Goal: Task Accomplishment & Management: Use online tool/utility

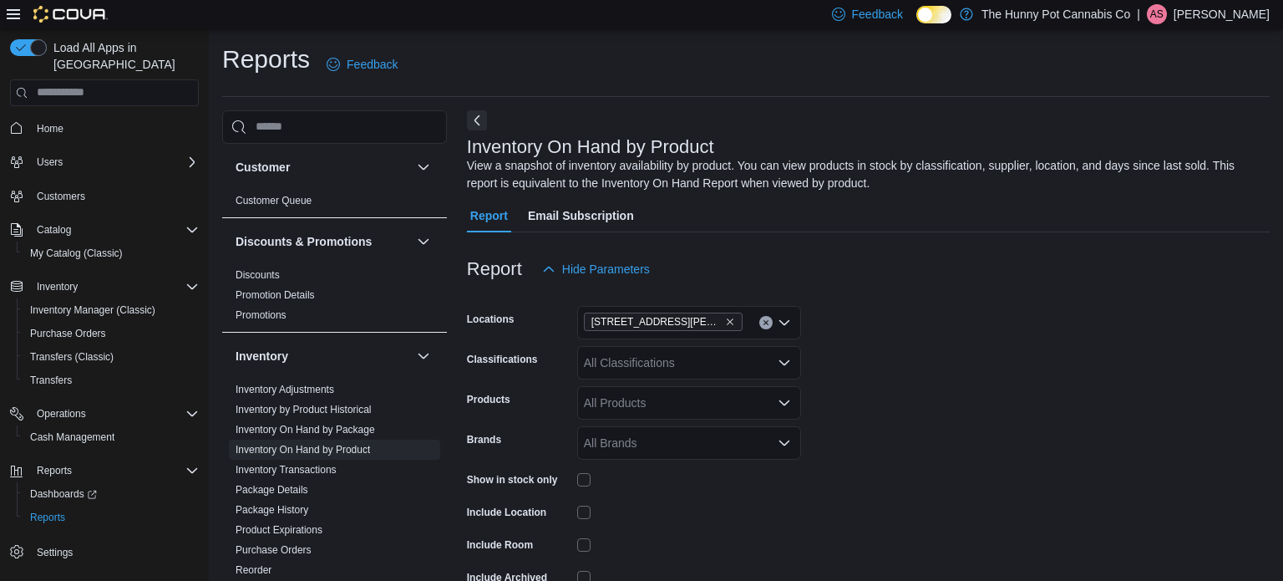
scroll to position [455, 0]
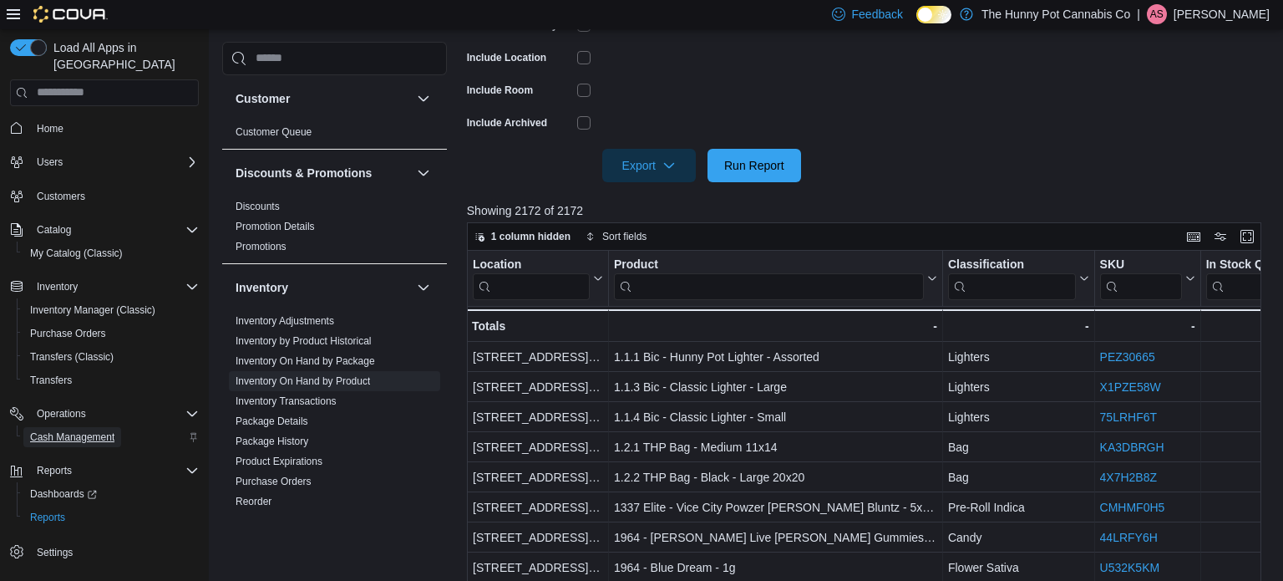
click at [96, 430] on span "Cash Management" at bounding box center [72, 436] width 84 height 13
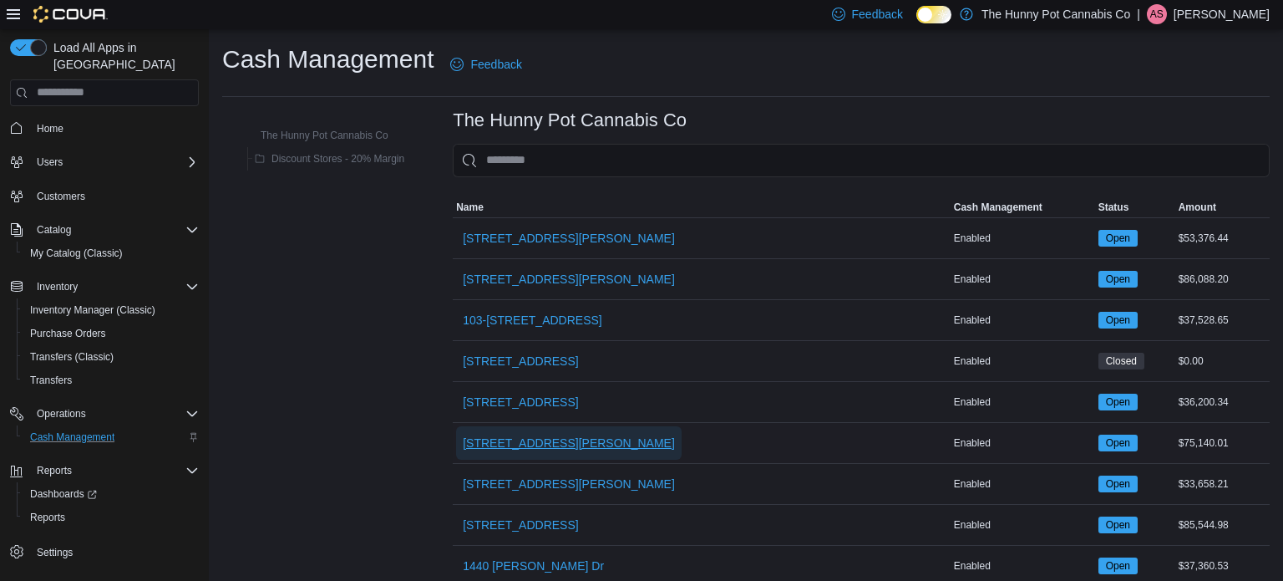
click at [511, 447] on span "[STREET_ADDRESS][PERSON_NAME]" at bounding box center [569, 442] width 212 height 17
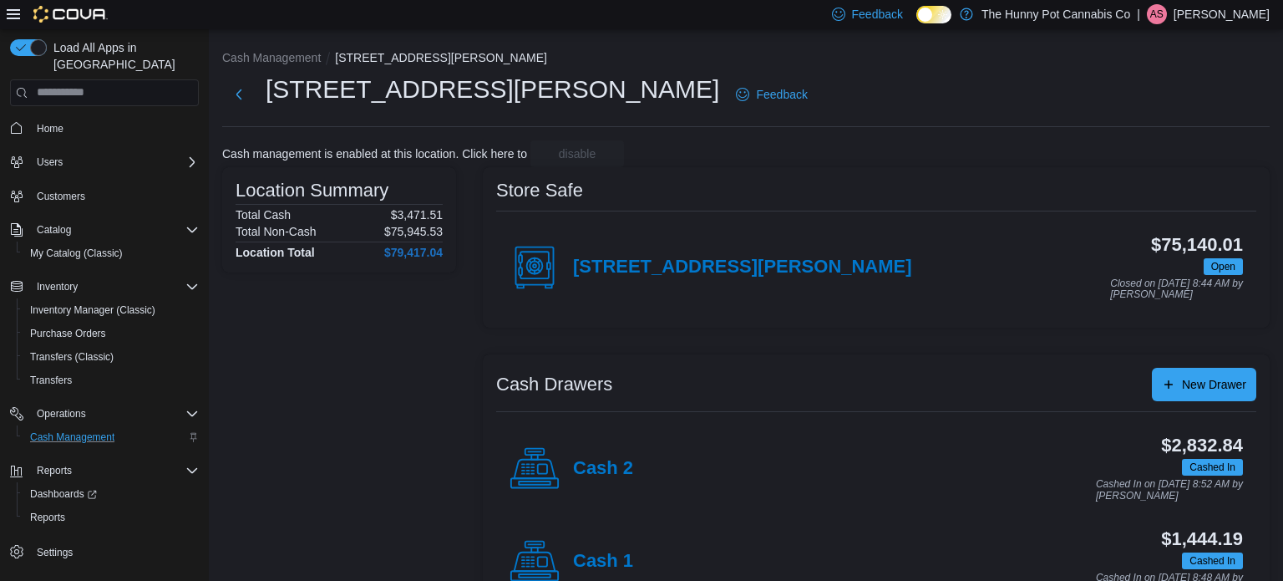
scroll to position [53, 0]
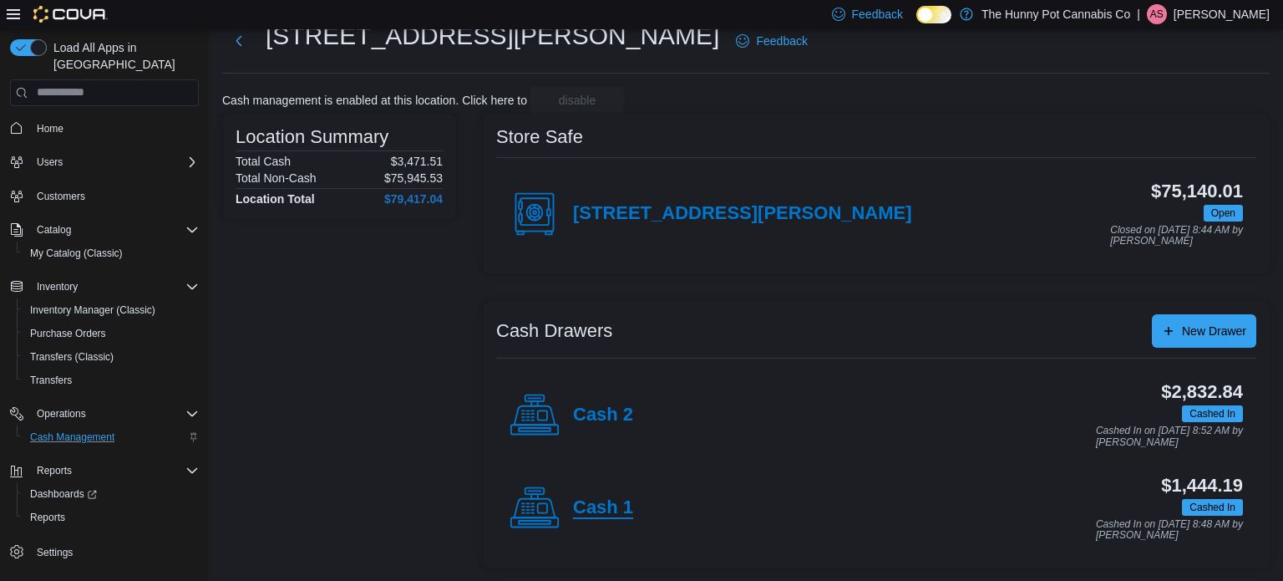
click at [609, 506] on h4 "Cash 1" at bounding box center [603, 508] width 60 height 22
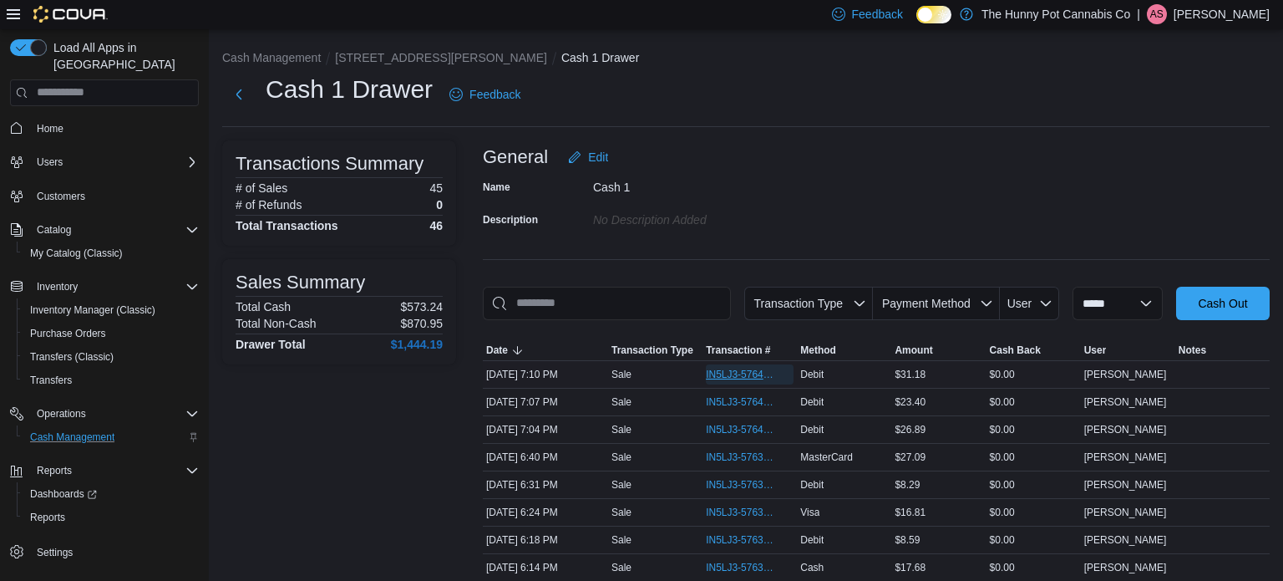
click at [753, 374] on span "IN5LJ3-5764103" at bounding box center [741, 374] width 71 height 13
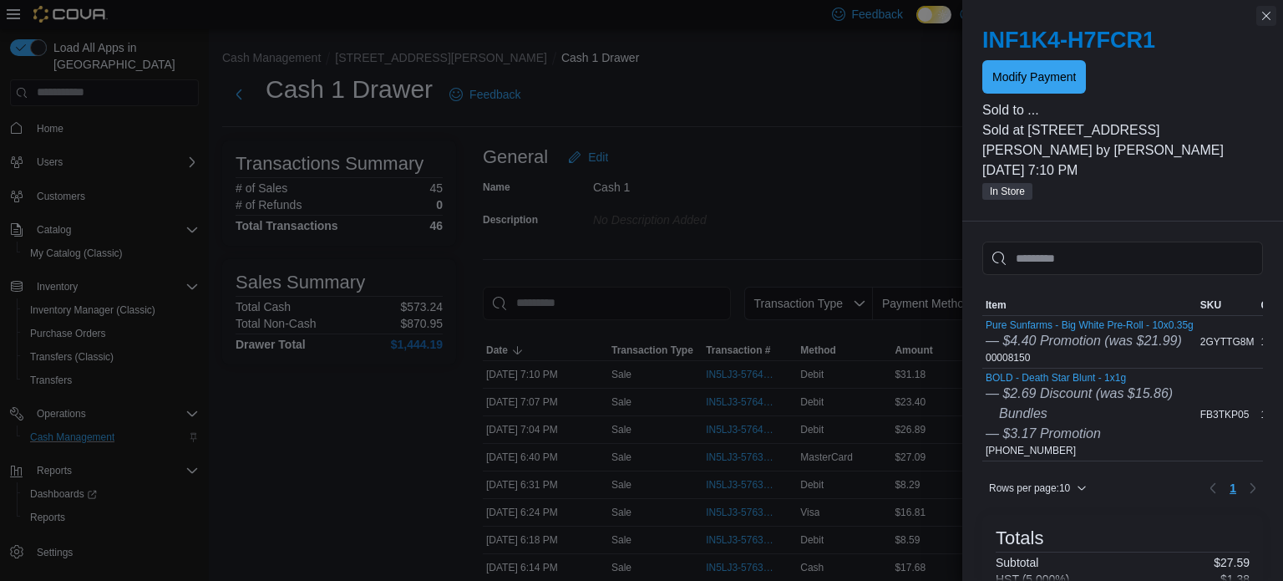
click at [1263, 18] on button "Close this dialog" at bounding box center [1267, 16] width 20 height 20
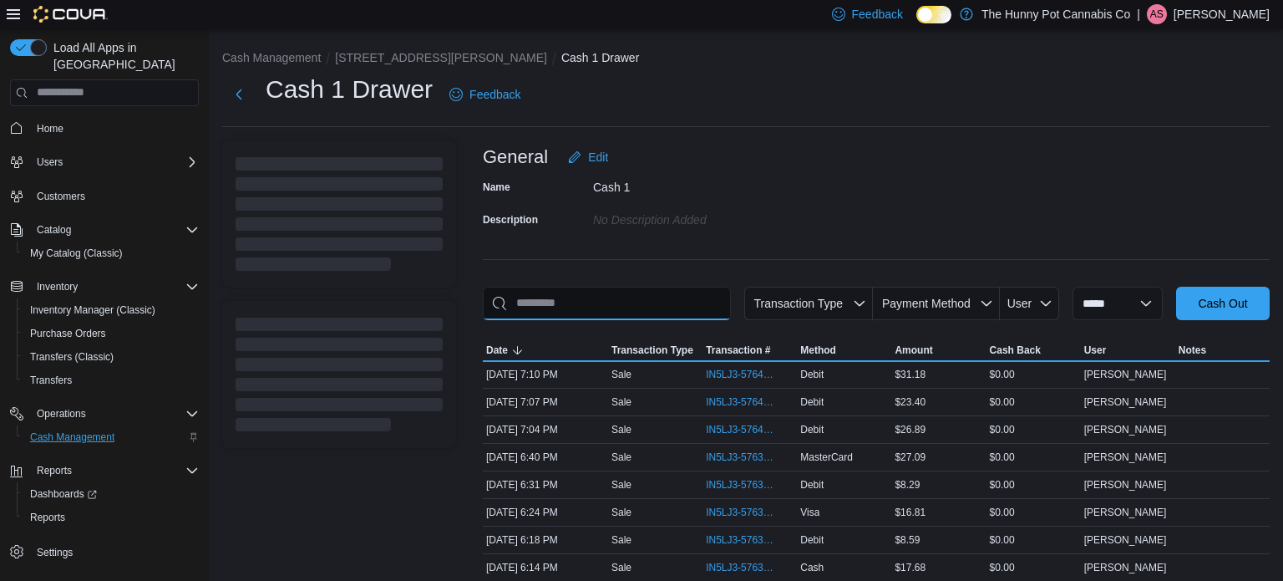
click at [639, 299] on input "This is a search bar. As you type, the results lower in the page will automatic…" at bounding box center [607, 303] width 248 height 33
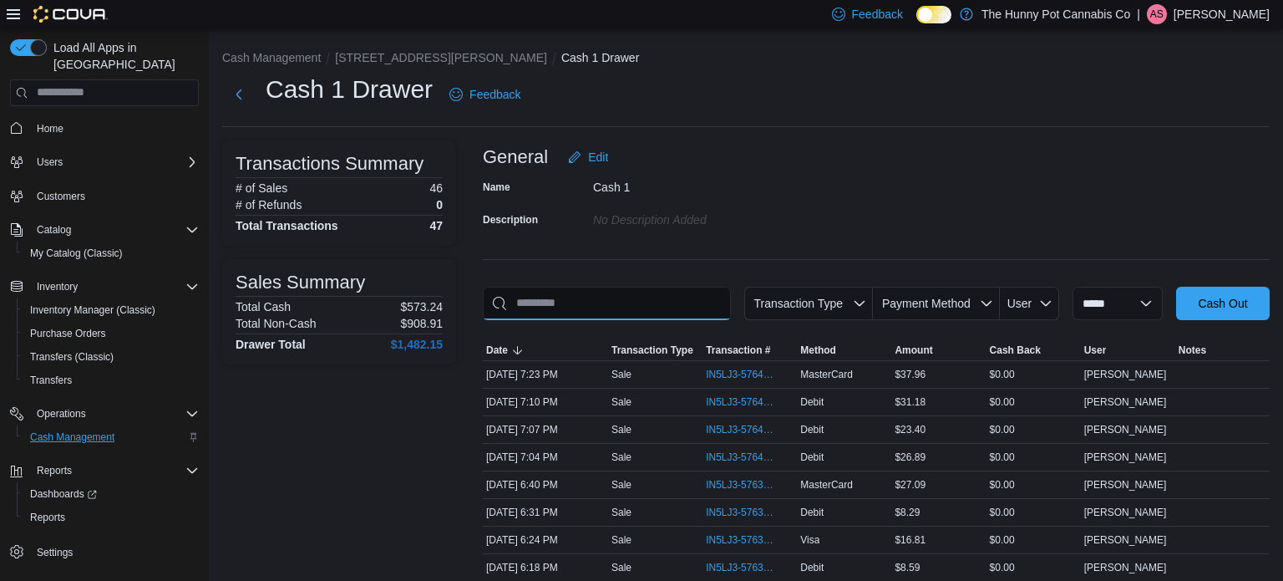
type input "*"
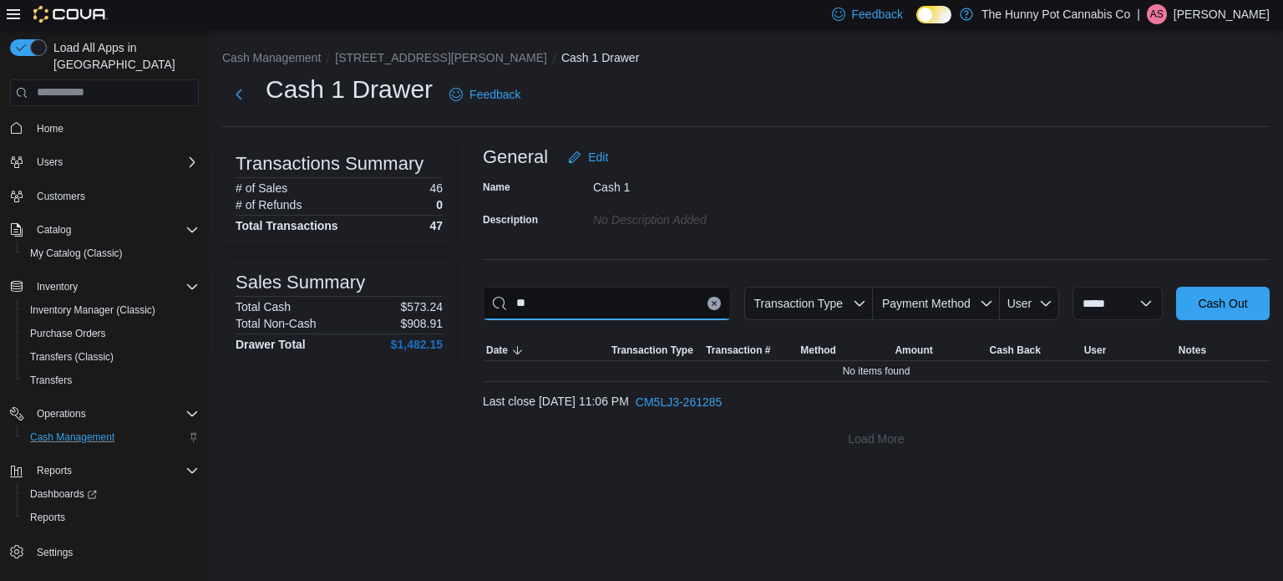
type input "*"
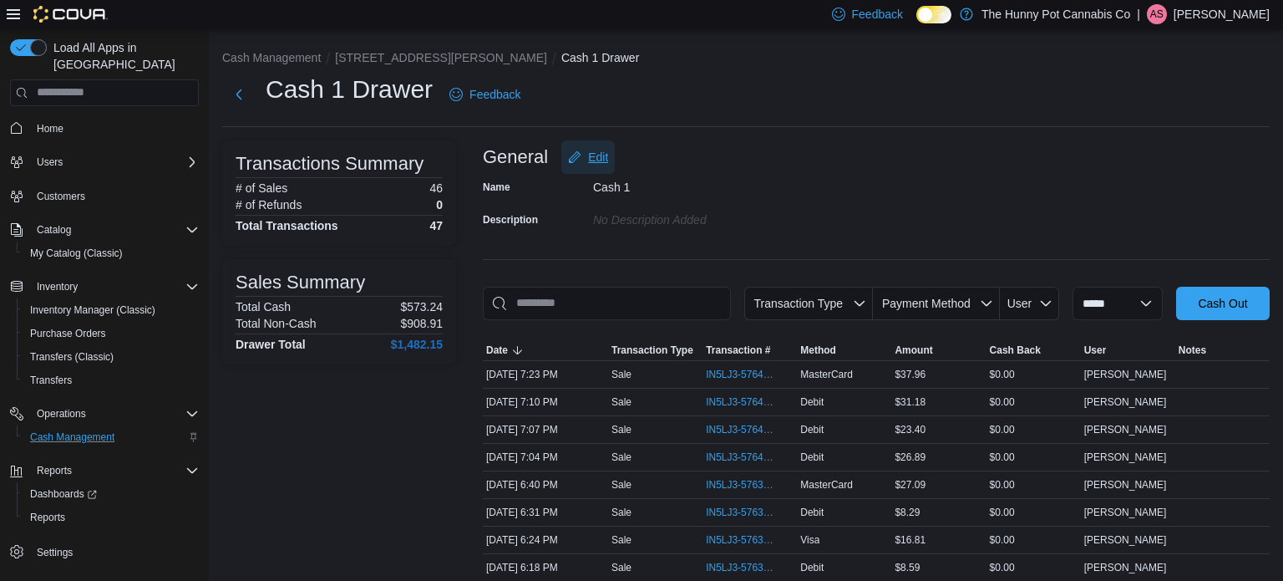
click at [597, 151] on span "Edit" at bounding box center [598, 157] width 20 height 17
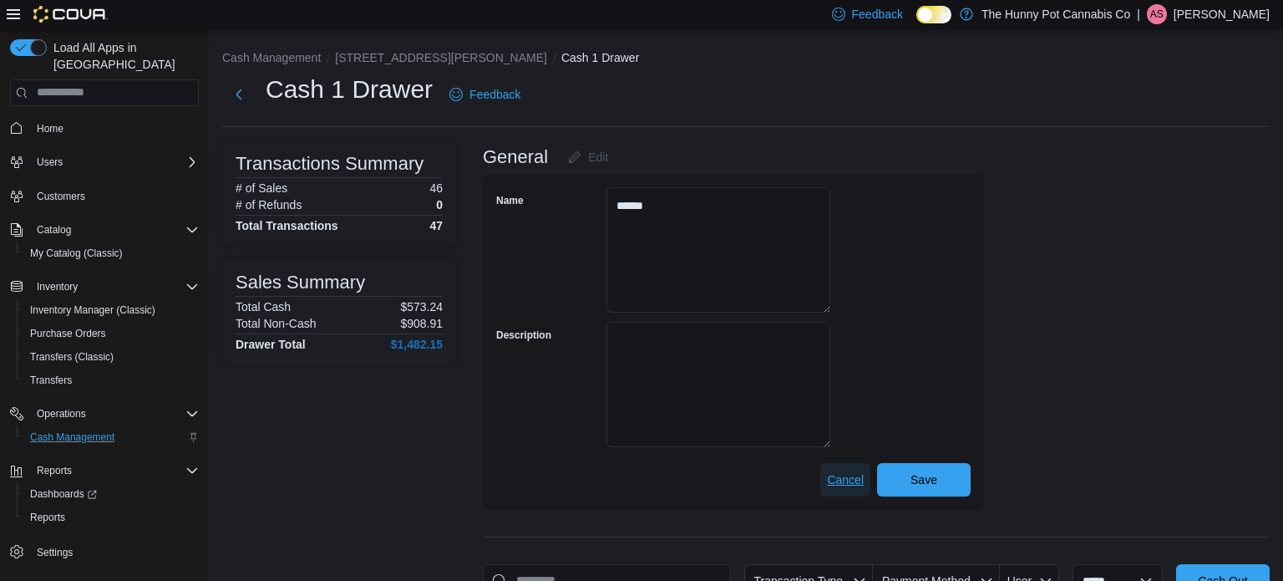
click at [862, 485] on span "Cancel" at bounding box center [845, 479] width 37 height 17
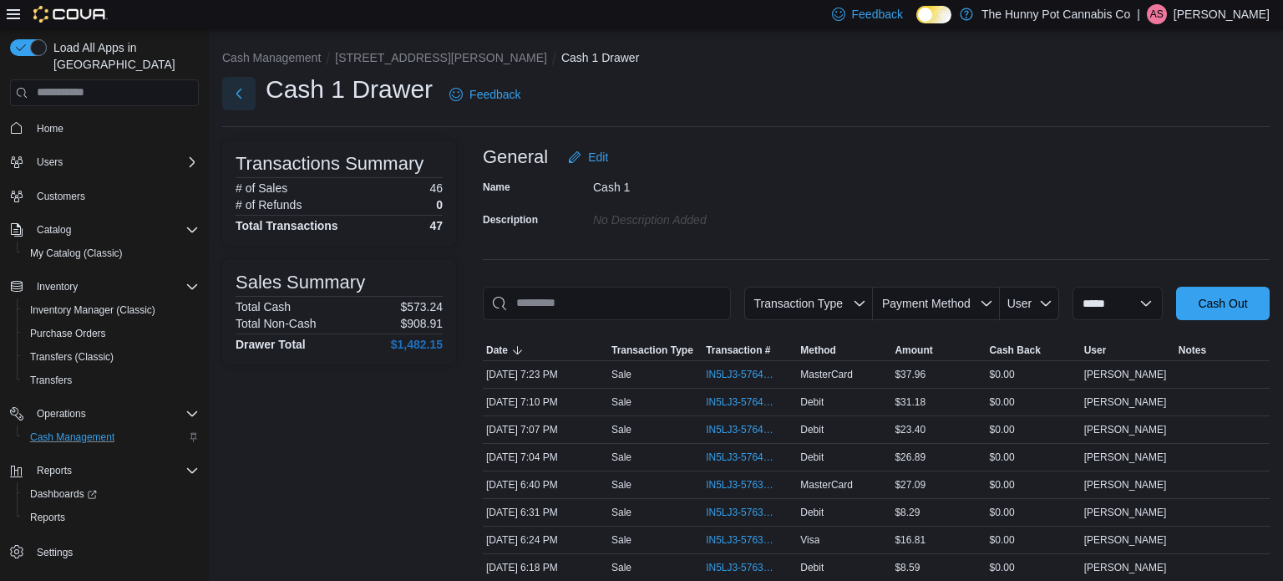
click at [247, 101] on button "Next" at bounding box center [238, 93] width 33 height 33
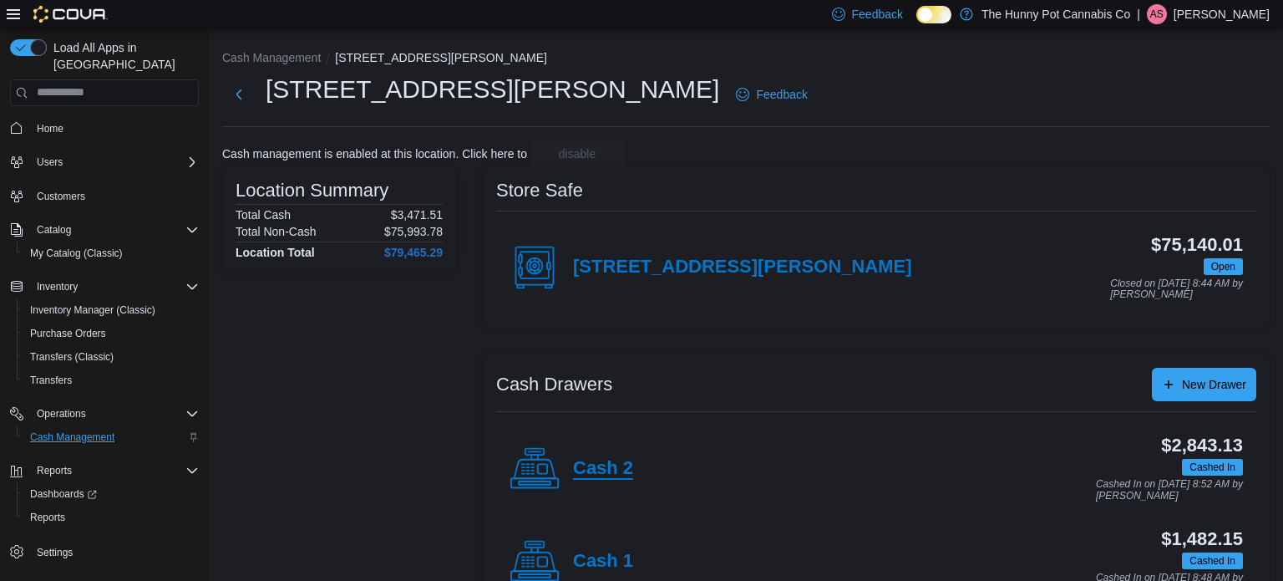
click at [619, 465] on h4 "Cash 2" at bounding box center [603, 469] width 60 height 22
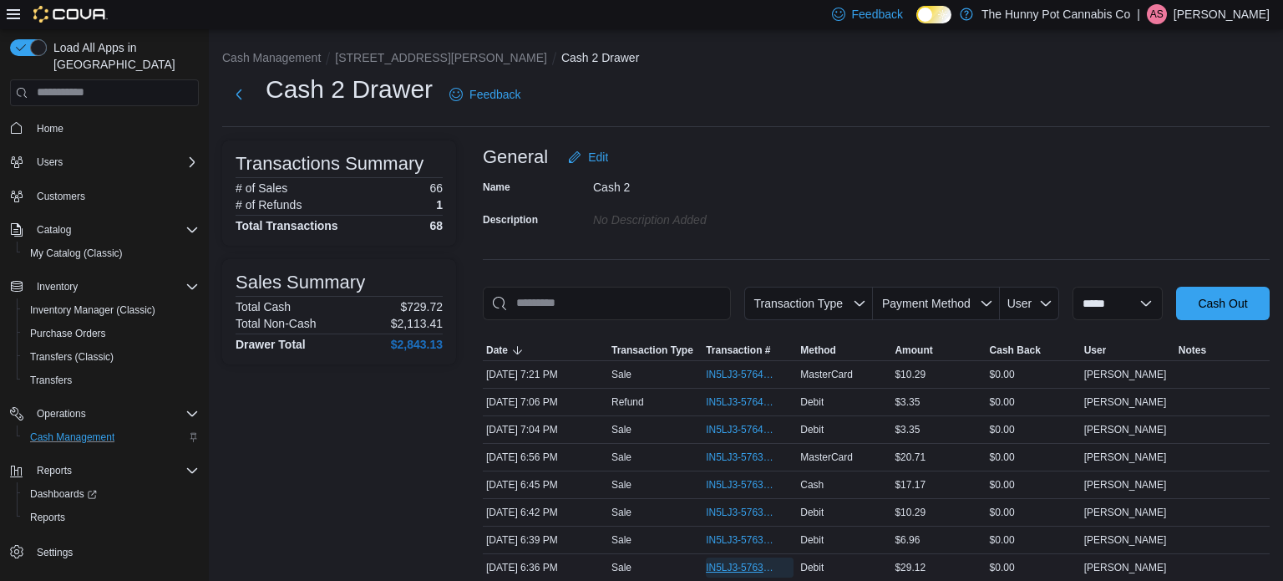
click at [737, 566] on span "IN5LJ3-5763810" at bounding box center [741, 567] width 71 height 13
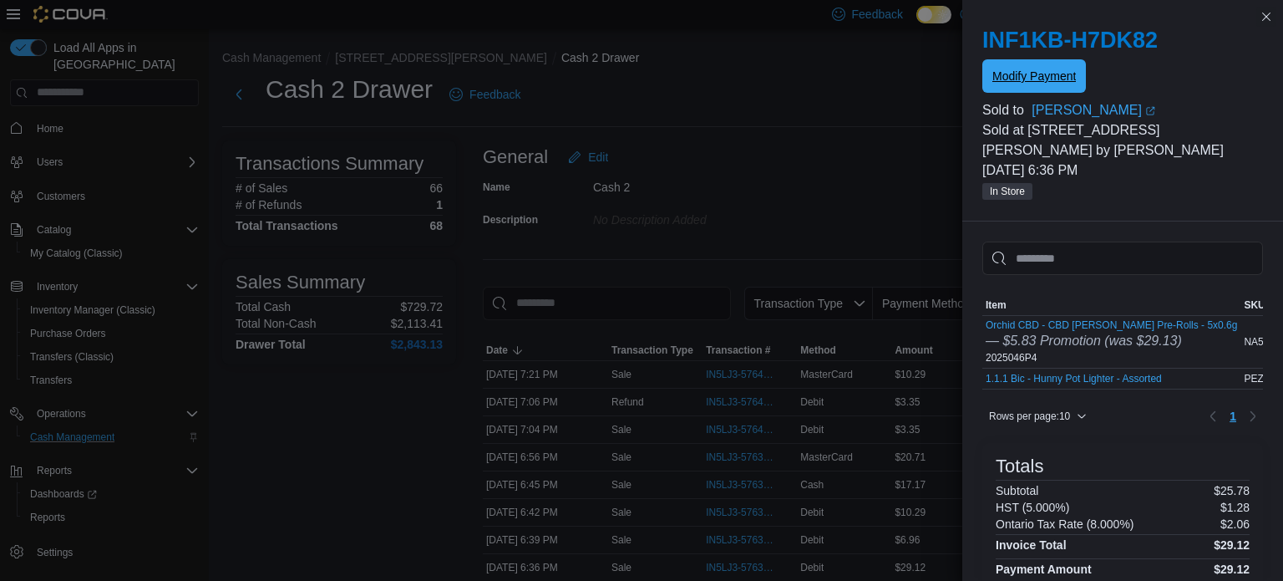
click at [1008, 77] on span "Modify Payment" at bounding box center [1035, 76] width 84 height 17
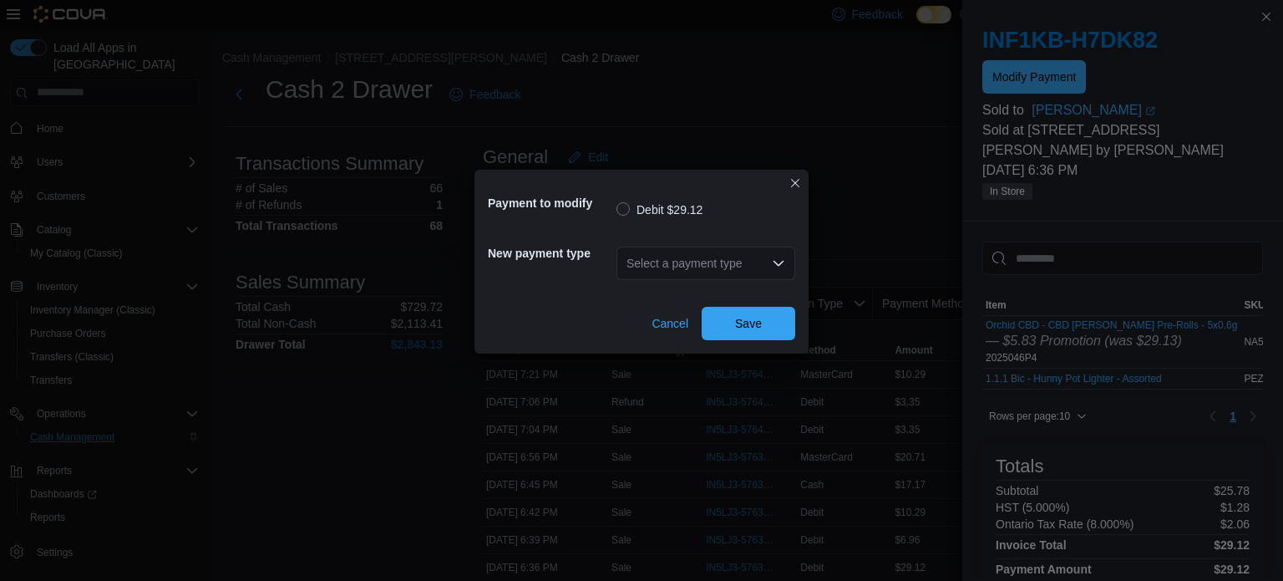
click at [718, 261] on div "Select a payment type" at bounding box center [706, 262] width 179 height 33
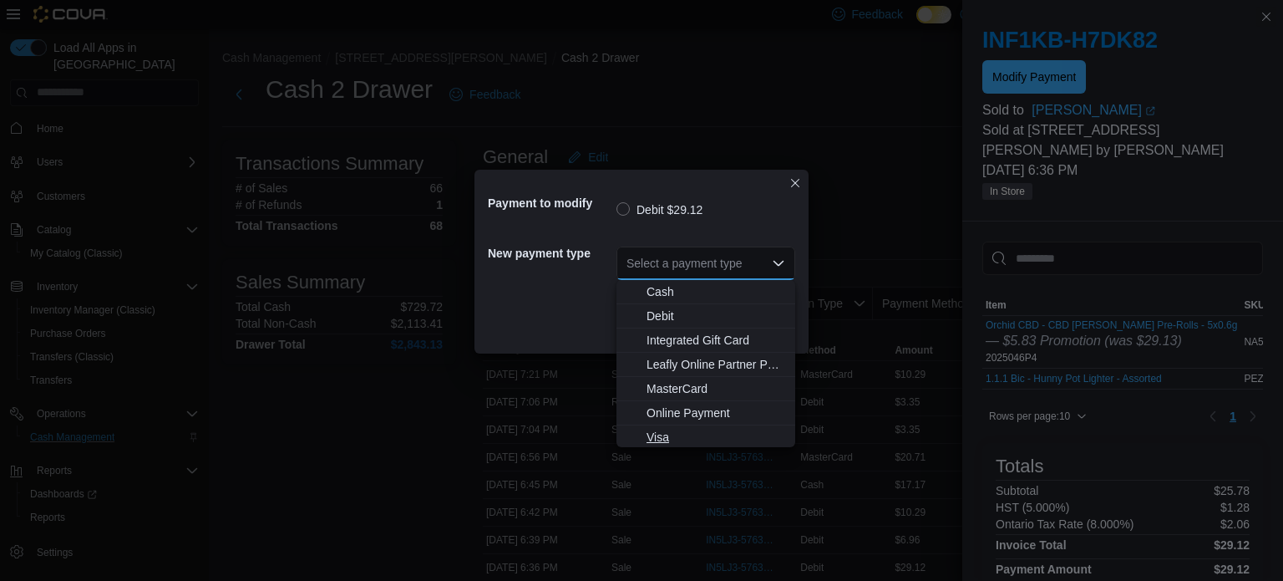
click at [698, 430] on span "Visa" at bounding box center [716, 437] width 139 height 17
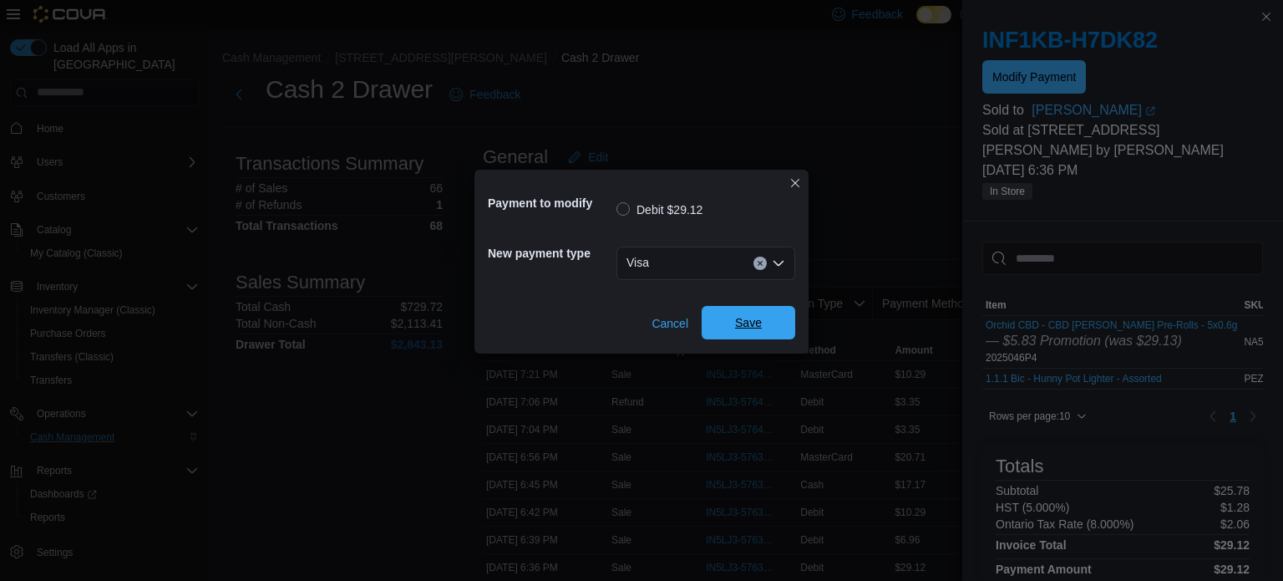
click at [754, 321] on span "Save" at bounding box center [748, 322] width 27 height 17
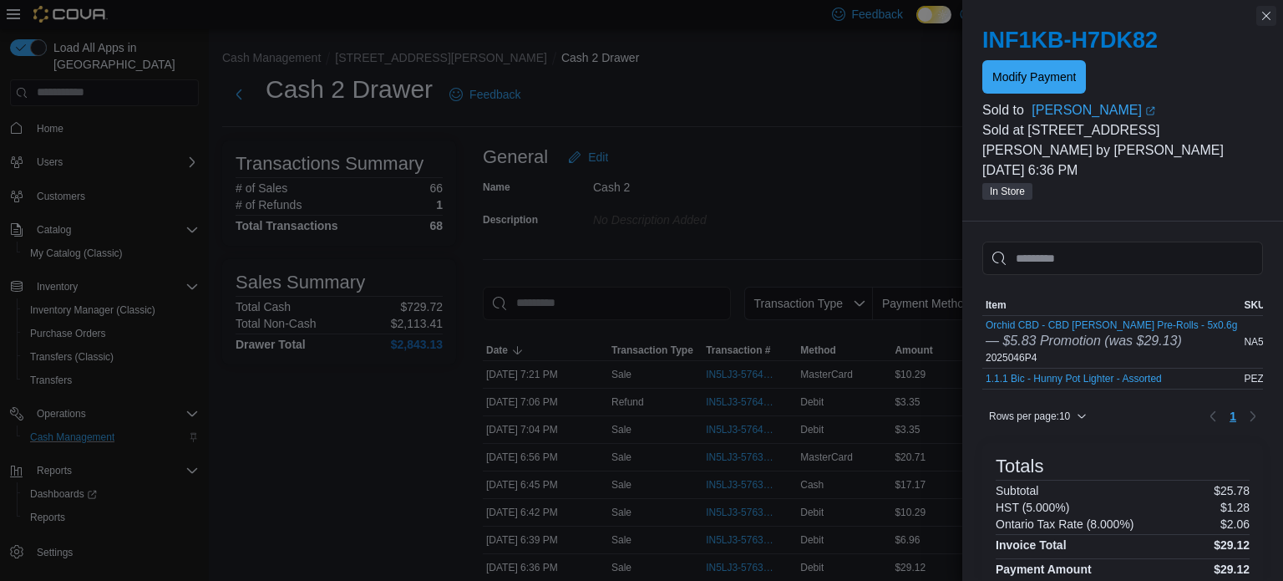
click at [1267, 19] on button "Close this dialog" at bounding box center [1267, 16] width 20 height 20
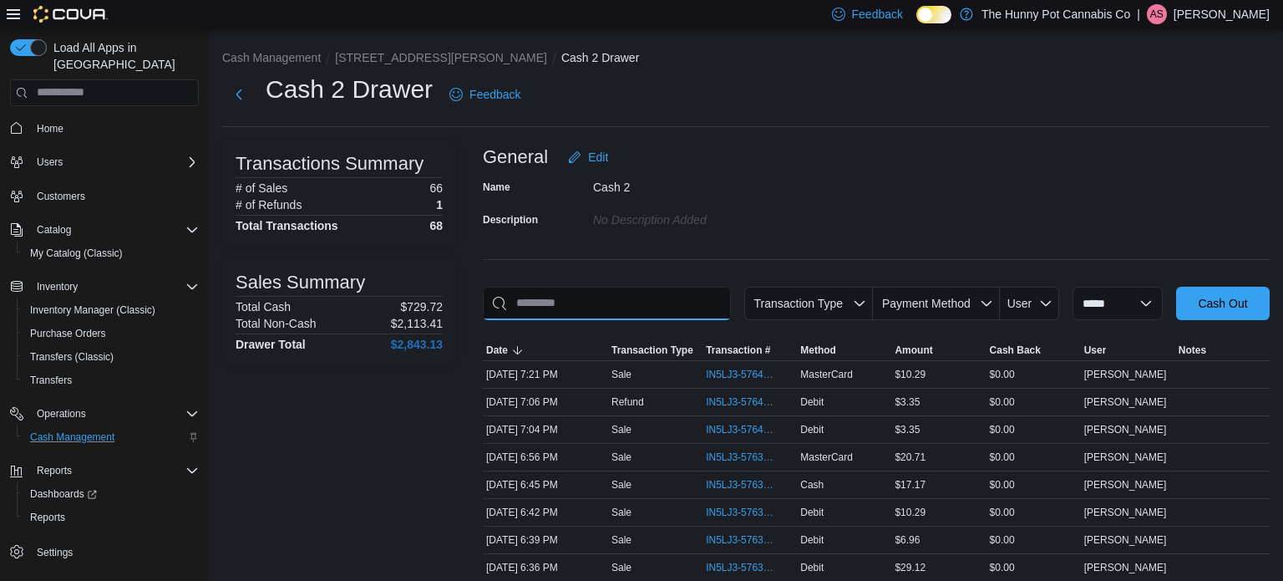
click at [628, 312] on input "This is a search bar. As you type, the results lower in the page will automatic…" at bounding box center [607, 303] width 248 height 33
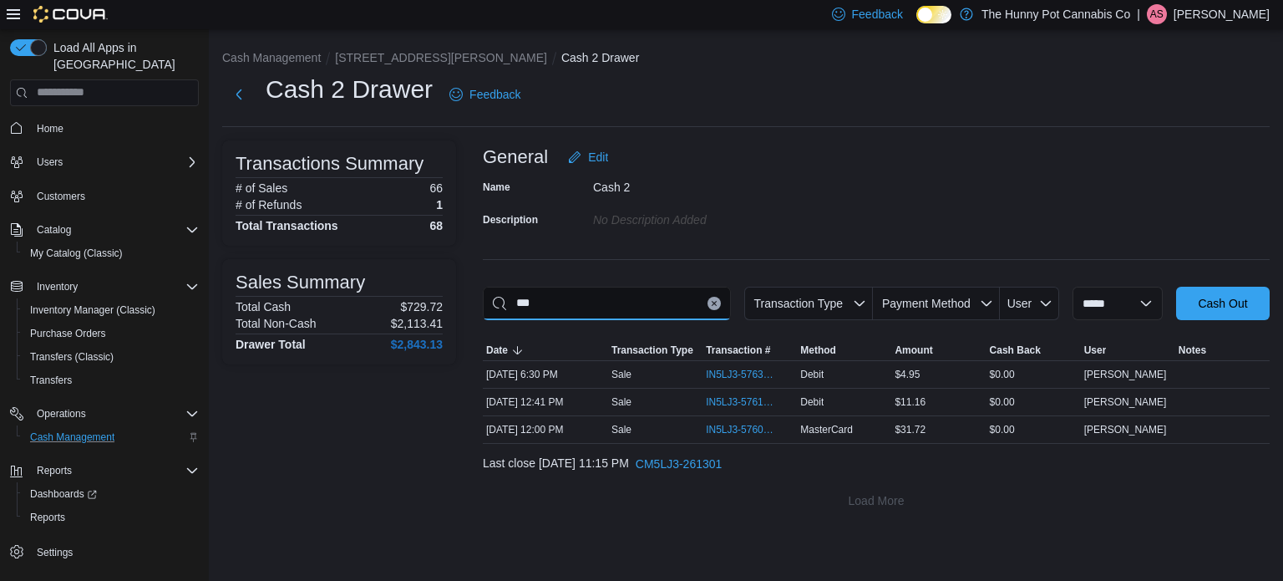
type input "***"
click at [712, 304] on icon "Clear input" at bounding box center [714, 303] width 4 height 4
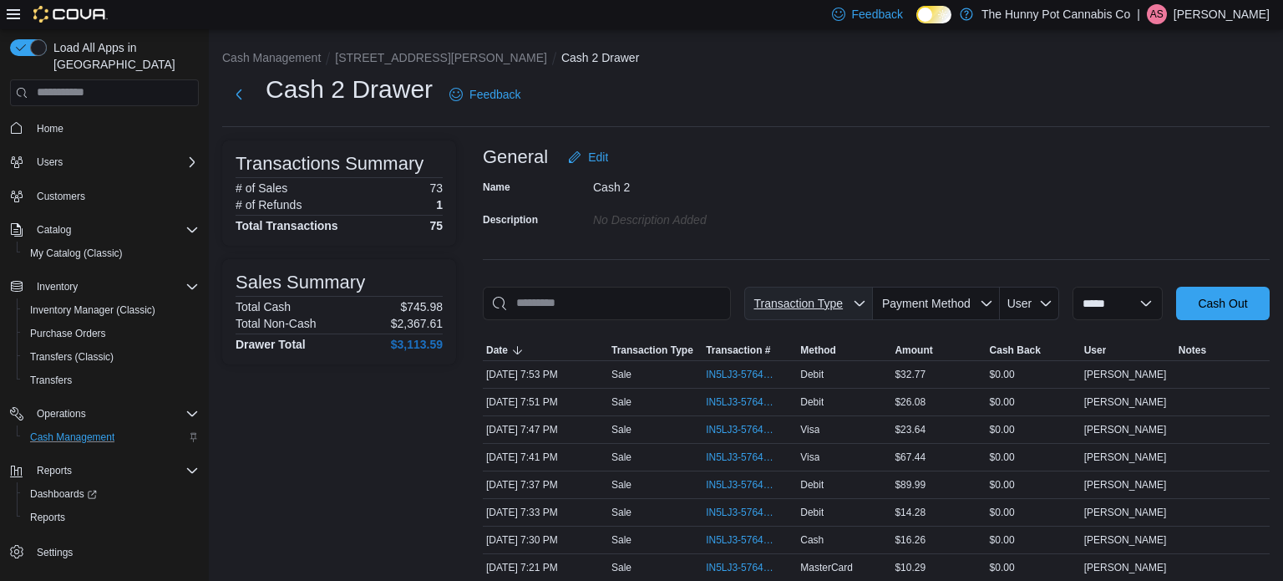
click at [820, 297] on span "Transaction Type" at bounding box center [798, 303] width 89 height 13
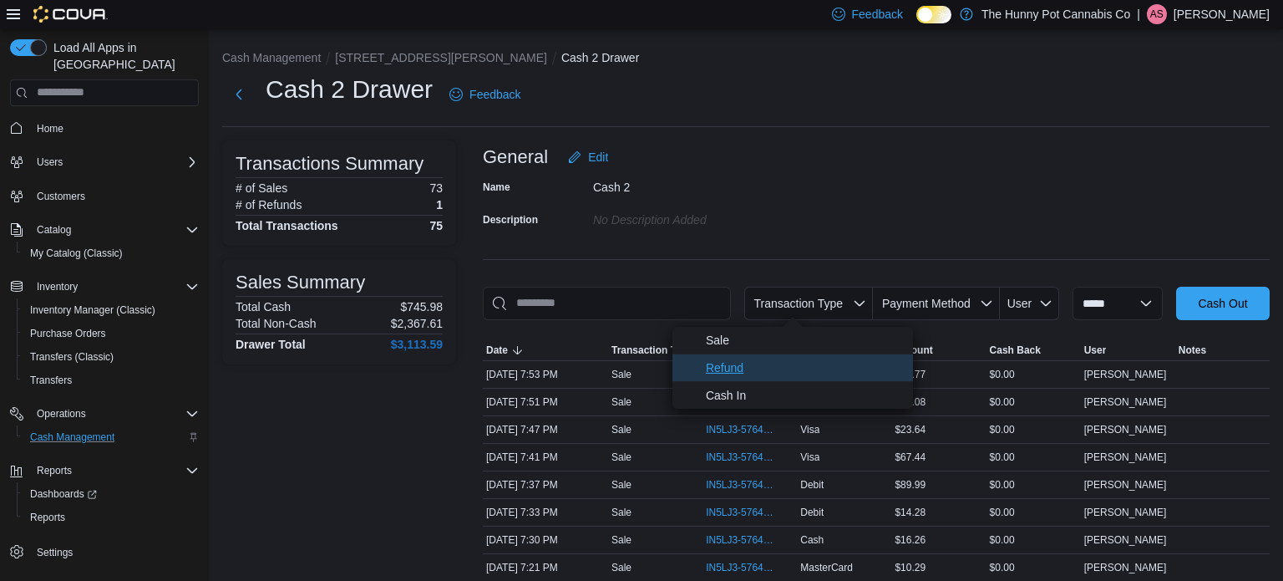
click at [785, 360] on span "Refund" at bounding box center [804, 368] width 197 height 20
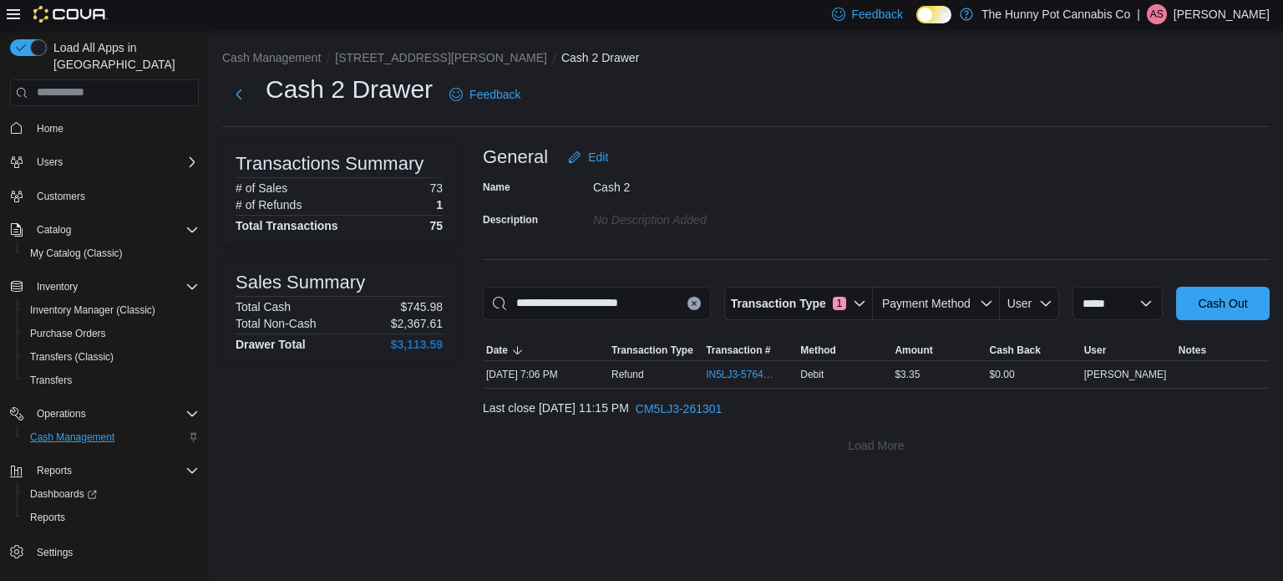
click at [834, 524] on div "**********" at bounding box center [746, 304] width 1074 height 551
click at [747, 373] on span "IN5LJ3-5764064" at bounding box center [741, 374] width 71 height 13
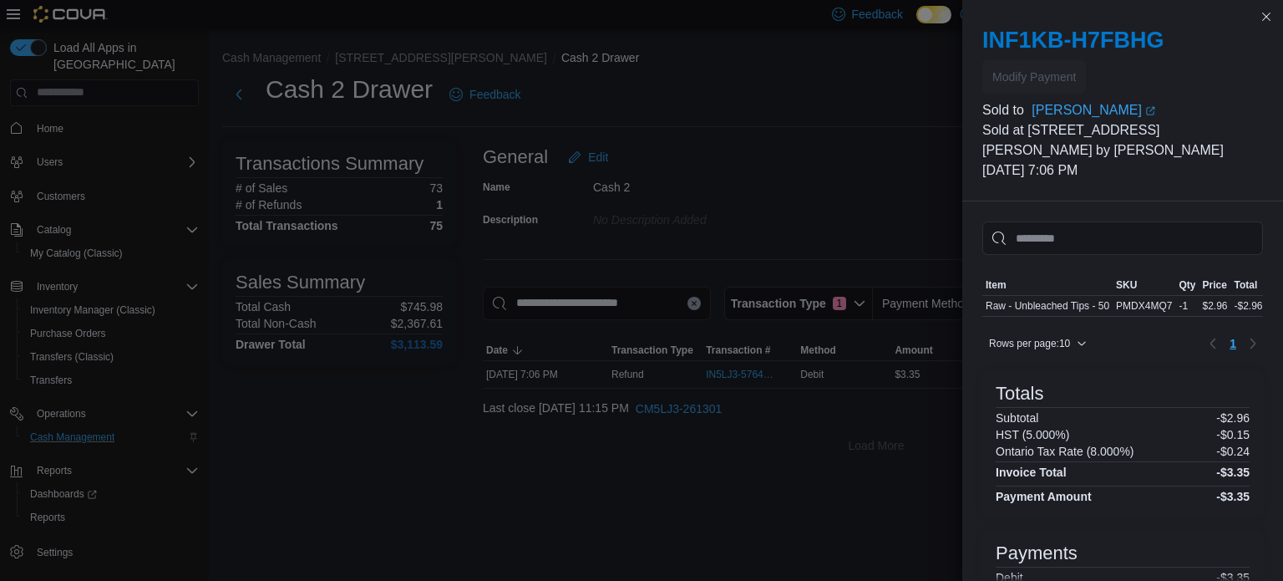
scroll to position [1, 0]
click at [1271, 14] on button "Close this dialog" at bounding box center [1267, 16] width 20 height 20
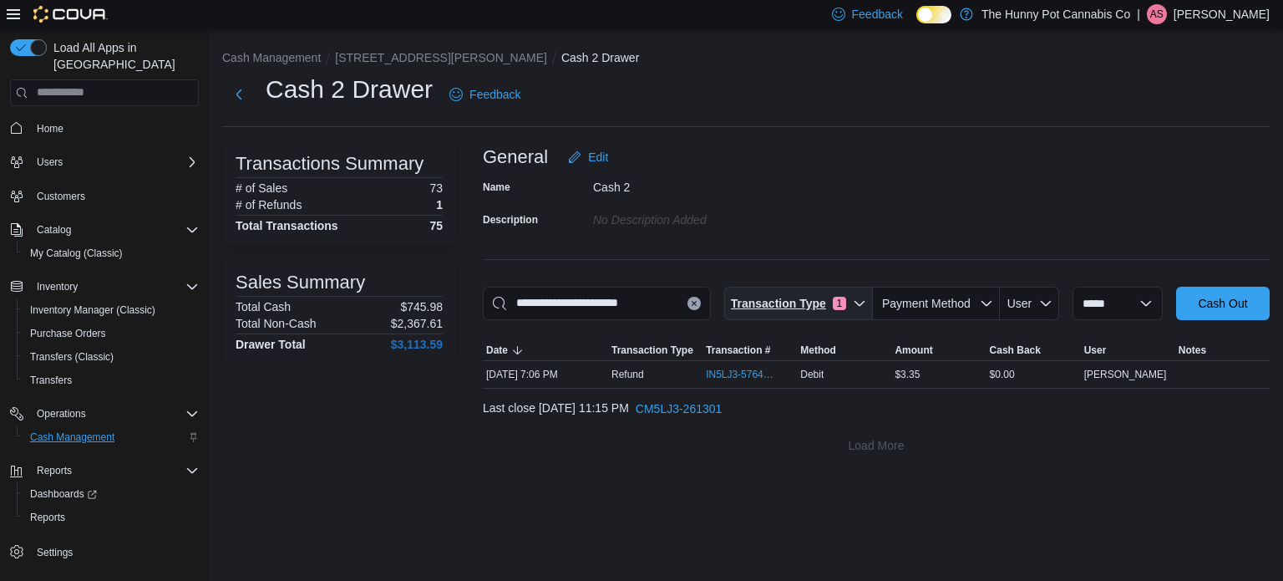
click at [809, 295] on span "Transaction Type" at bounding box center [778, 303] width 95 height 17
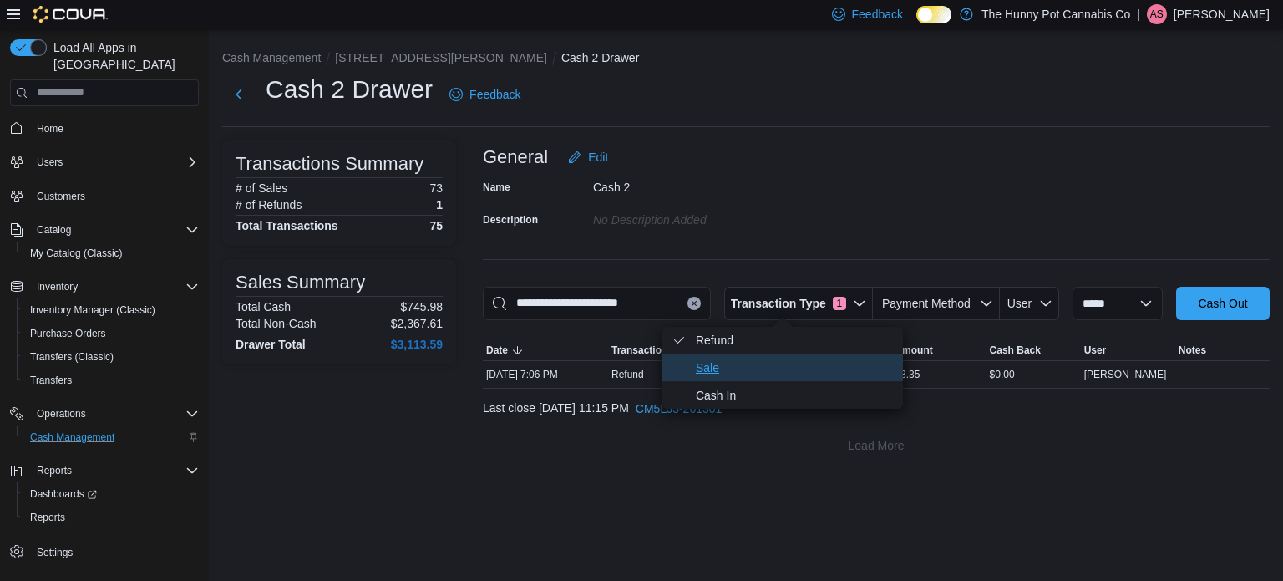
click at [737, 358] on span "Sale" at bounding box center [794, 368] width 197 height 20
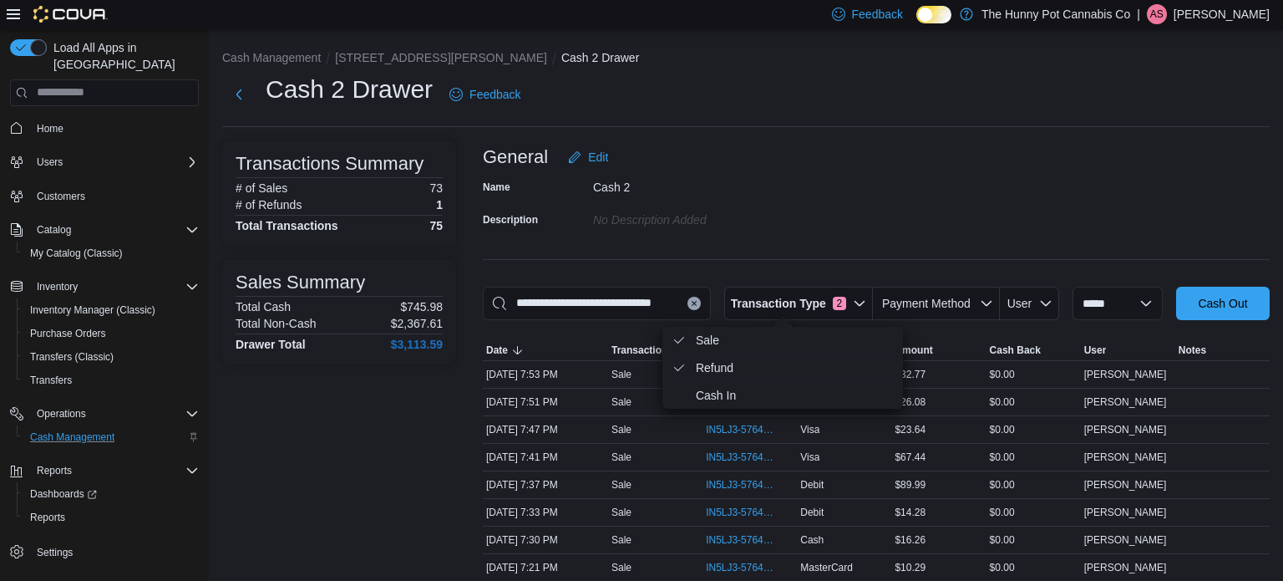
click at [942, 215] on div "Name Cash 2 Description No Description added" at bounding box center [876, 203] width 787 height 58
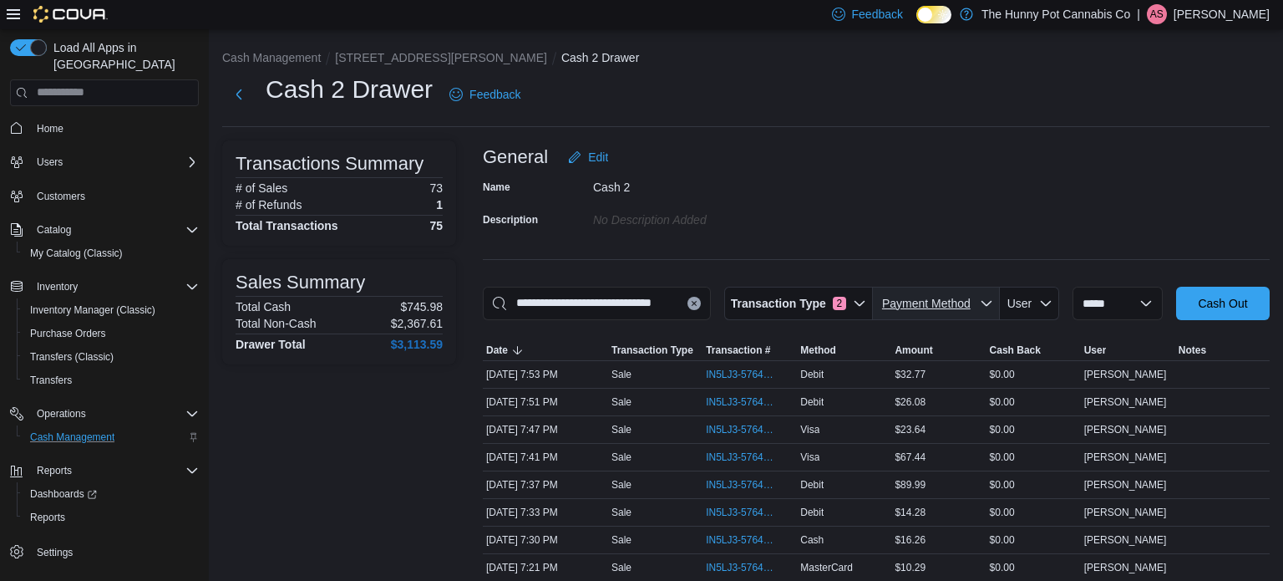
click at [931, 302] on span "Payment Method" at bounding box center [926, 303] width 89 height 13
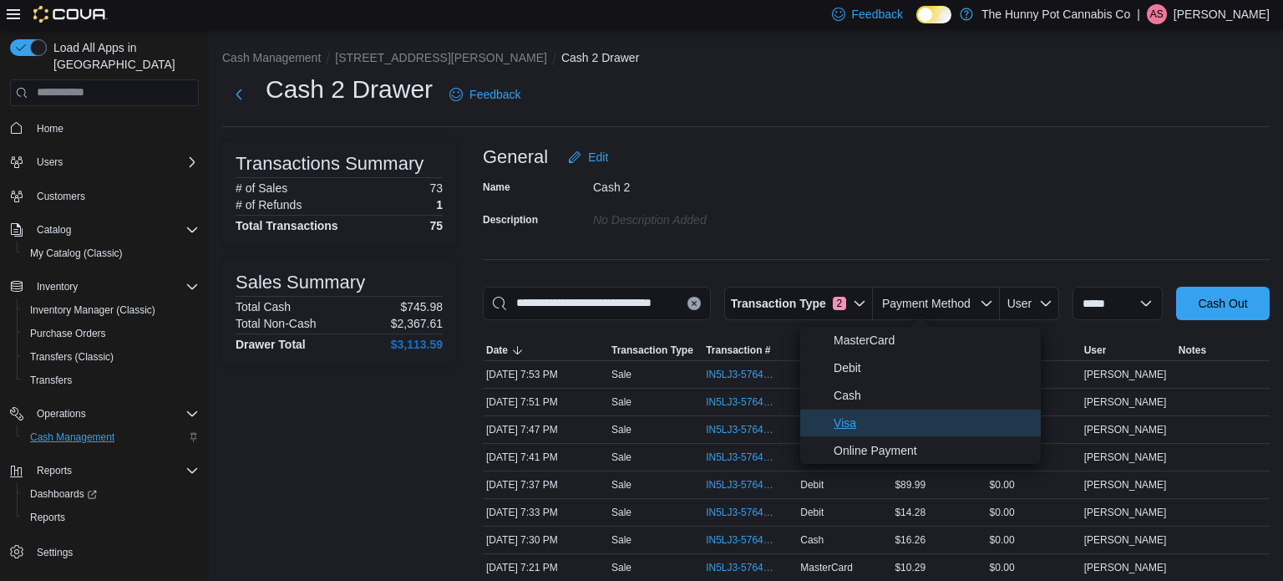
click at [874, 414] on span "Visa" at bounding box center [932, 423] width 197 height 20
type input "**********"
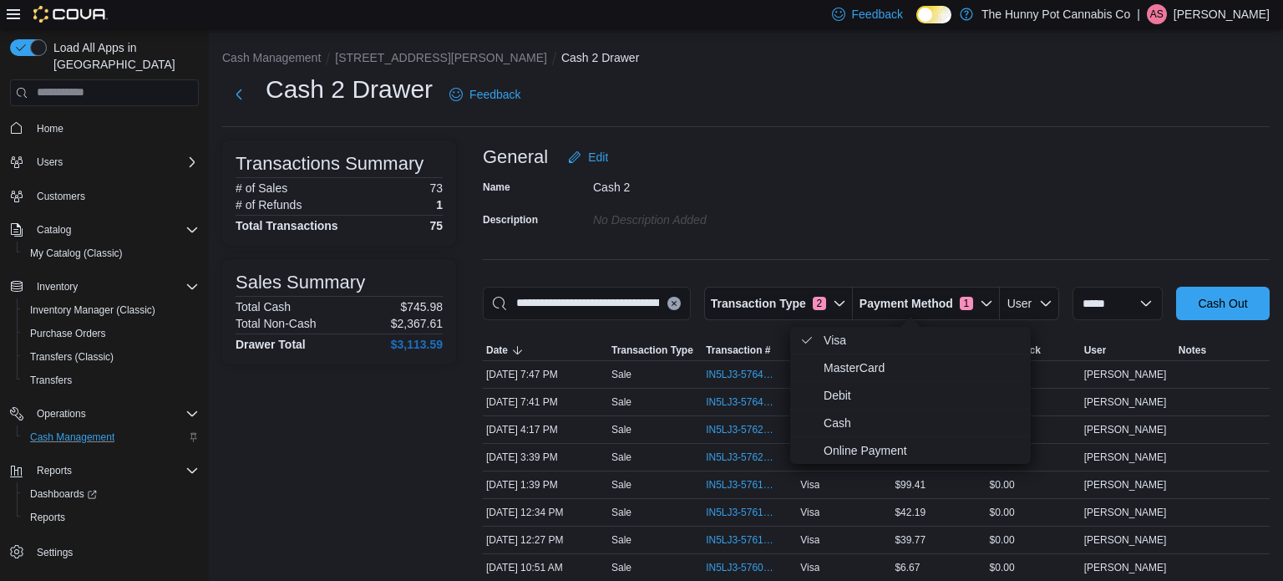
click at [898, 216] on div "Name Cash 2 Description No Description added" at bounding box center [876, 203] width 787 height 58
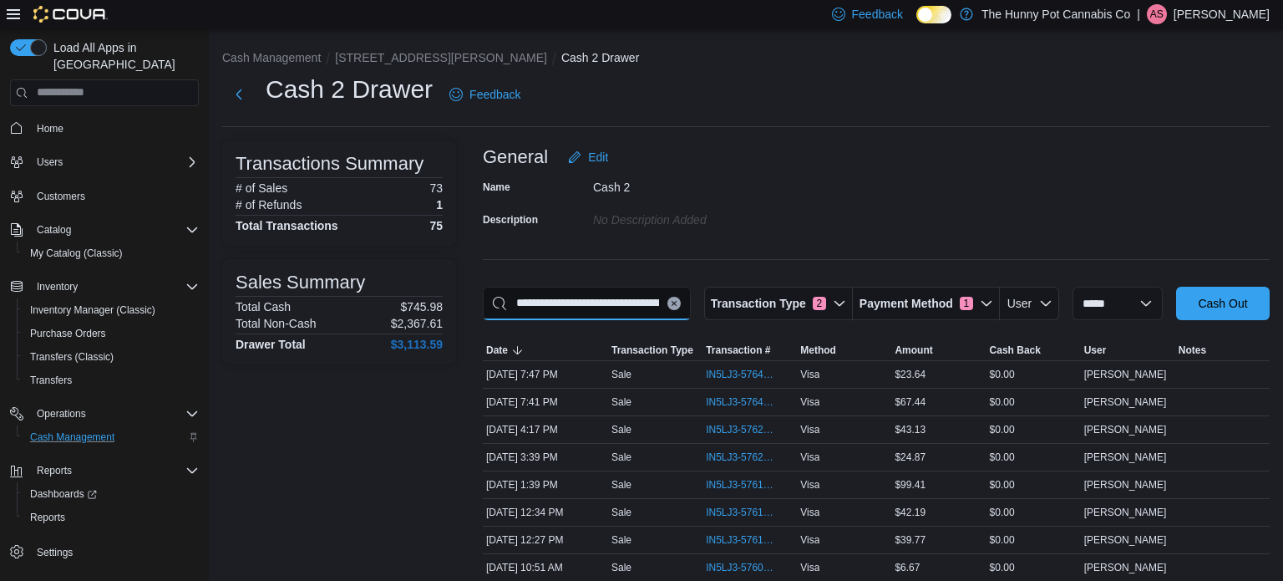
click at [610, 308] on input "**********" at bounding box center [587, 303] width 208 height 33
click at [672, 303] on icon "Clear input" at bounding box center [674, 303] width 4 height 4
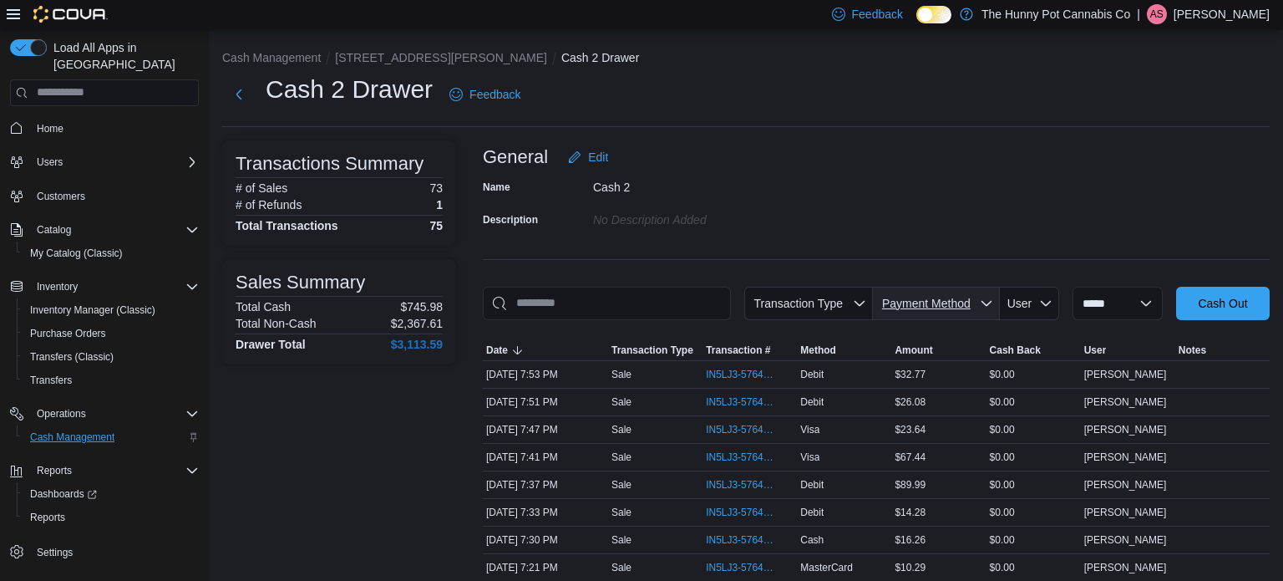
click at [980, 305] on icon "button" at bounding box center [986, 303] width 13 height 13
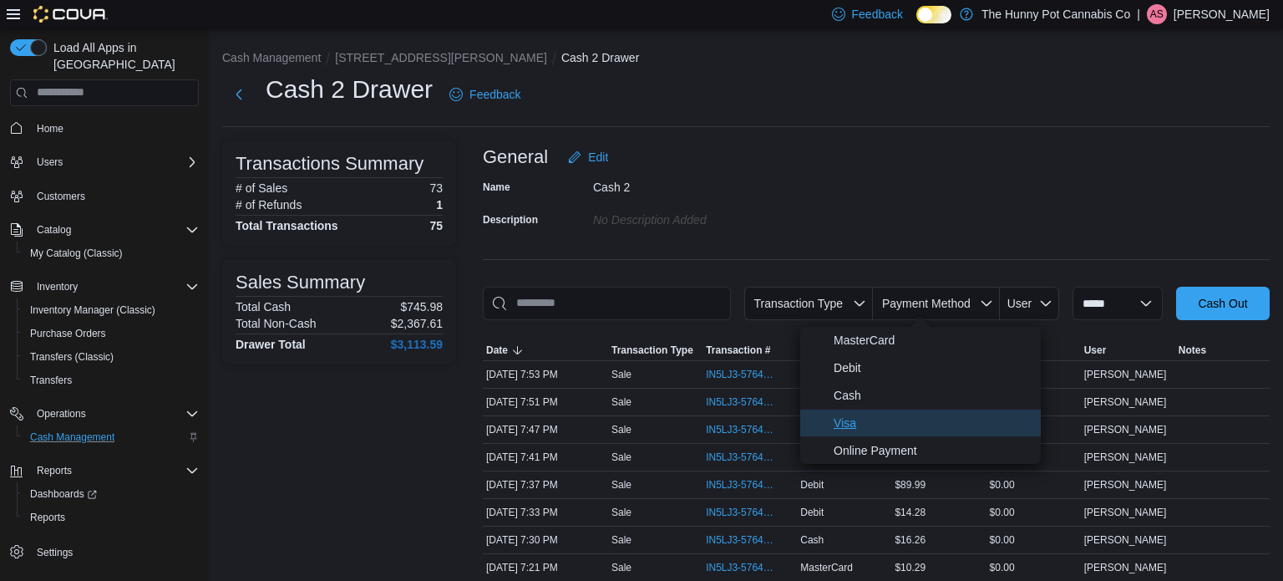
click at [871, 416] on span "Visa" at bounding box center [932, 423] width 197 height 20
type input "**********"
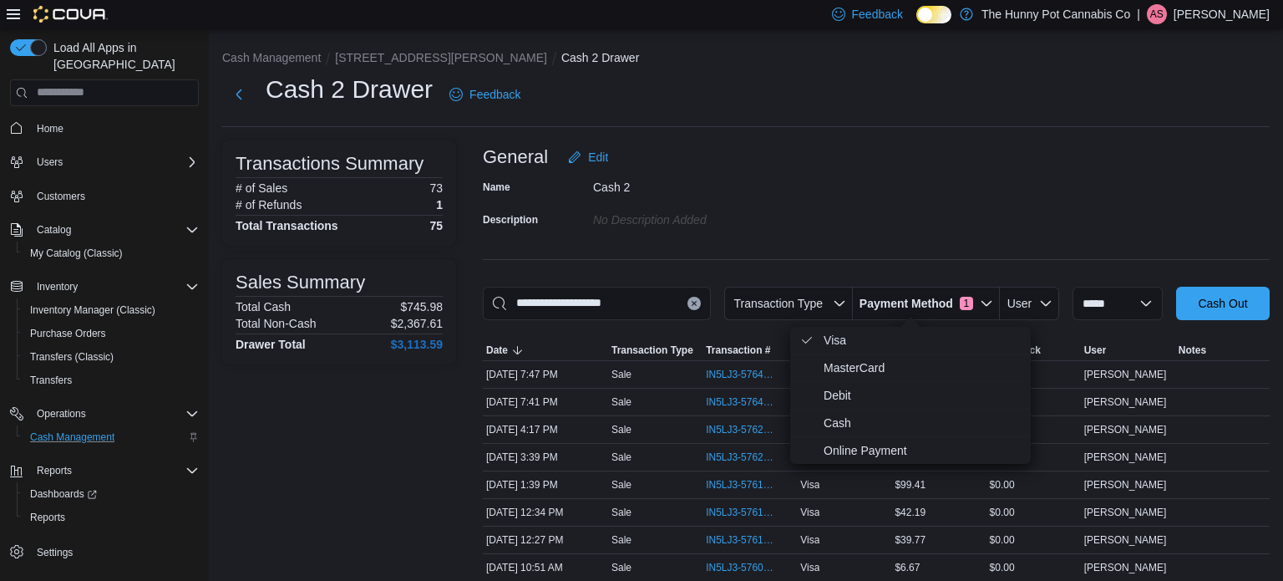
click at [714, 256] on div "**********" at bounding box center [876, 411] width 787 height 542
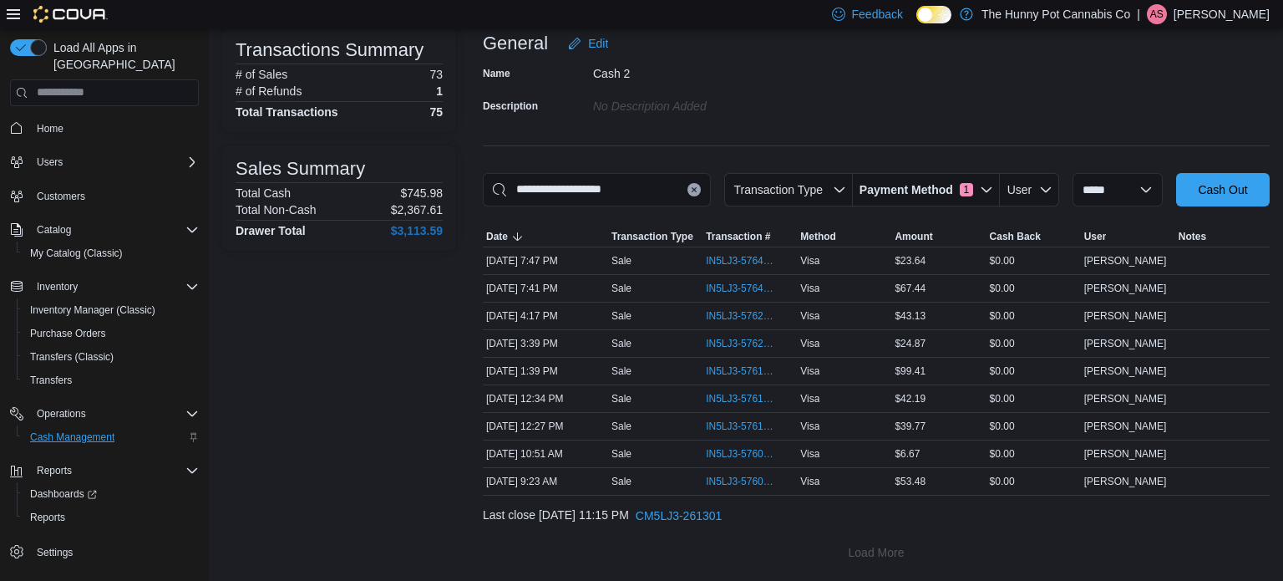
scroll to position [0, 0]
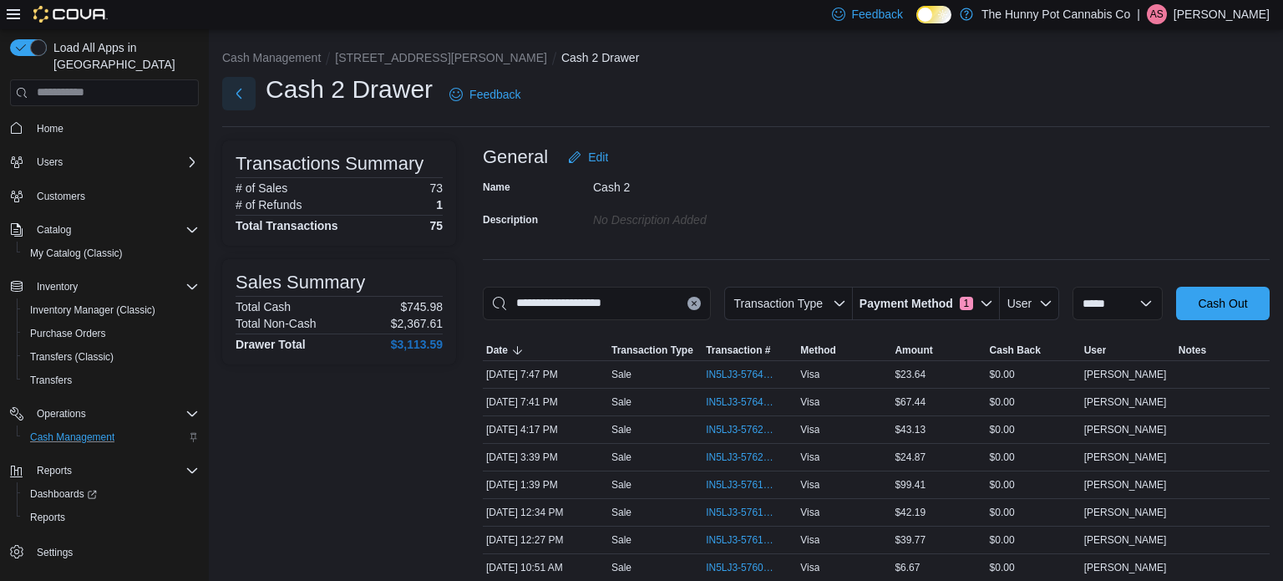
click at [237, 88] on button "Next" at bounding box center [238, 93] width 33 height 33
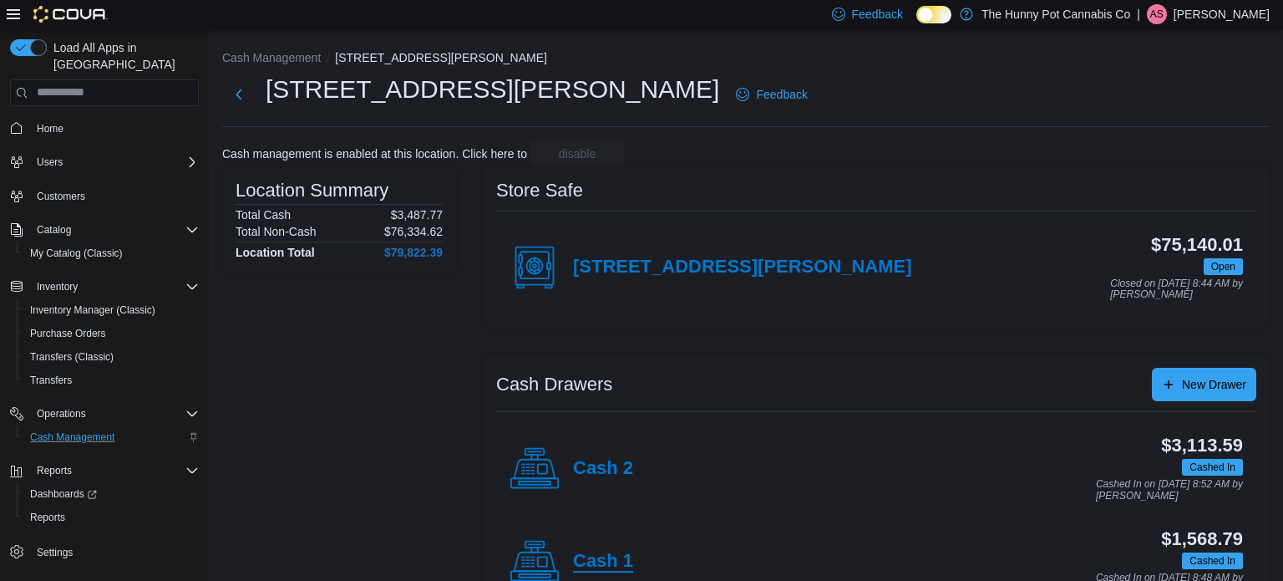
click at [622, 554] on h4 "Cash 1" at bounding box center [603, 562] width 60 height 22
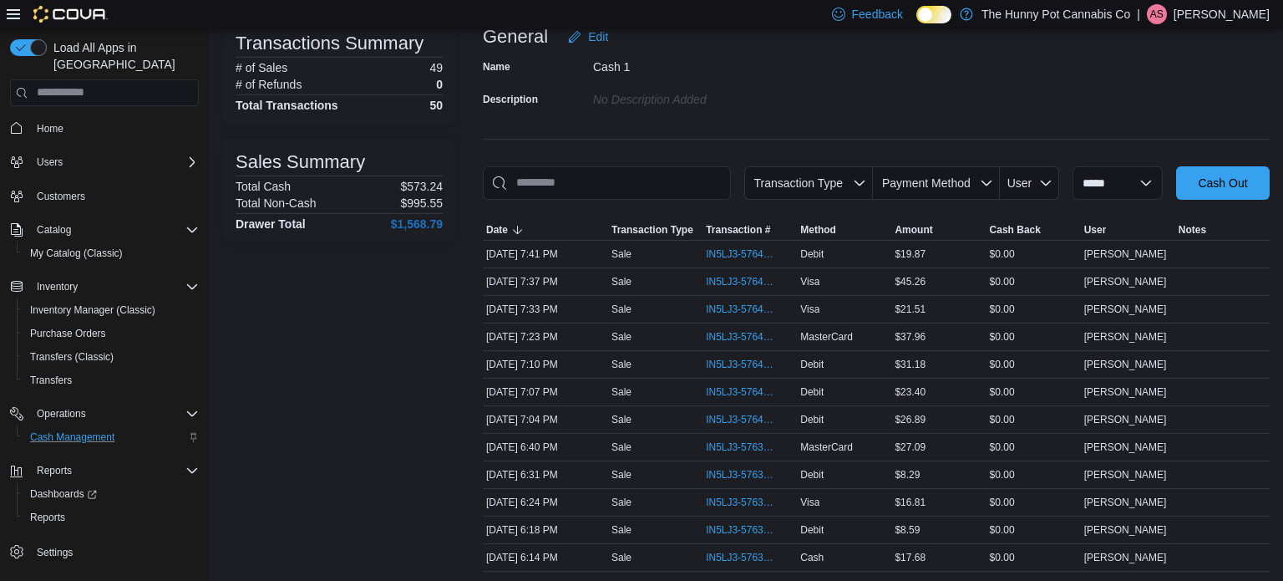
scroll to position [124, 0]
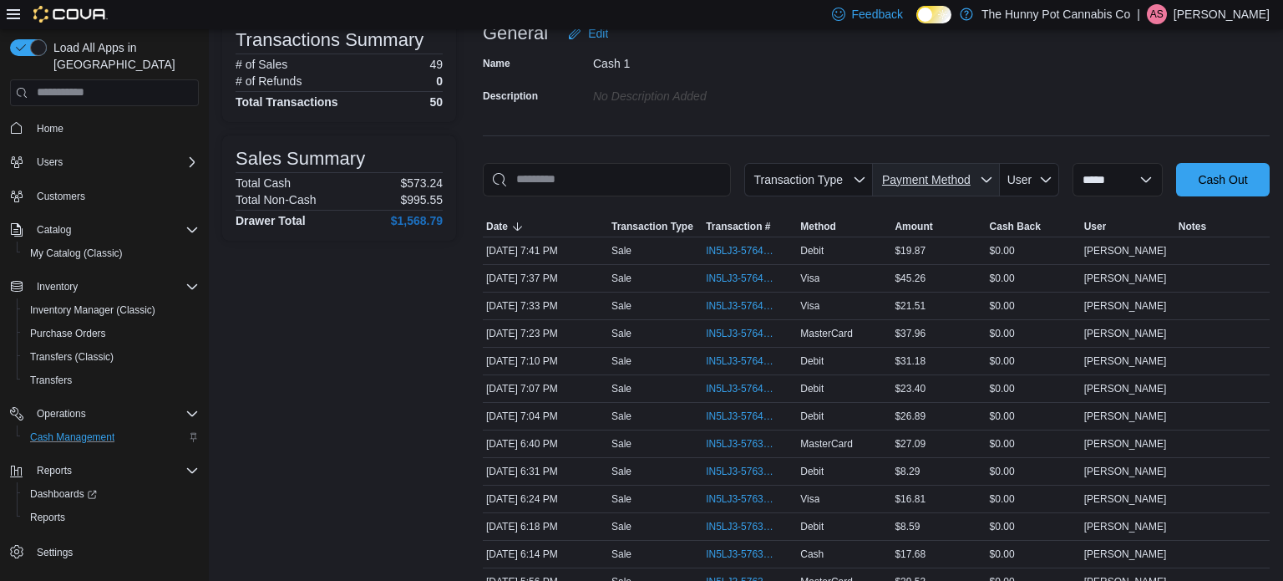
click at [907, 180] on span "Payment Method" at bounding box center [926, 179] width 89 height 13
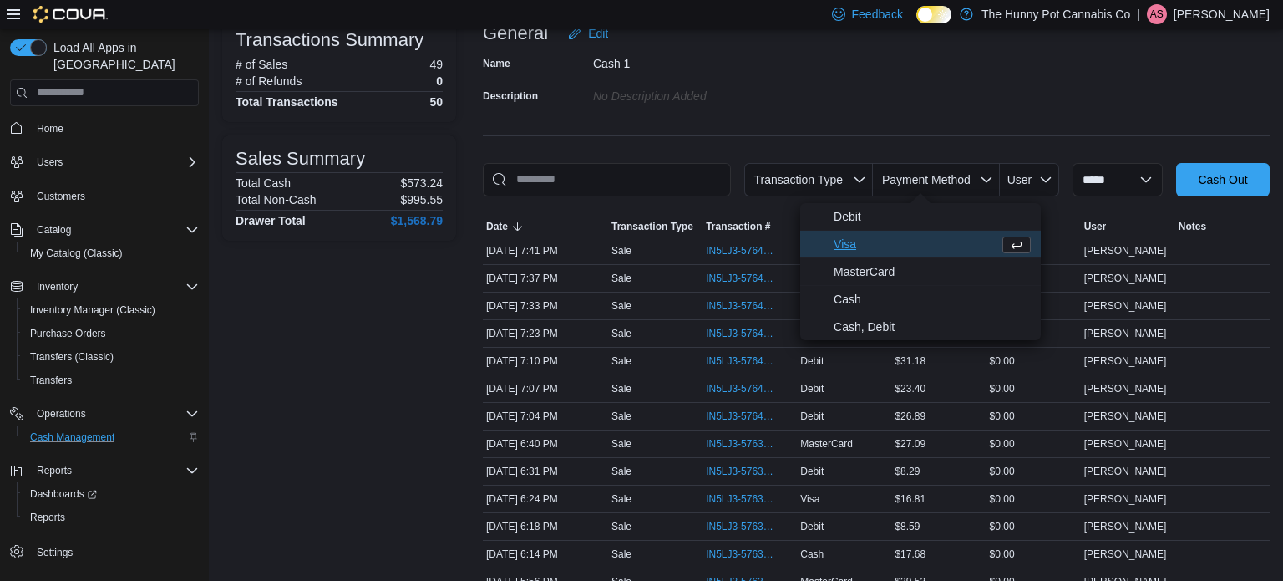
click at [880, 243] on span "Visa" at bounding box center [913, 244] width 159 height 20
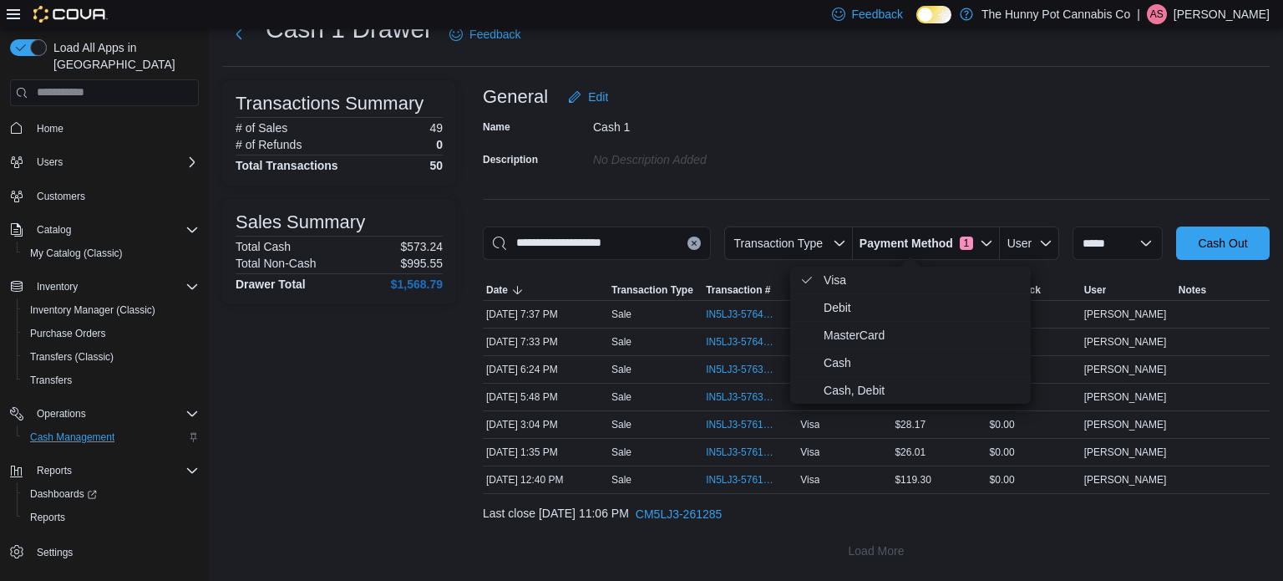
scroll to position [58, 0]
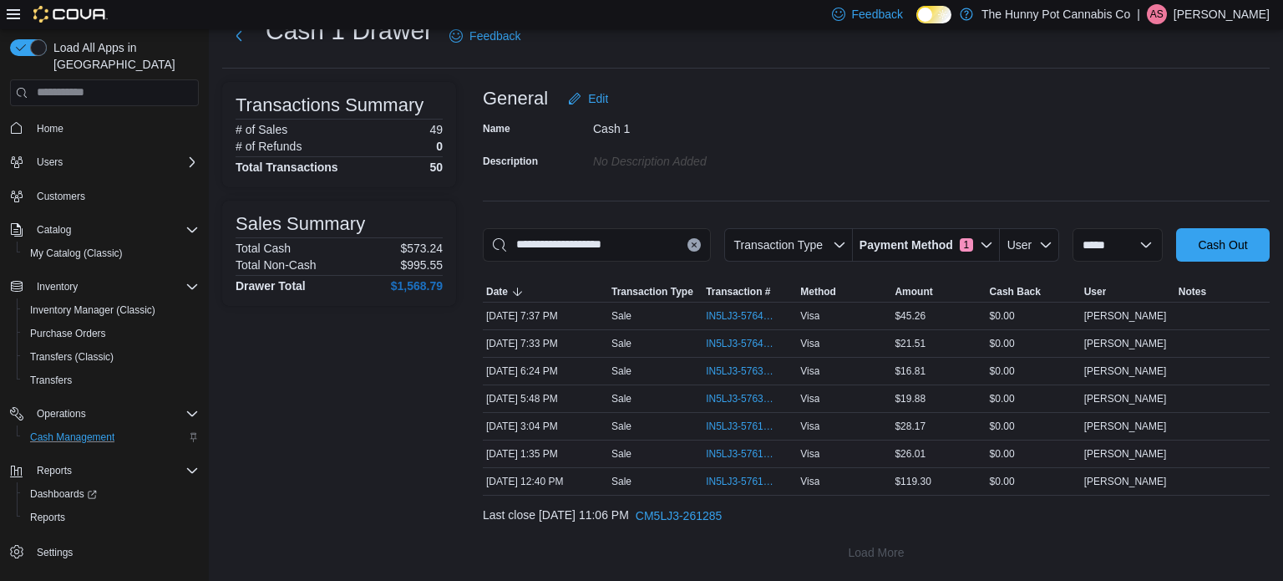
click at [866, 461] on div "Visa" at bounding box center [844, 454] width 94 height 20
click at [980, 246] on icon "button" at bounding box center [986, 244] width 13 height 13
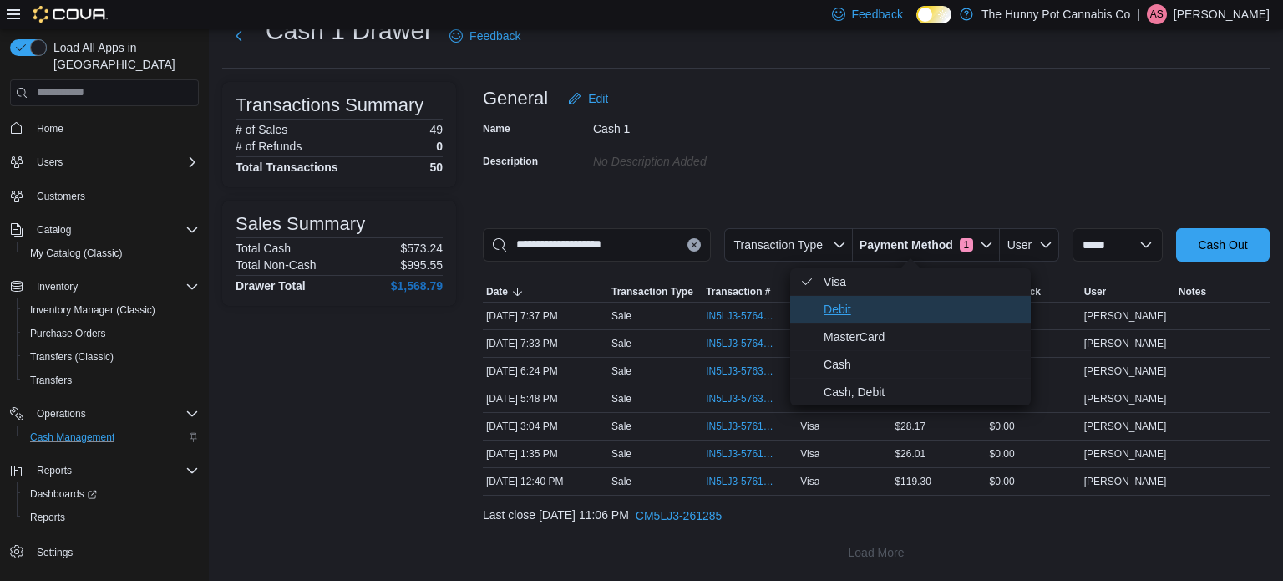
click at [891, 310] on span "Debit" at bounding box center [922, 309] width 197 height 20
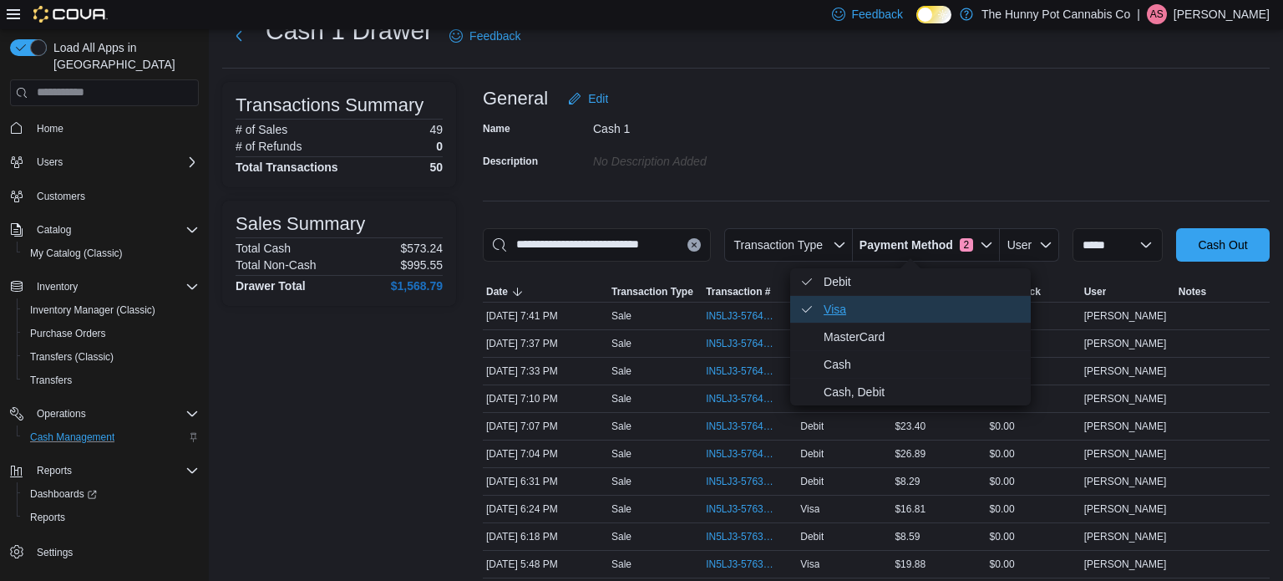
click at [891, 307] on span "Visa . Checked option." at bounding box center [922, 309] width 197 height 20
type input "**********"
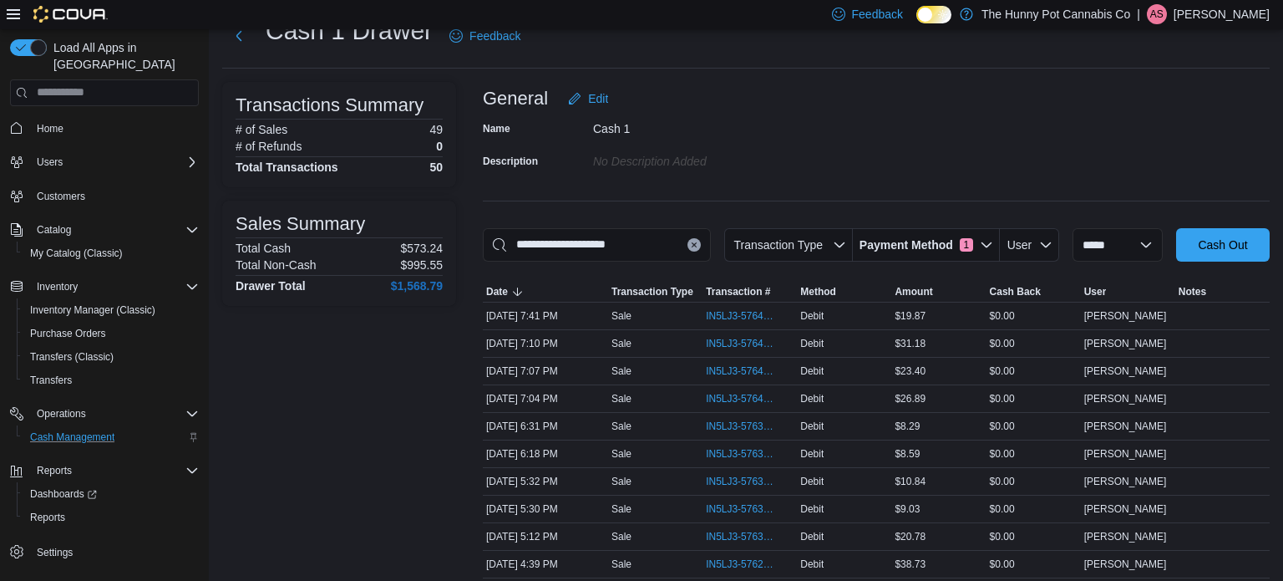
click at [728, 268] on div at bounding box center [876, 272] width 787 height 20
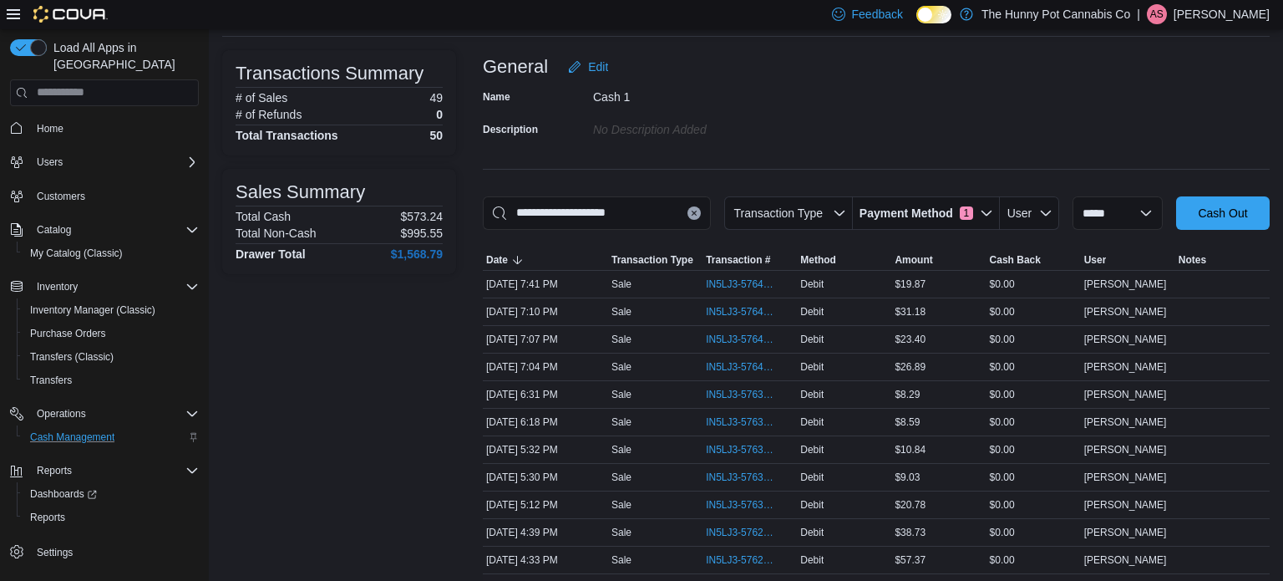
scroll to position [88, 0]
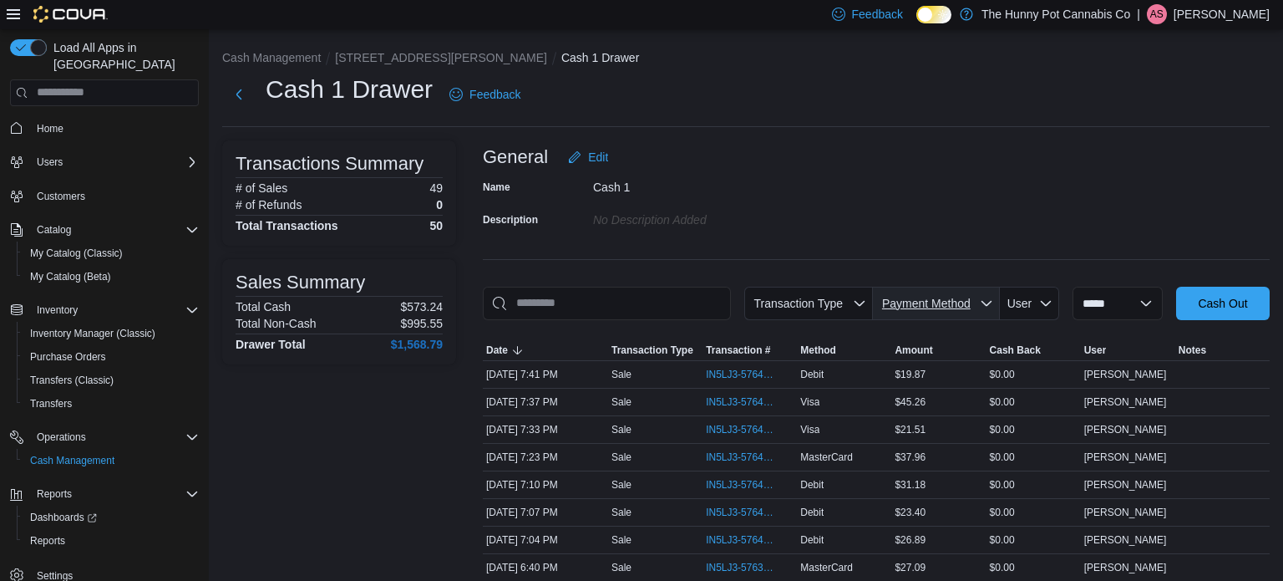
click at [898, 309] on span "Payment Method" at bounding box center [927, 303] width 94 height 17
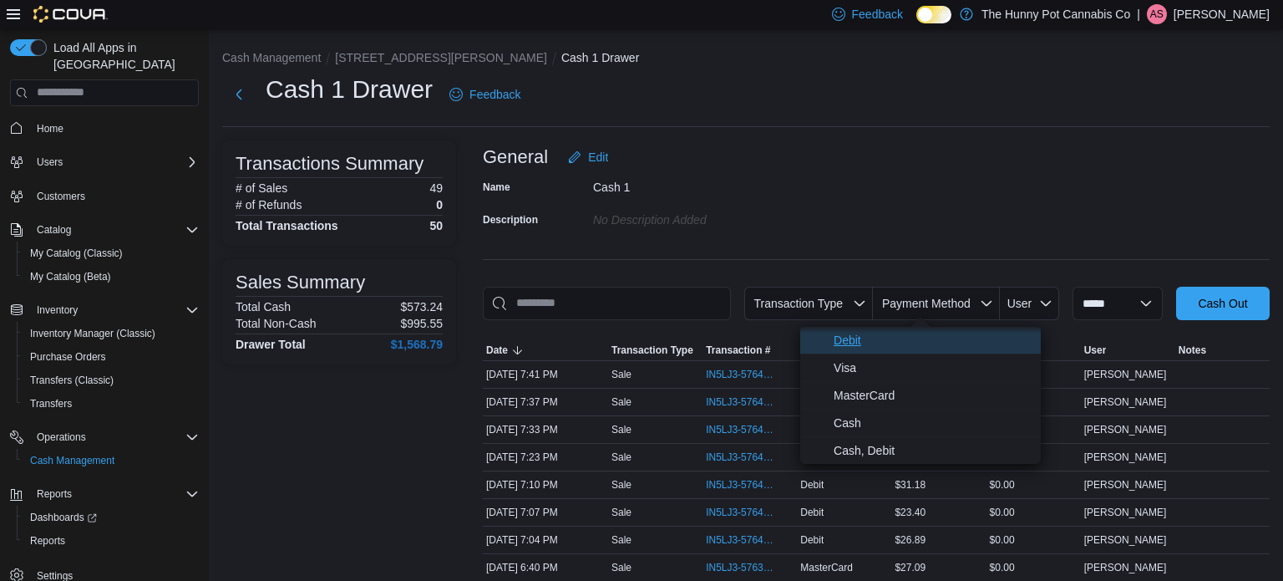
click at [891, 345] on span "Debit" at bounding box center [932, 340] width 197 height 20
type input "**********"
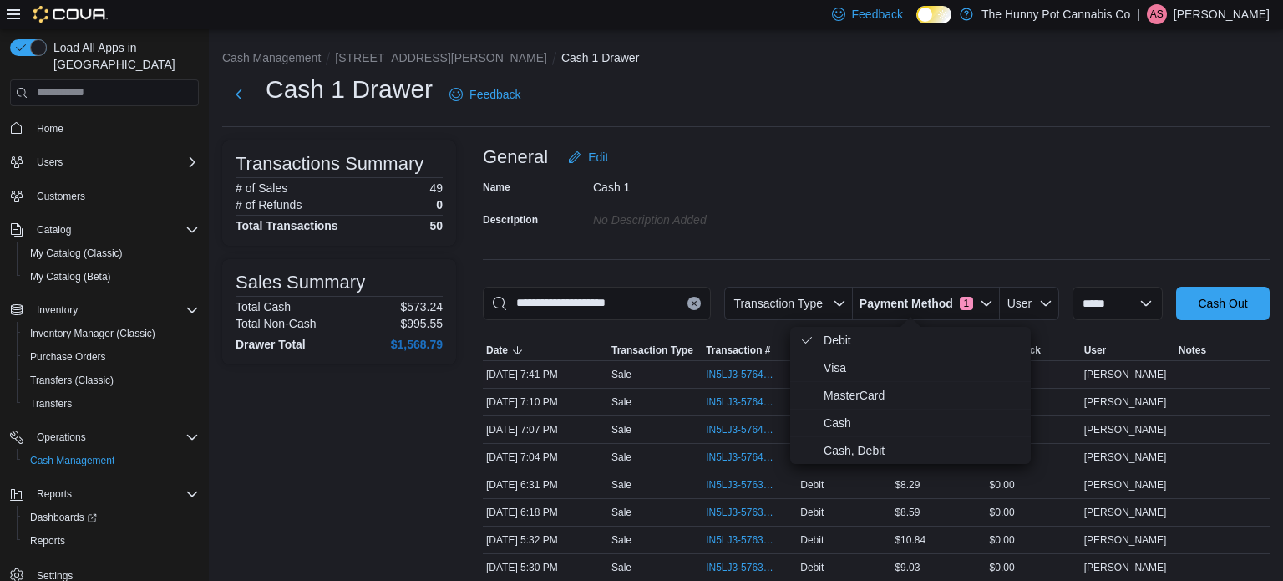
click at [1122, 364] on div "[PERSON_NAME]" at bounding box center [1128, 374] width 94 height 20
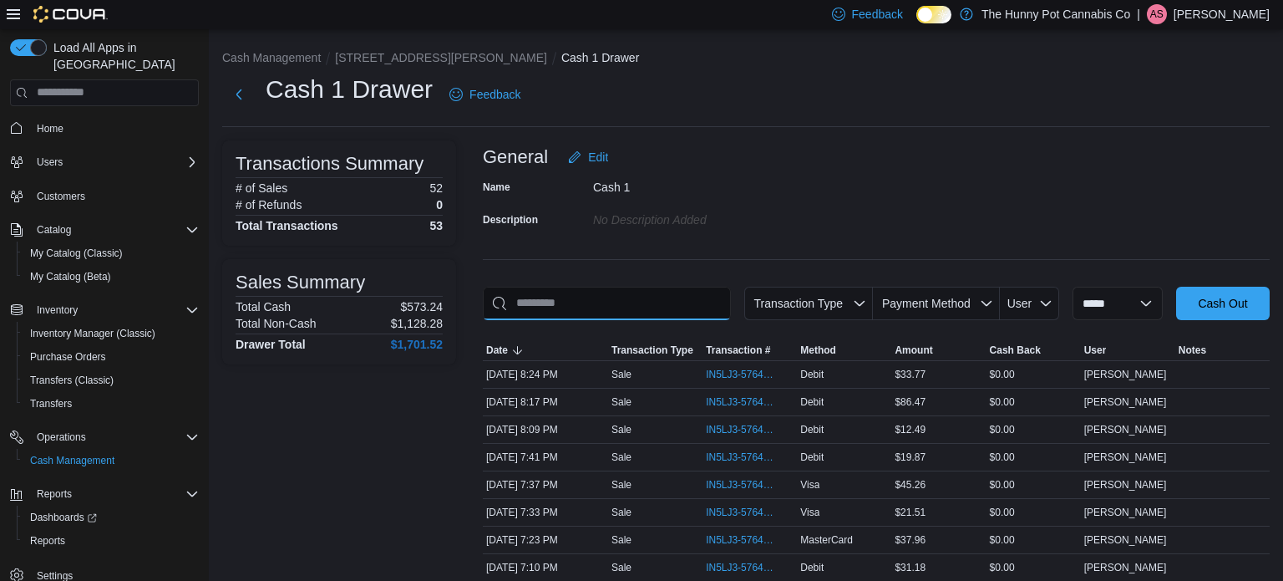
click at [612, 306] on input "This is a search bar. As you type, the results lower in the page will automatic…" at bounding box center [607, 303] width 248 height 33
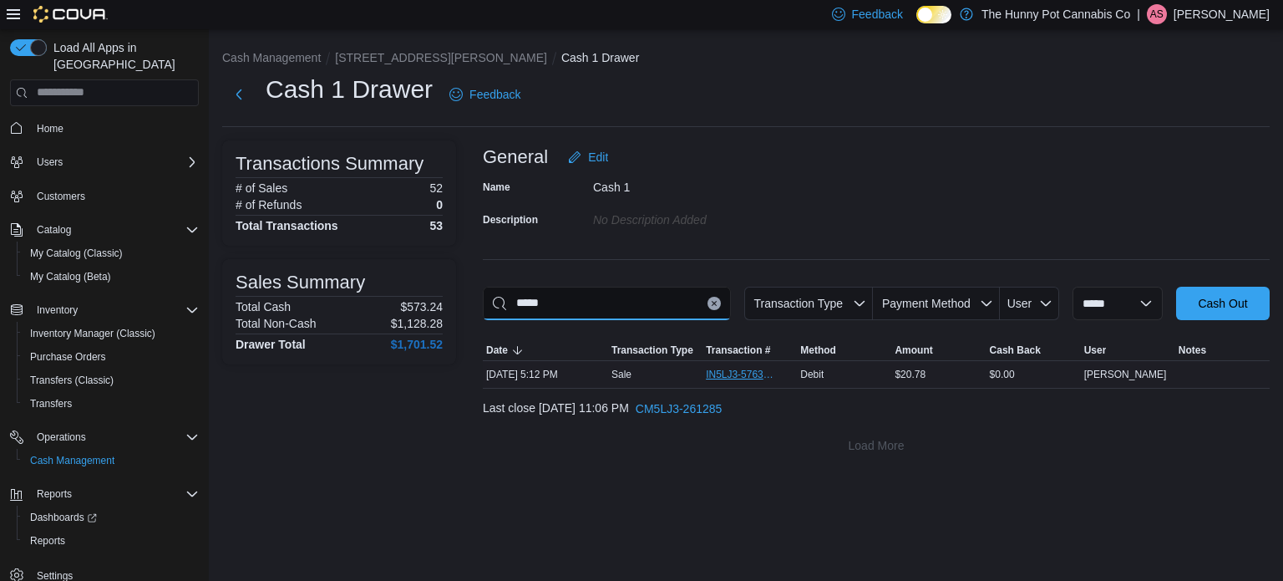
type input "*****"
click at [720, 368] on span "IN5LJ3-5763019" at bounding box center [741, 374] width 71 height 13
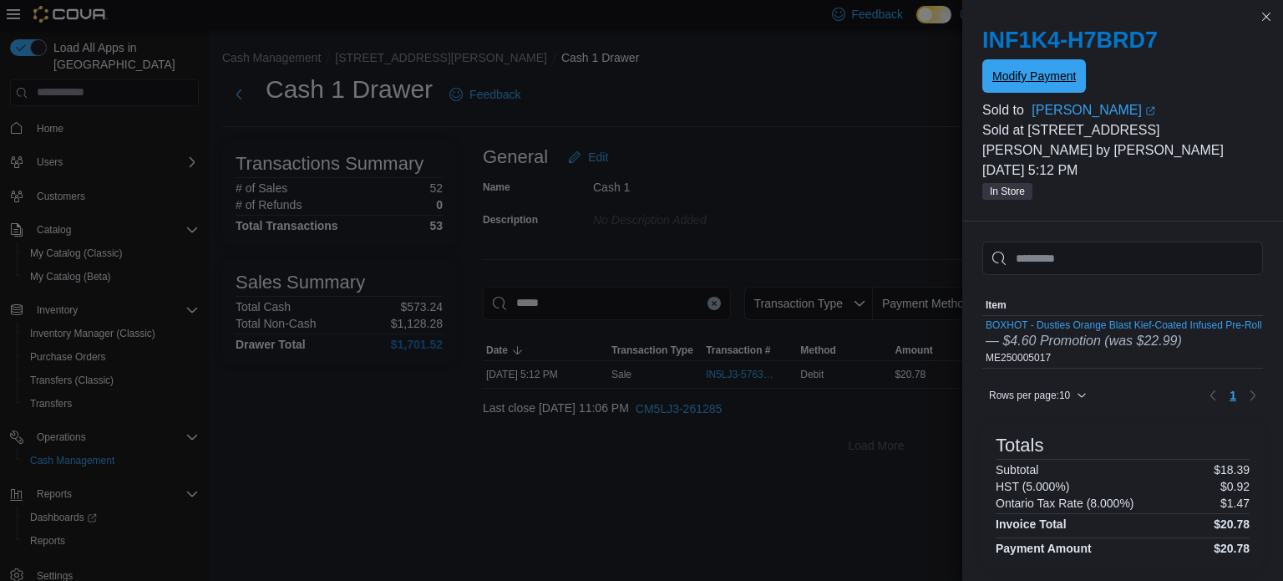
click at [1030, 82] on span "Modify Payment" at bounding box center [1035, 76] width 84 height 17
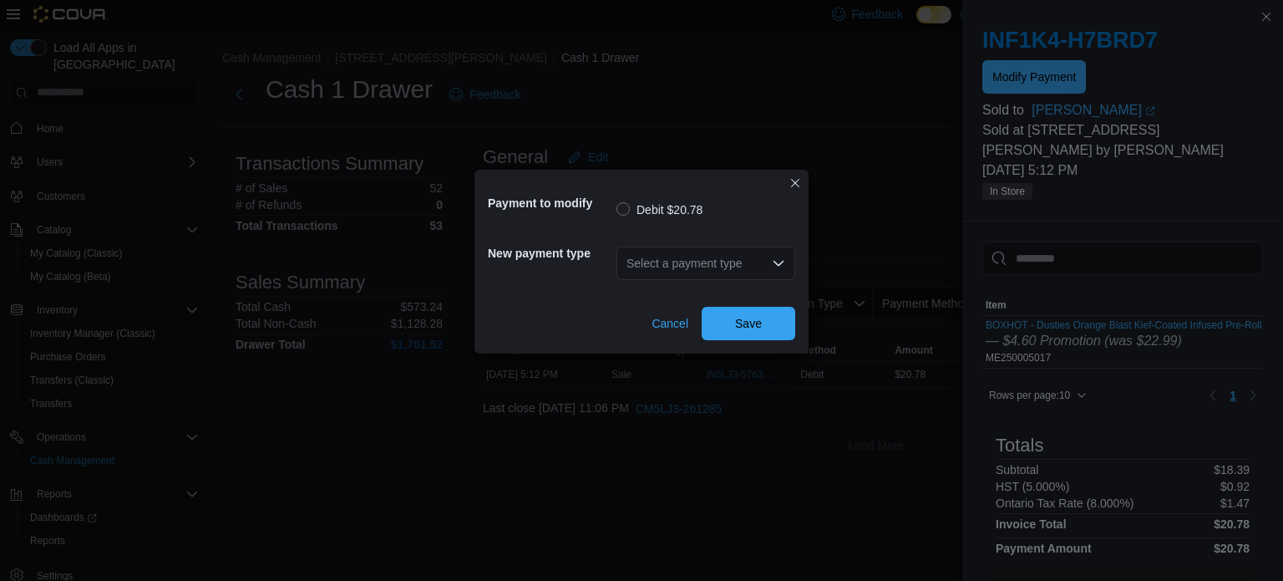
click at [714, 267] on div "Select a payment type" at bounding box center [706, 262] width 179 height 33
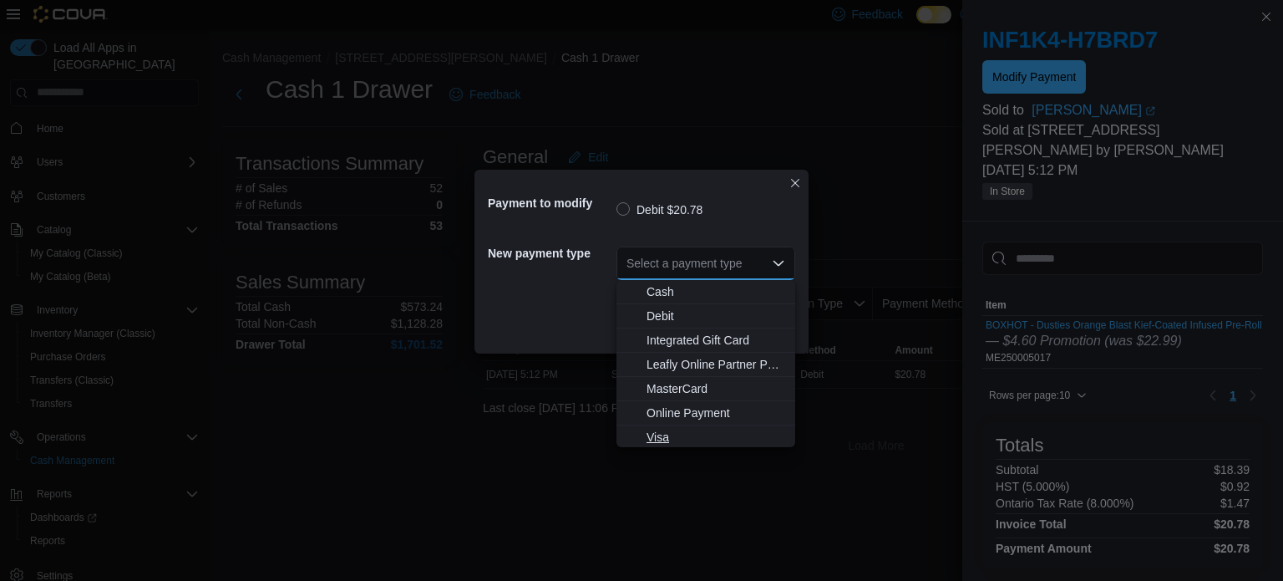
click at [672, 436] on span "Visa" at bounding box center [716, 437] width 139 height 17
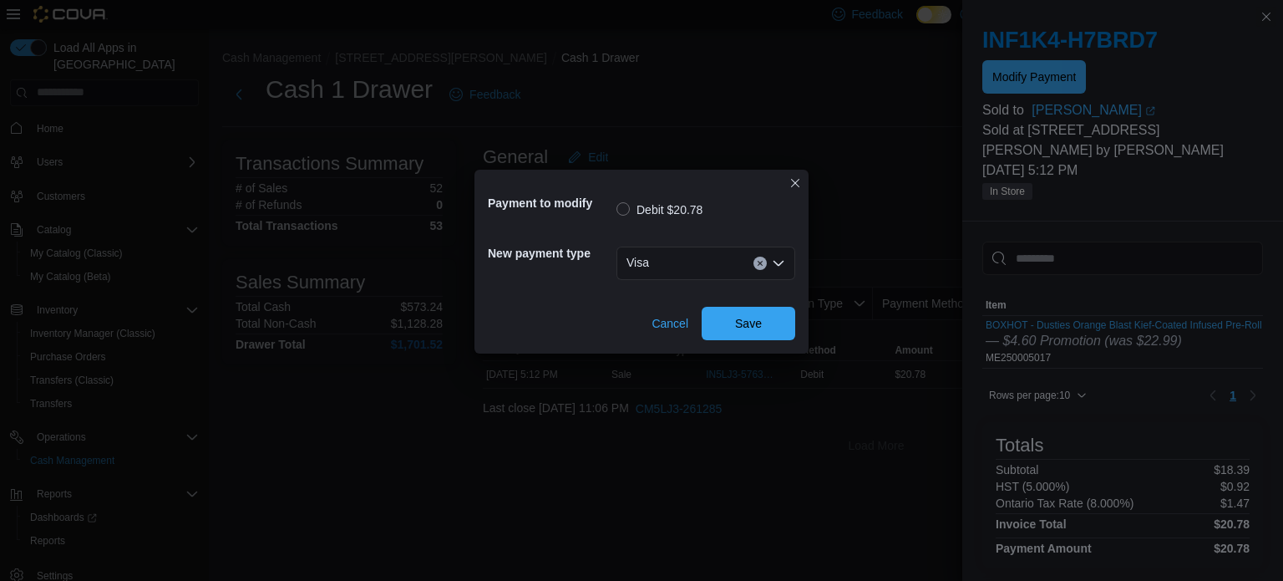
click at [751, 304] on div "Cancel Save" at bounding box center [641, 316] width 307 height 47
click at [750, 323] on span "Save" at bounding box center [748, 322] width 27 height 17
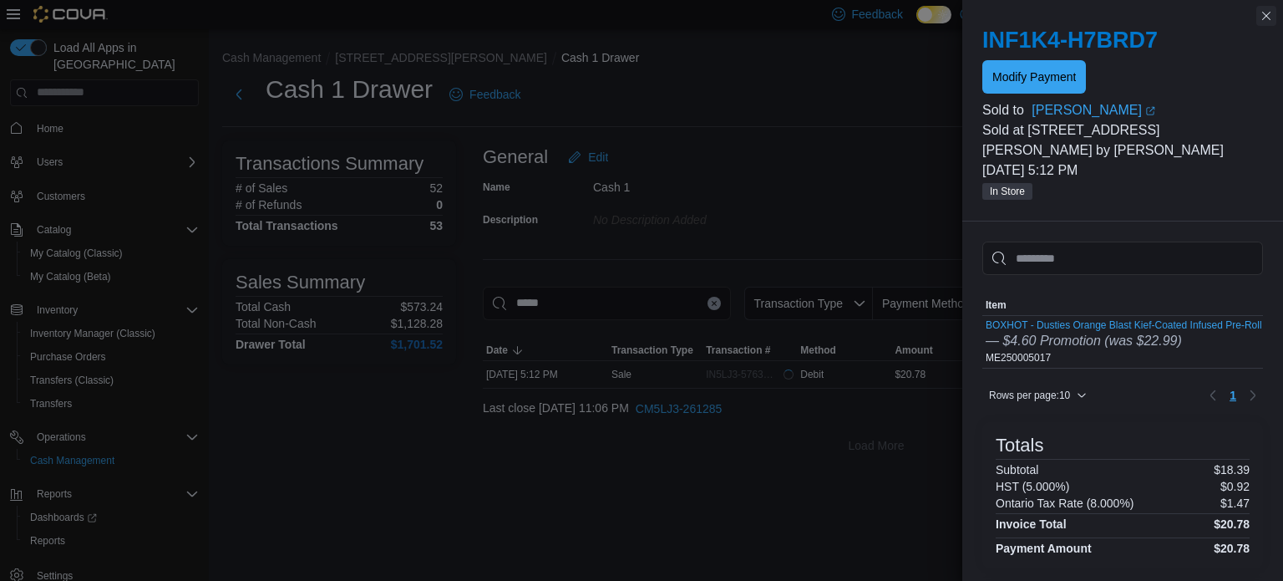
click at [1270, 10] on button "Close this dialog" at bounding box center [1267, 16] width 20 height 20
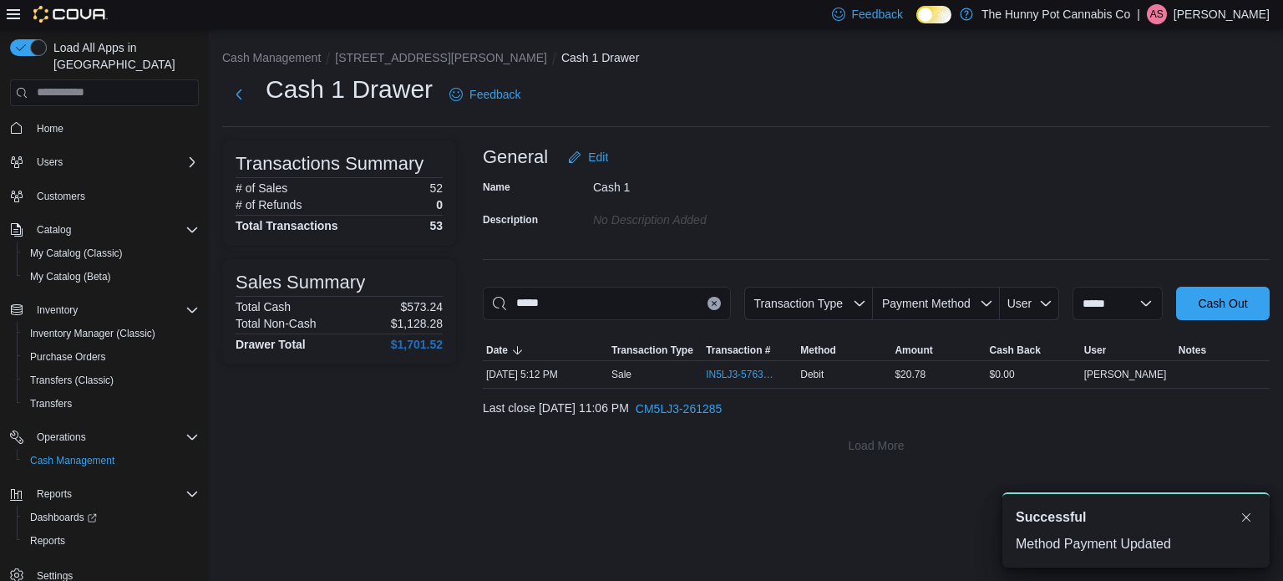
click at [708, 302] on button "Clear input" at bounding box center [714, 303] width 13 height 13
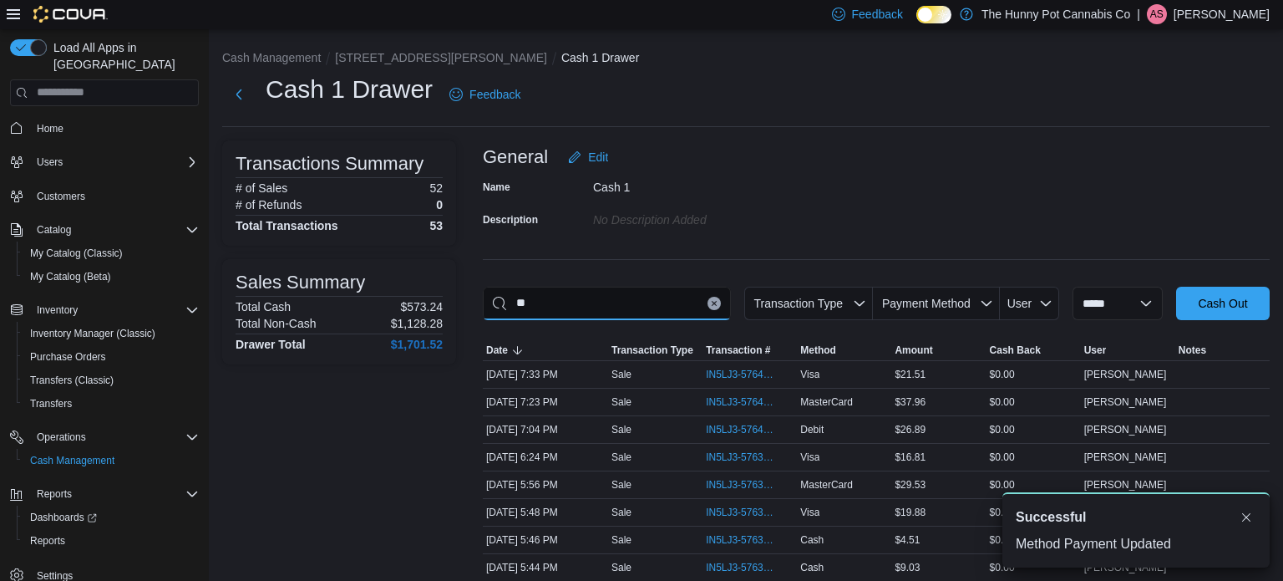
type input "*"
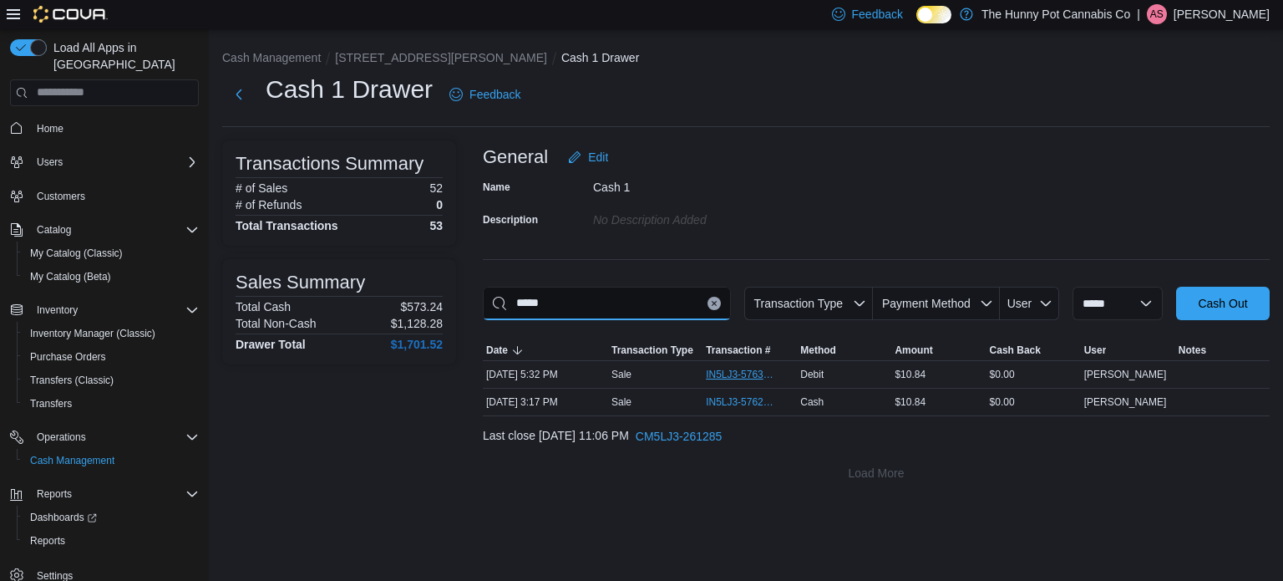
type input "*****"
click at [715, 375] on span "IN5LJ3-5763220" at bounding box center [741, 374] width 71 height 13
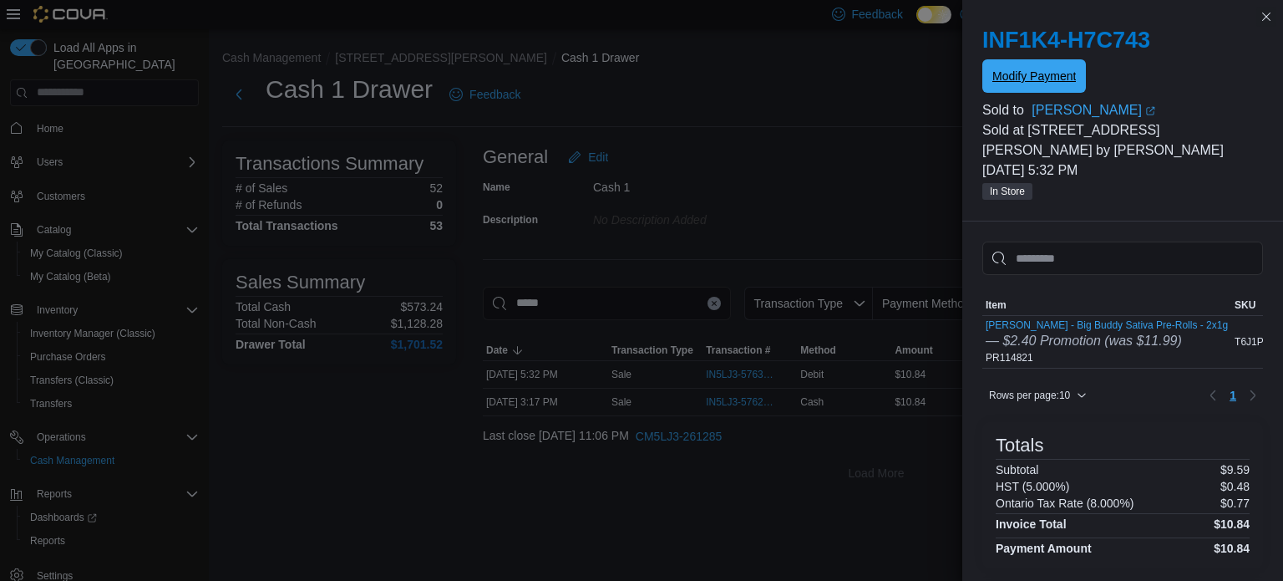
click at [1016, 79] on span "Modify Payment" at bounding box center [1035, 76] width 84 height 17
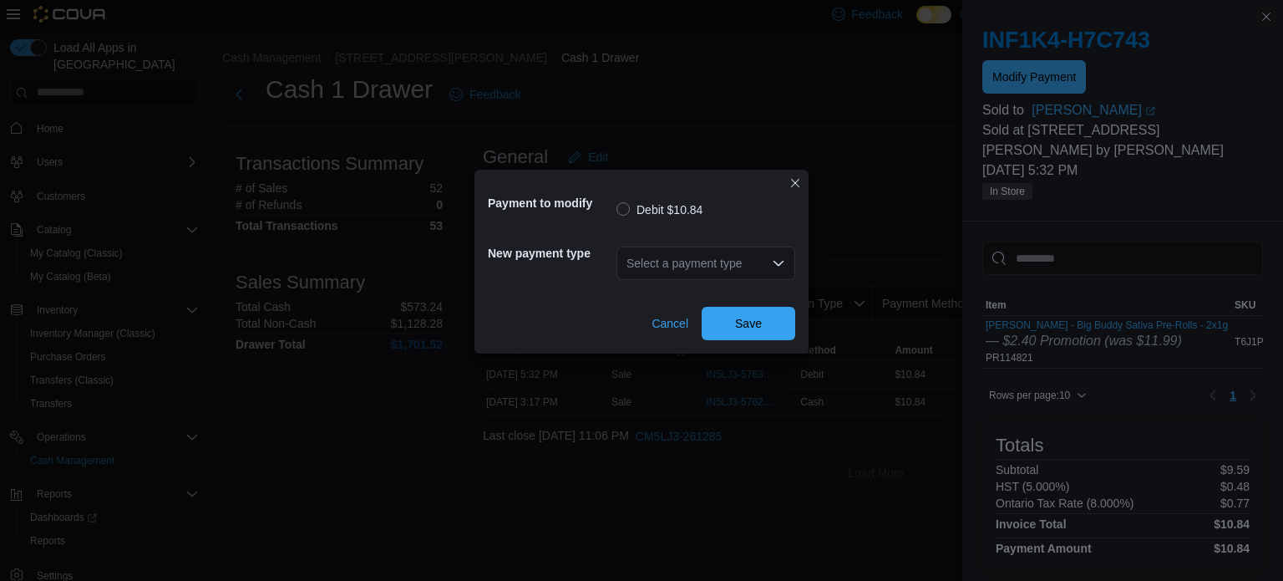
click at [725, 265] on div "Select a payment type" at bounding box center [706, 262] width 179 height 33
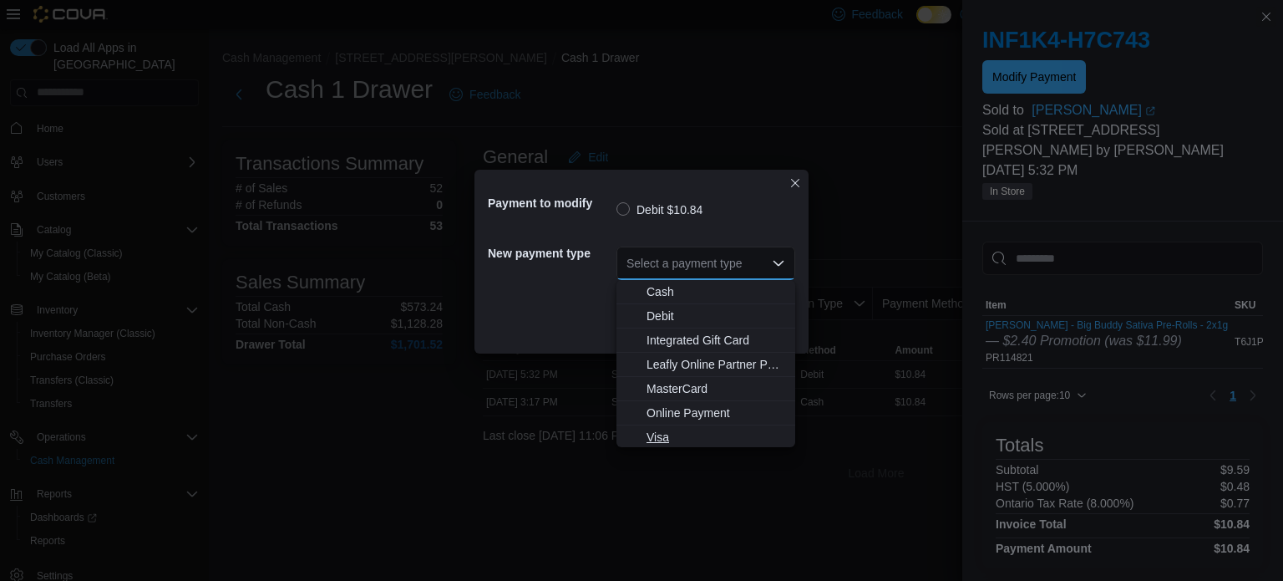
click at [672, 442] on span "Visa" at bounding box center [716, 437] width 139 height 17
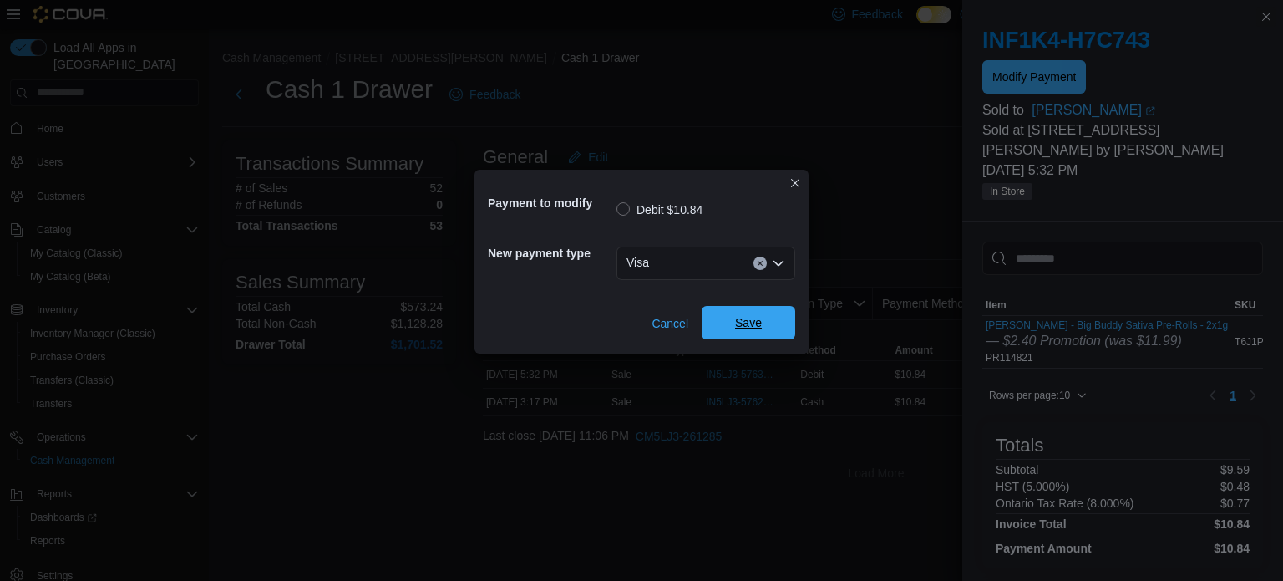
click at [746, 328] on span "Save" at bounding box center [748, 322] width 27 height 17
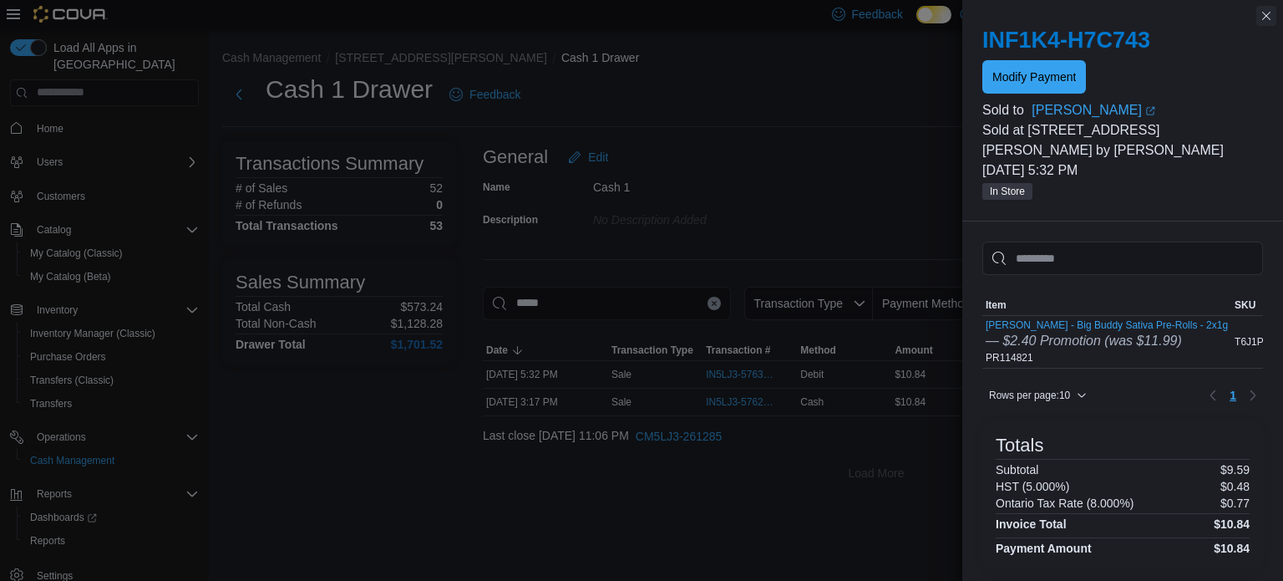
click at [1267, 8] on button "Close this dialog" at bounding box center [1267, 16] width 20 height 20
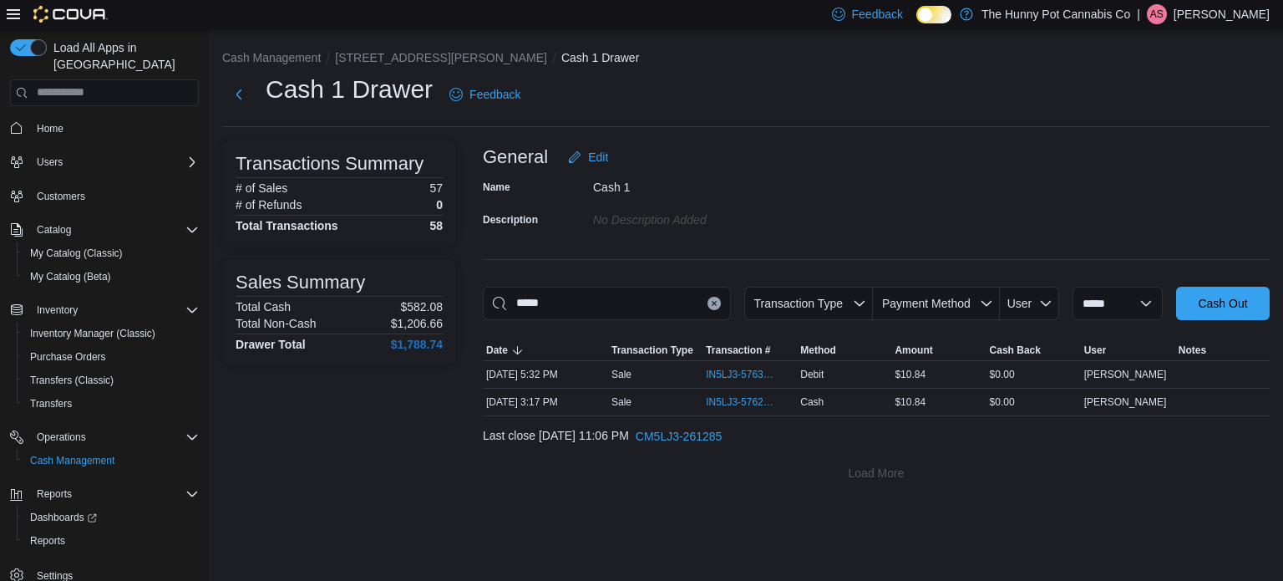
click at [708, 306] on button "Clear input" at bounding box center [714, 303] width 13 height 13
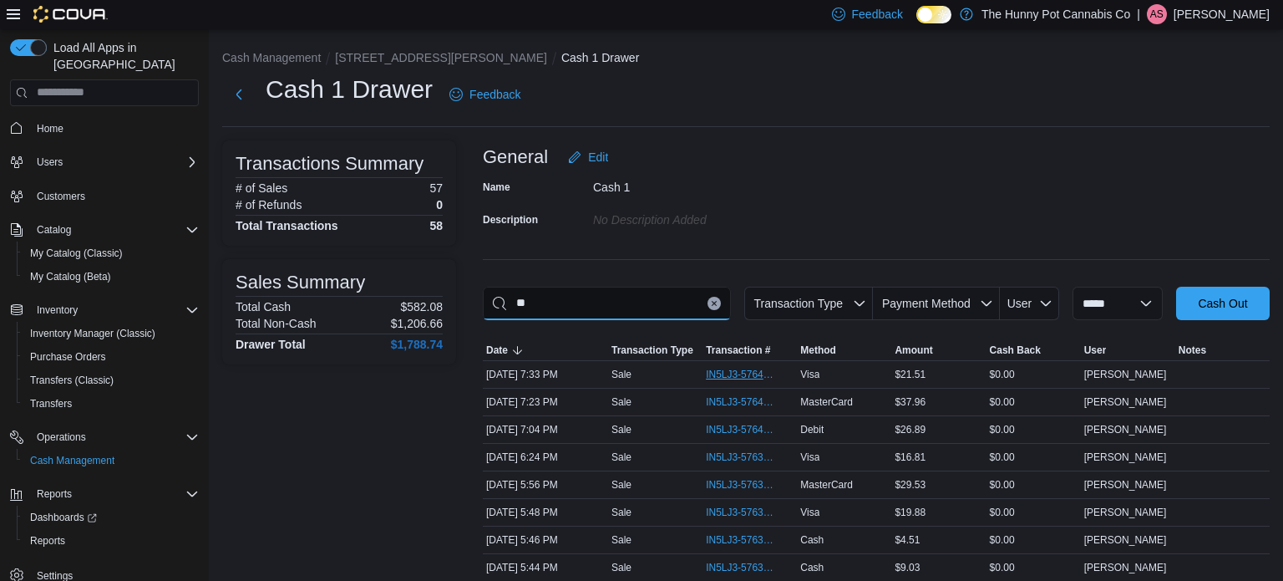
type input "**"
click at [719, 368] on span "IN5LJ3-5764301" at bounding box center [741, 374] width 71 height 13
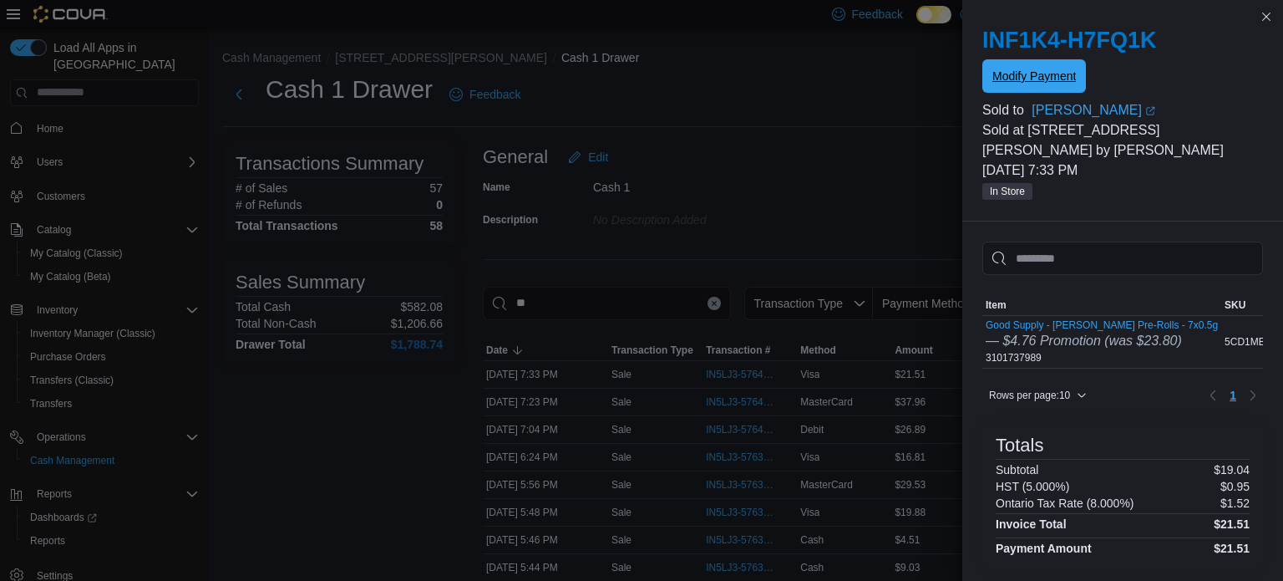
click at [1037, 69] on span "Modify Payment" at bounding box center [1035, 76] width 84 height 17
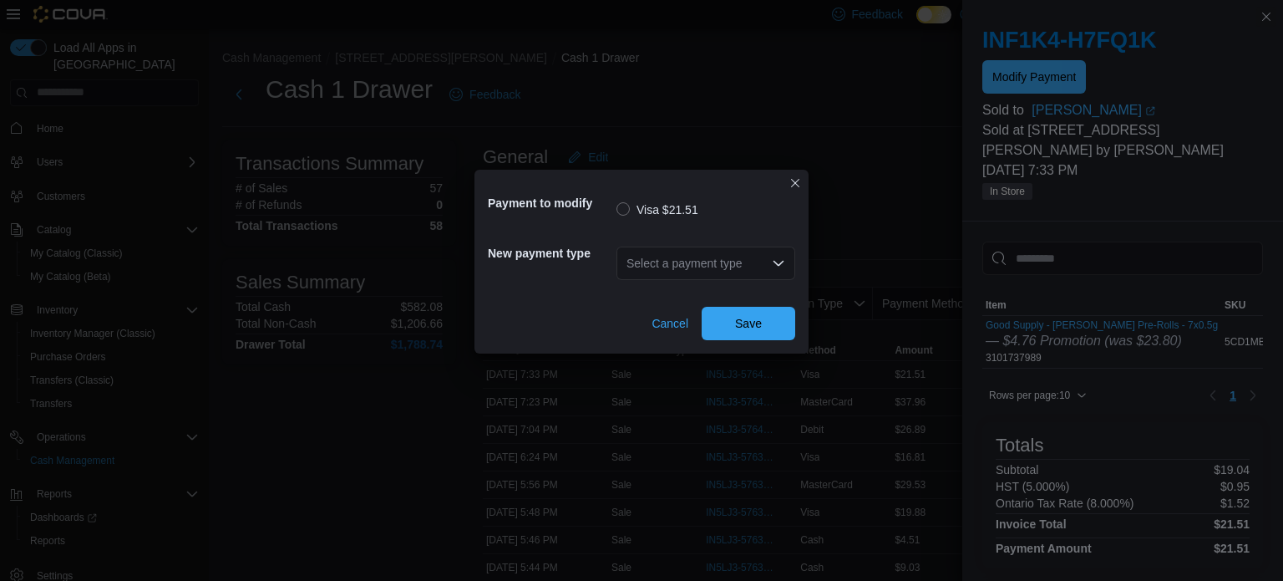
click at [688, 275] on div "Select a payment type" at bounding box center [706, 262] width 179 height 33
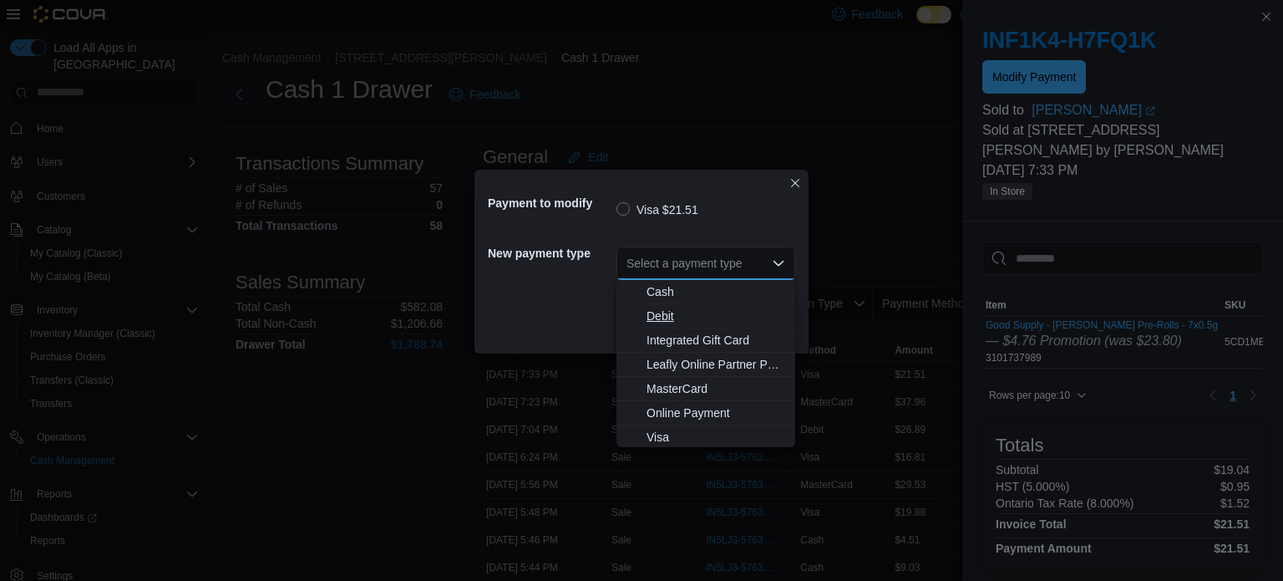
click at [681, 313] on span "Debit" at bounding box center [716, 315] width 139 height 17
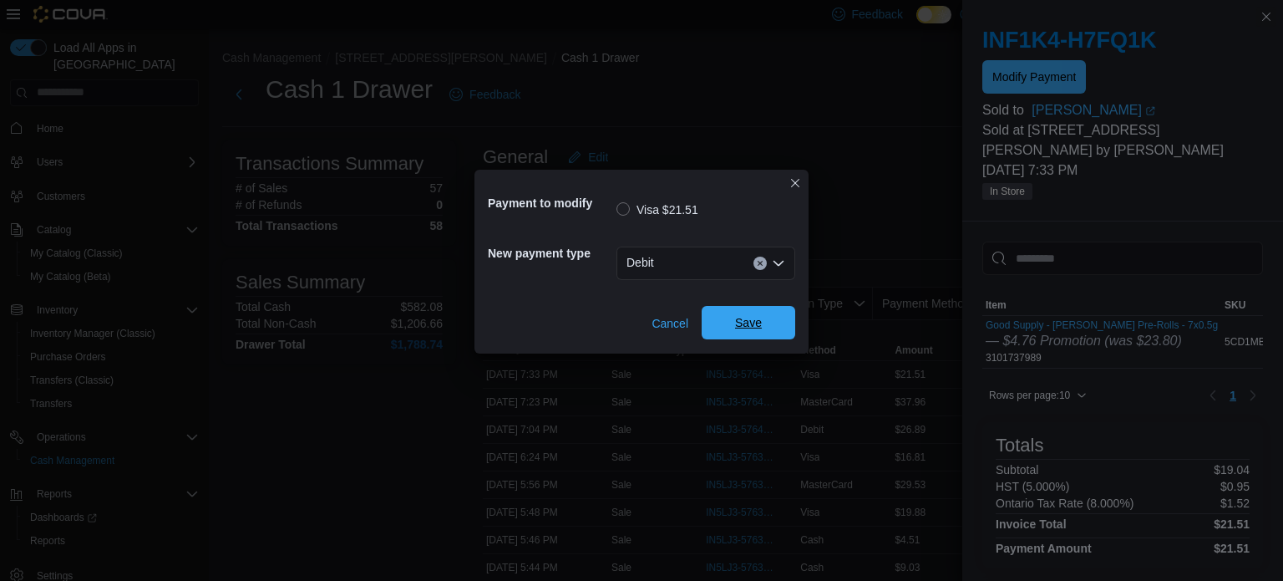
click at [754, 326] on span "Save" at bounding box center [748, 322] width 27 height 17
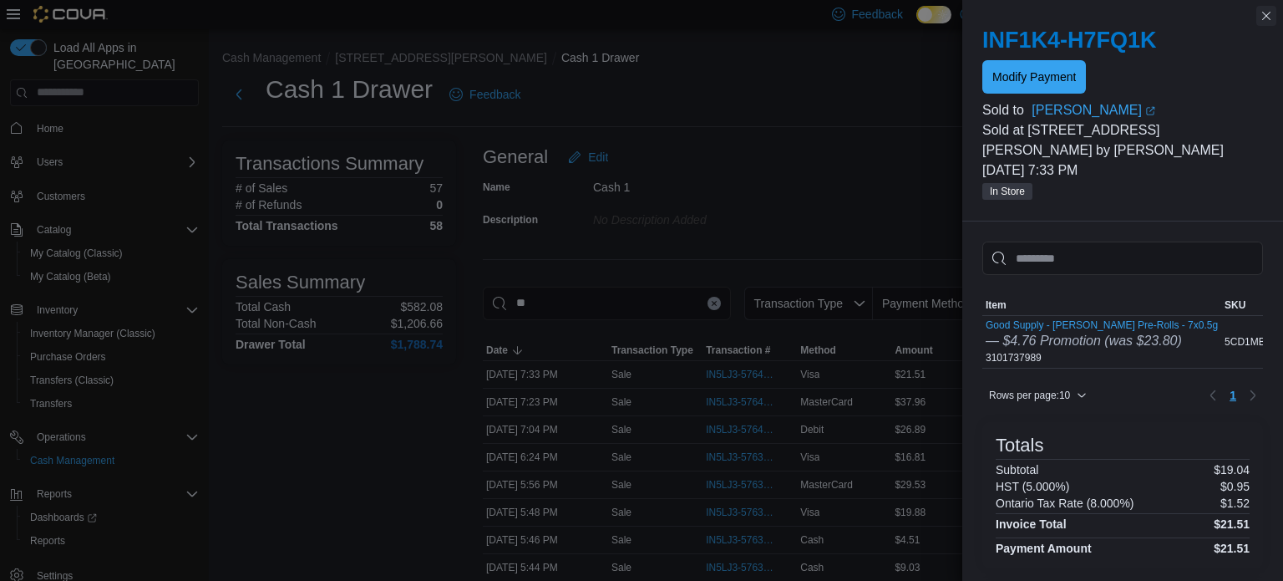
click at [1262, 17] on button "Close this dialog" at bounding box center [1267, 16] width 20 height 20
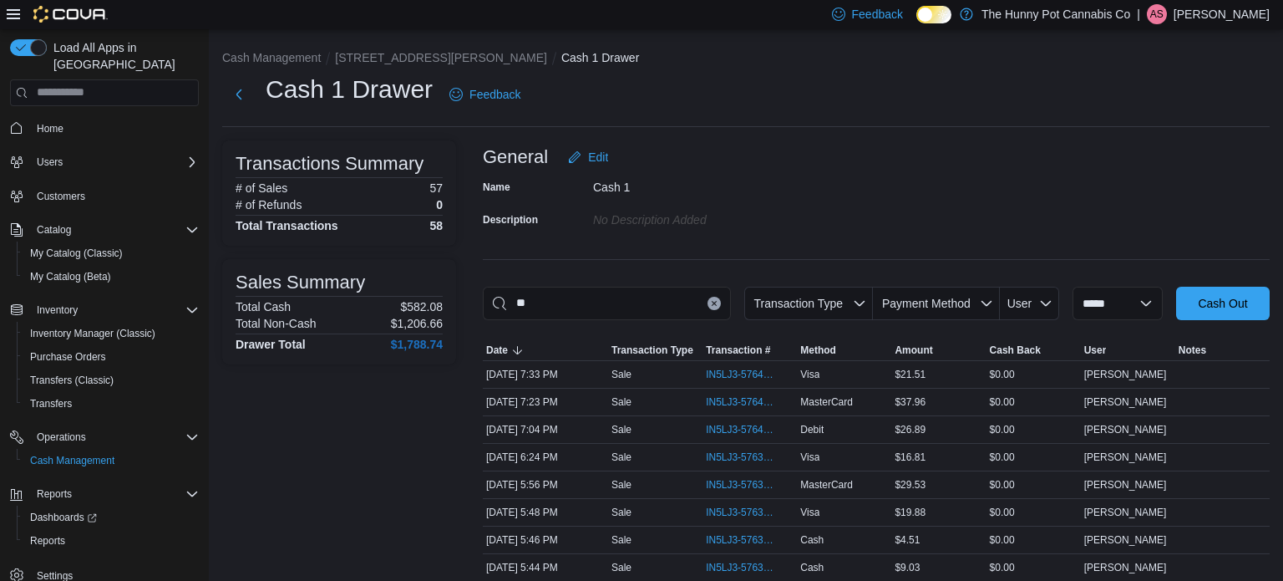
click at [712, 302] on icon "Clear input" at bounding box center [714, 303] width 4 height 4
click at [786, 295] on span "Transaction Type" at bounding box center [798, 303] width 95 height 17
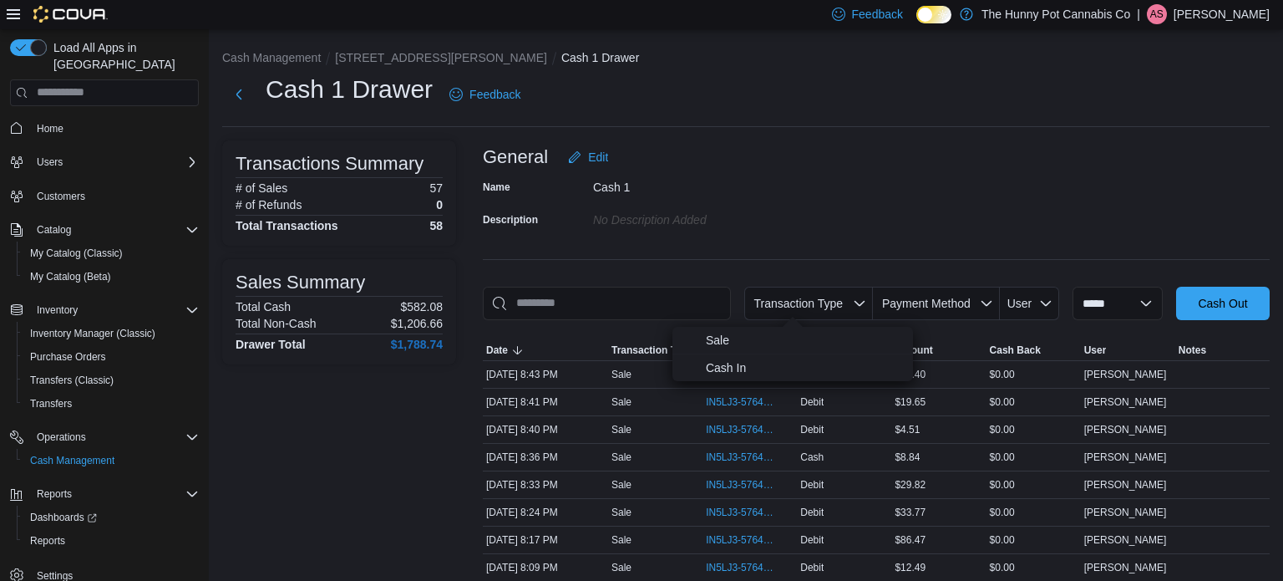
click at [238, 97] on button "Next" at bounding box center [238, 93] width 33 height 33
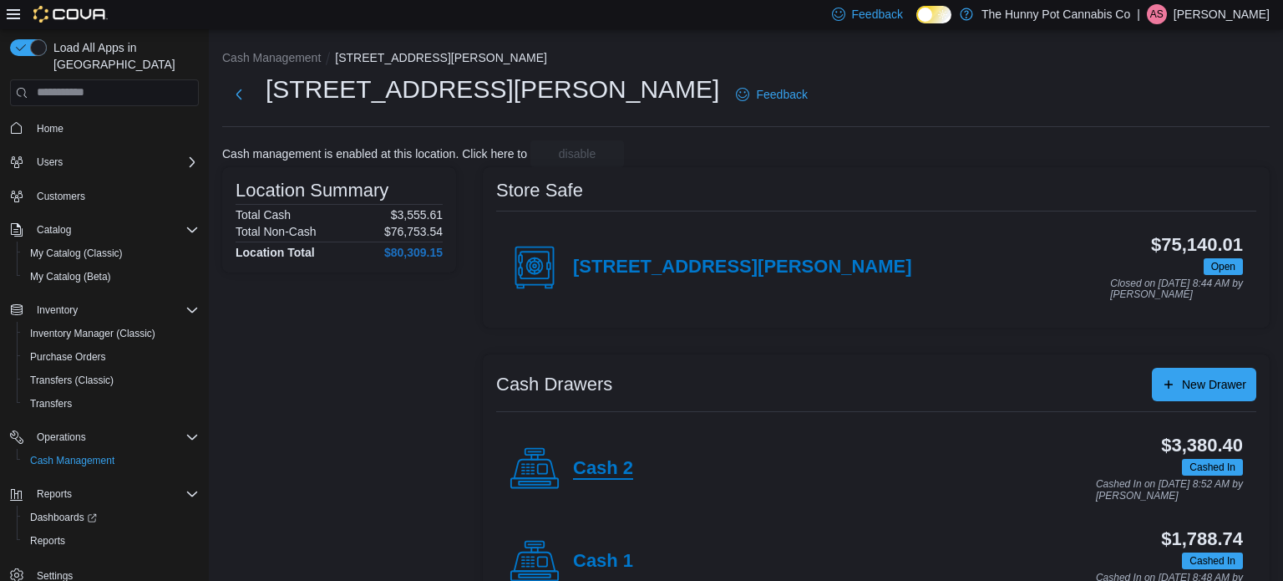
click at [584, 468] on h4 "Cash 2" at bounding box center [603, 469] width 60 height 22
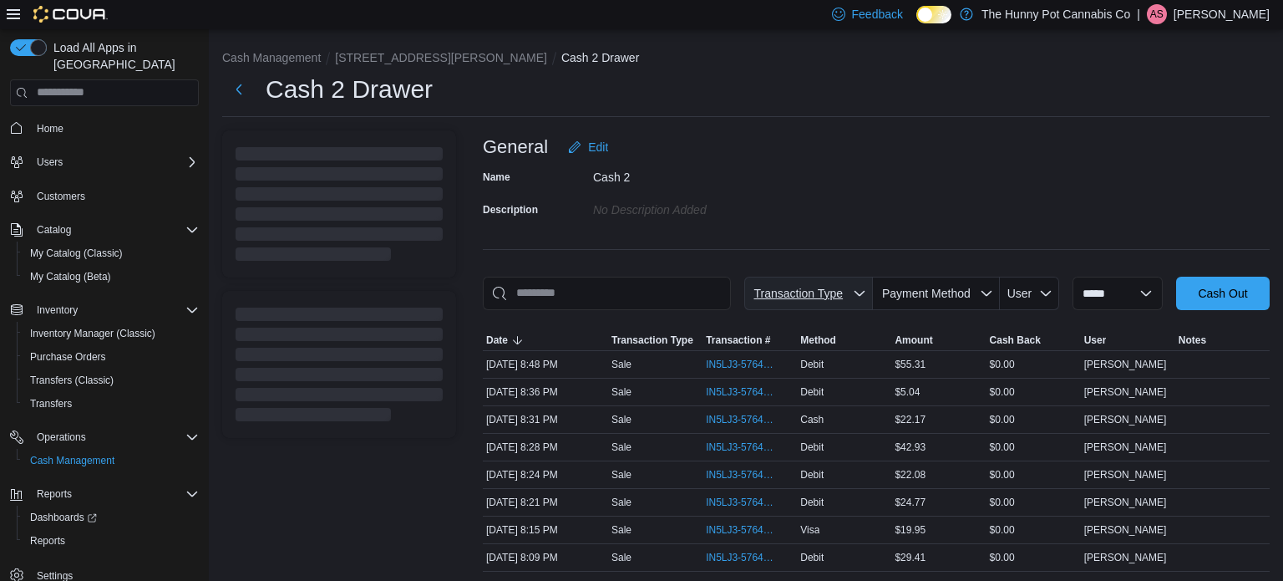
click at [813, 298] on span "Transaction Type" at bounding box center [798, 293] width 89 height 13
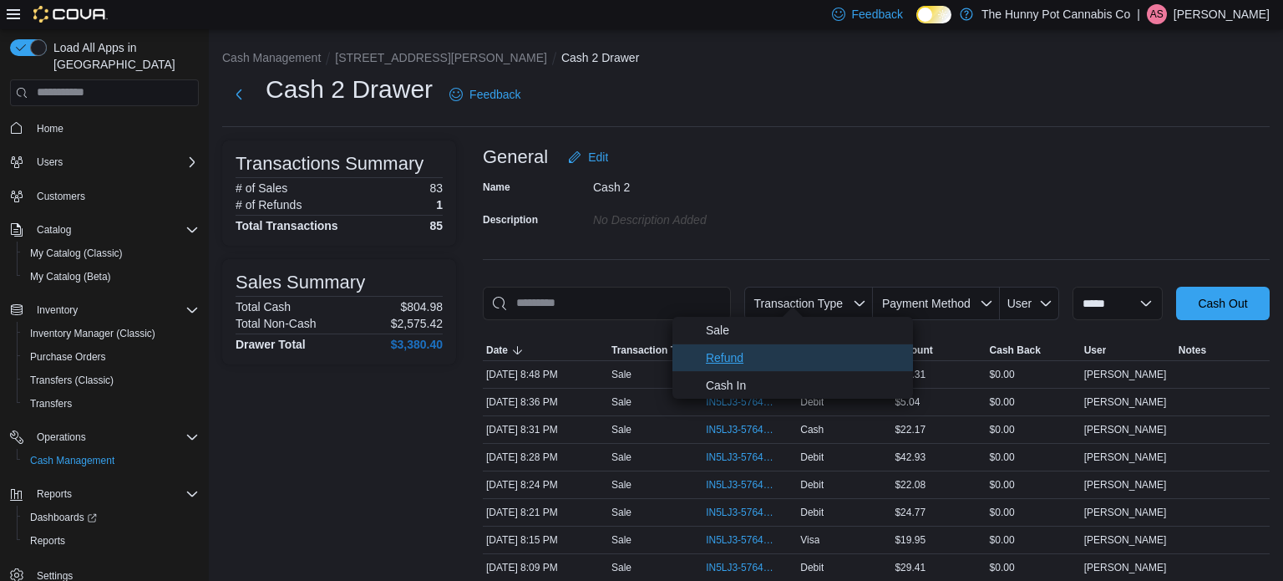
click at [789, 351] on ul "Sale Refund Cash In" at bounding box center [793, 358] width 241 height 82
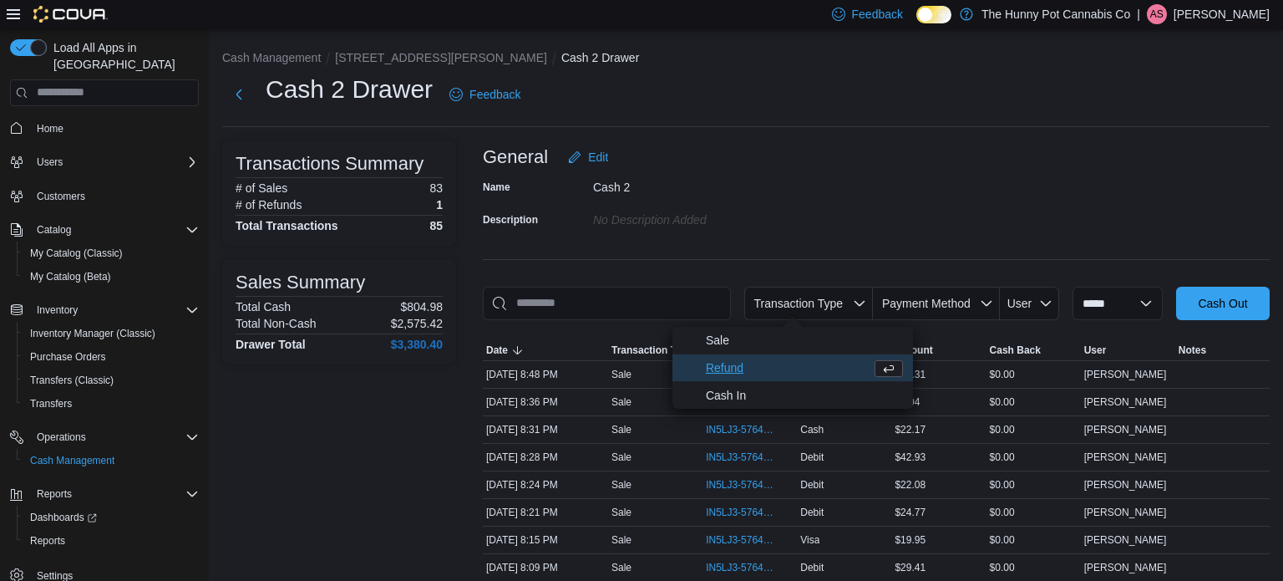
click at [796, 369] on span "Refund" at bounding box center [785, 368] width 159 height 20
type input "**********"
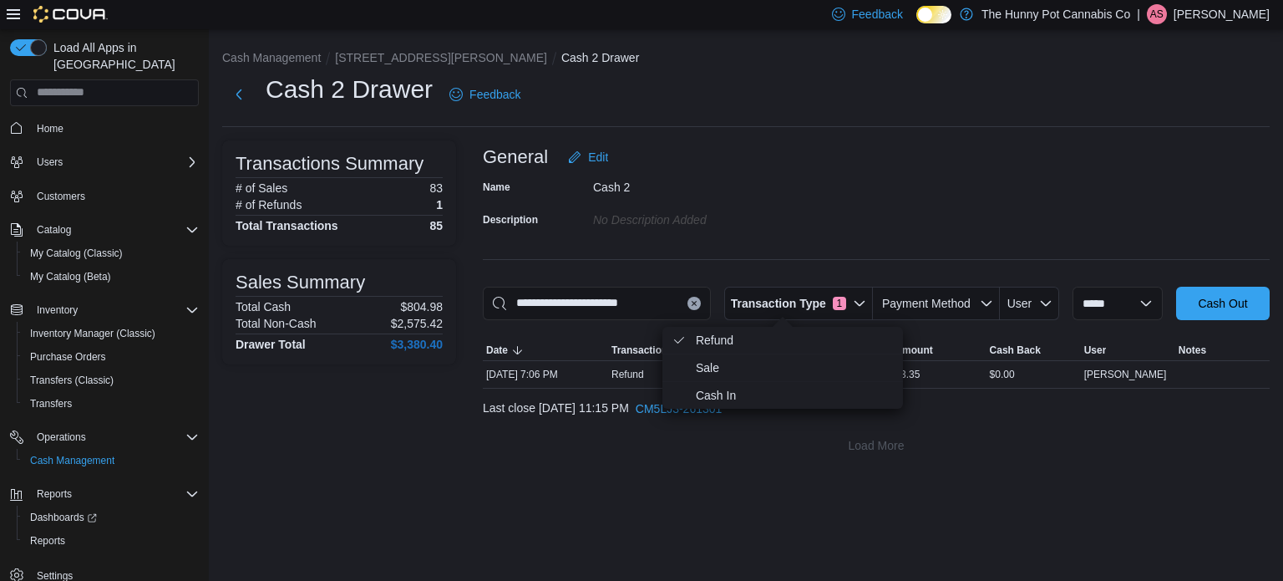
click at [851, 531] on div "**********" at bounding box center [746, 304] width 1074 height 551
click at [754, 377] on span "IN5LJ3-5764064" at bounding box center [741, 374] width 71 height 13
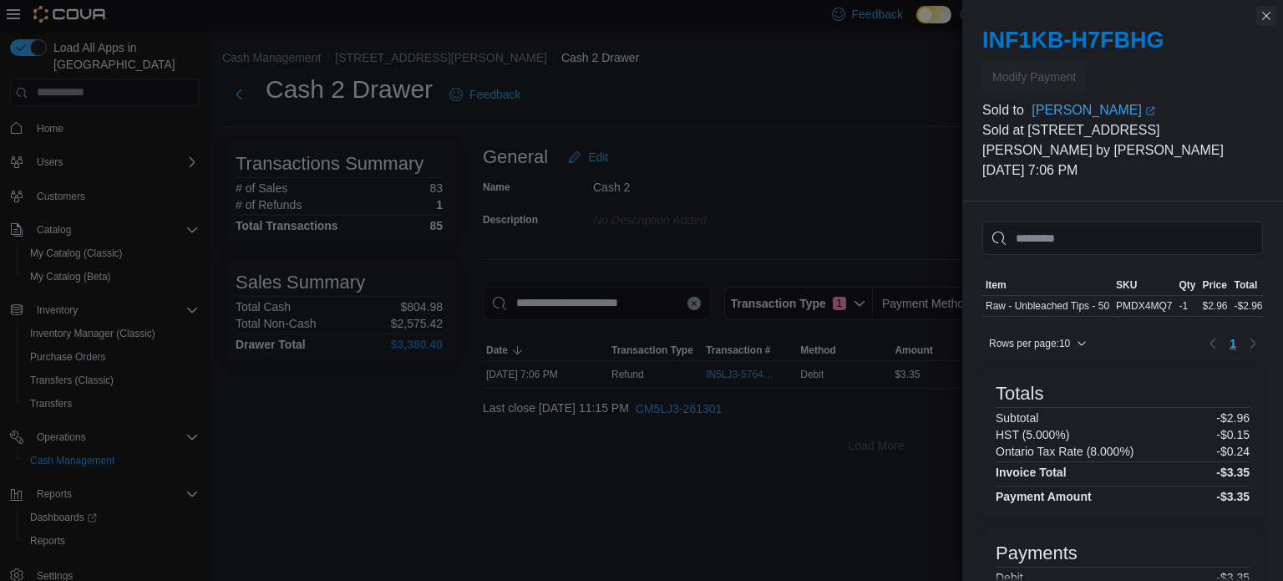
click at [1268, 8] on button "Close this dialog" at bounding box center [1267, 16] width 20 height 20
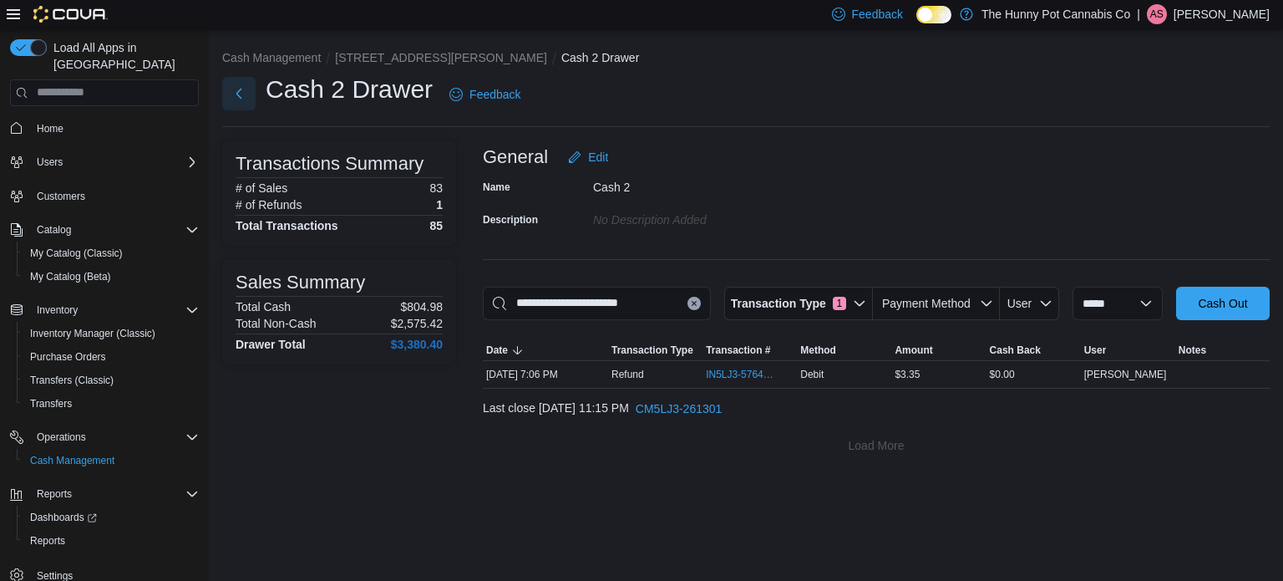
click at [230, 87] on button "Next" at bounding box center [238, 93] width 33 height 33
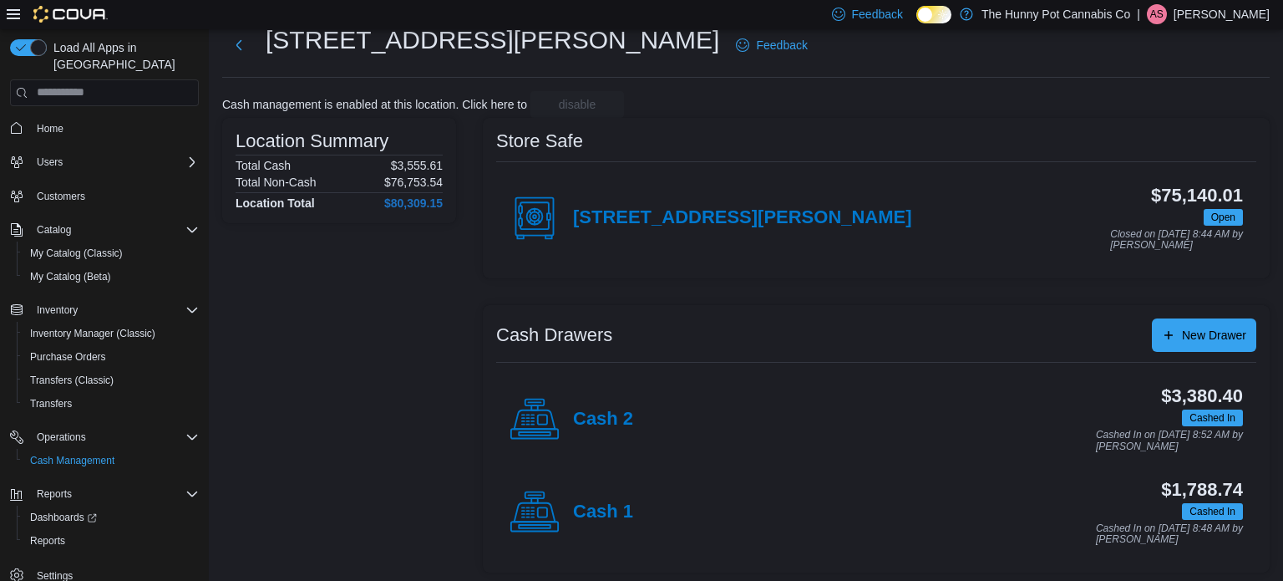
scroll to position [48, 0]
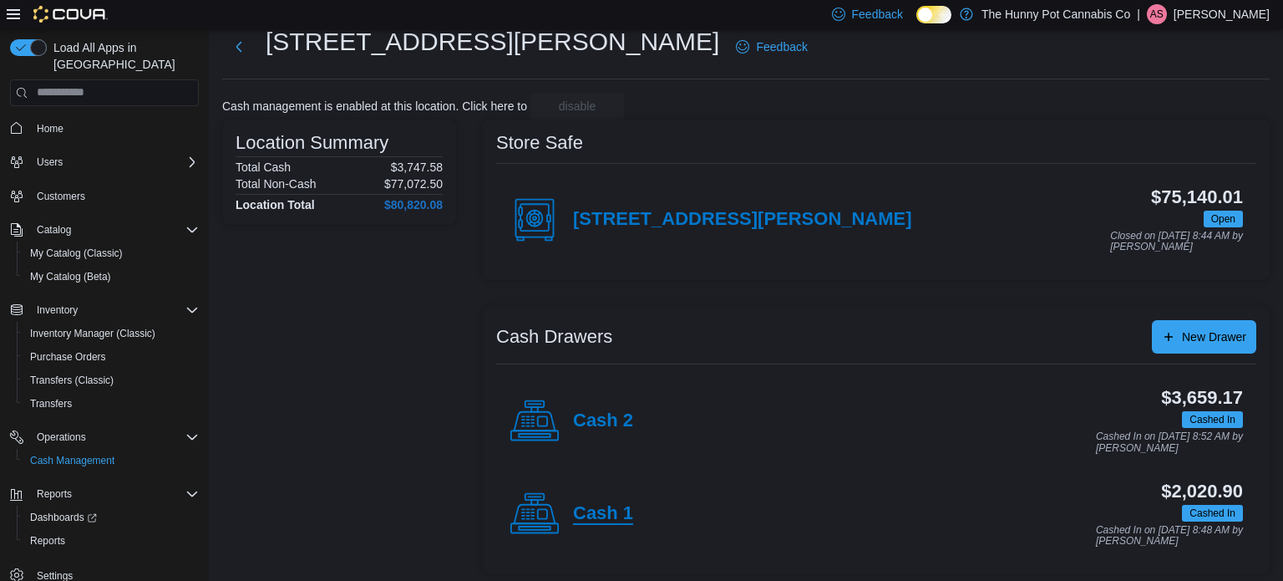
click at [613, 505] on h4 "Cash 1" at bounding box center [603, 514] width 60 height 22
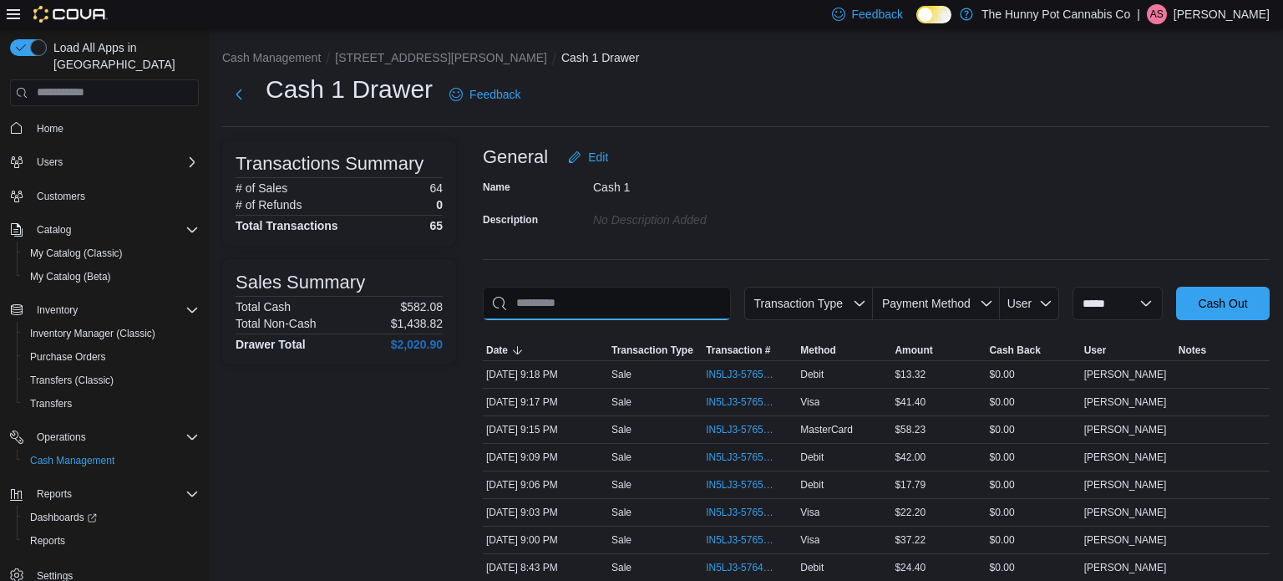
click at [593, 302] on input "This is a search bar. As you type, the results lower in the page will automatic…" at bounding box center [607, 303] width 248 height 33
click at [711, 534] on span "IN5LJ3-5765056" at bounding box center [741, 539] width 71 height 13
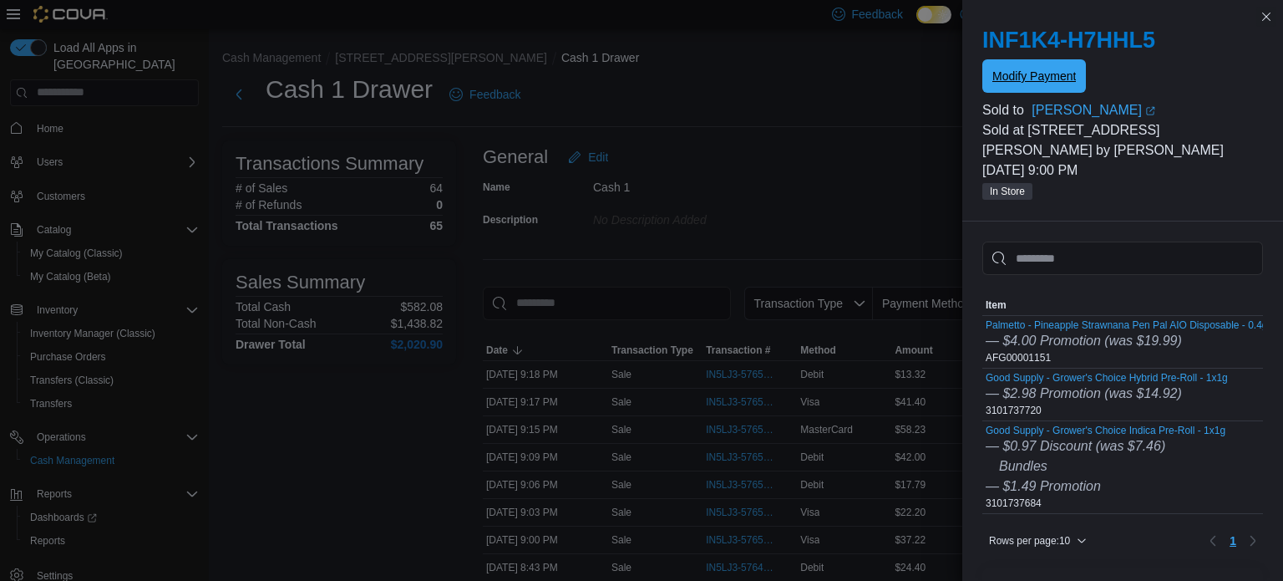
click at [1031, 89] on span "Modify Payment" at bounding box center [1035, 75] width 84 height 33
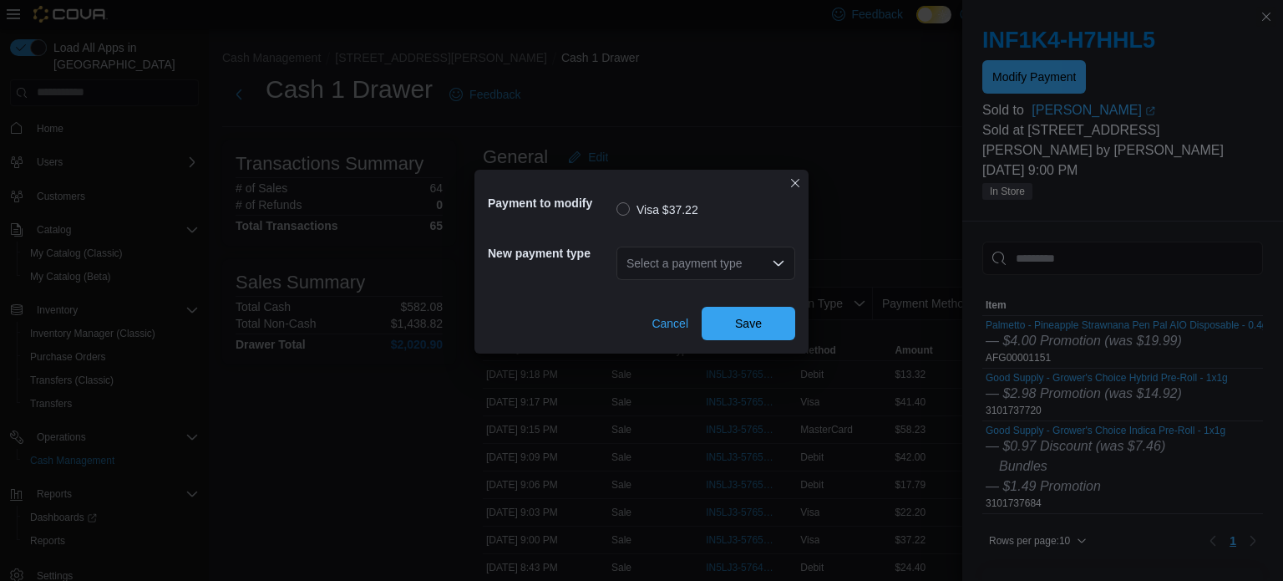
click at [673, 267] on div "Select a payment type" at bounding box center [706, 262] width 179 height 33
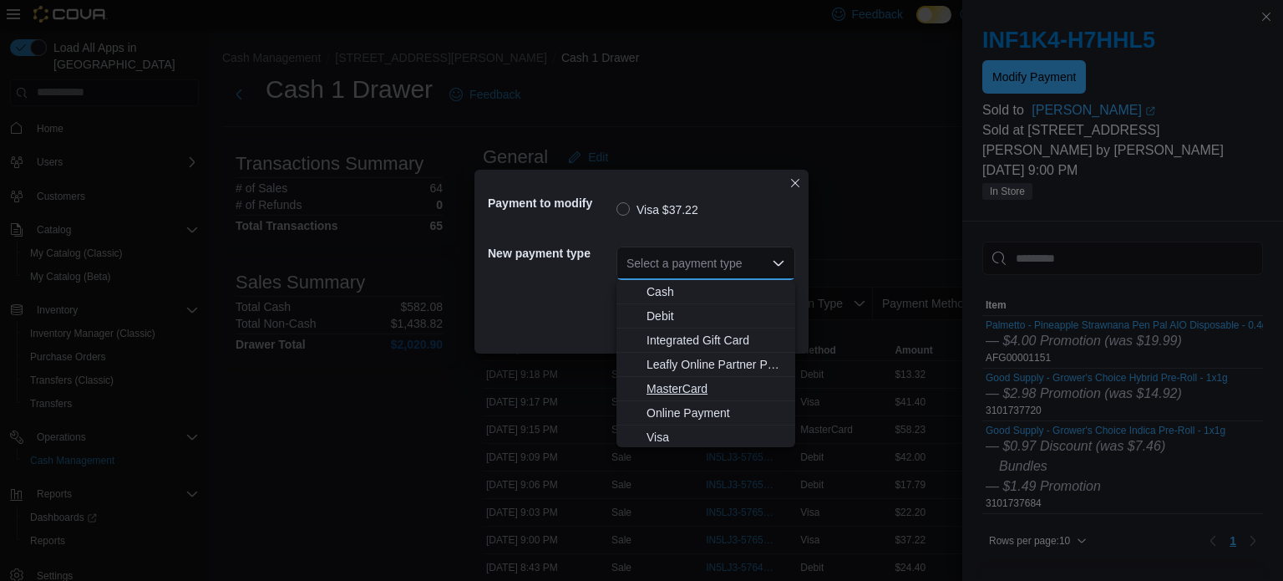
click at [673, 392] on span "MasterCard" at bounding box center [716, 388] width 139 height 17
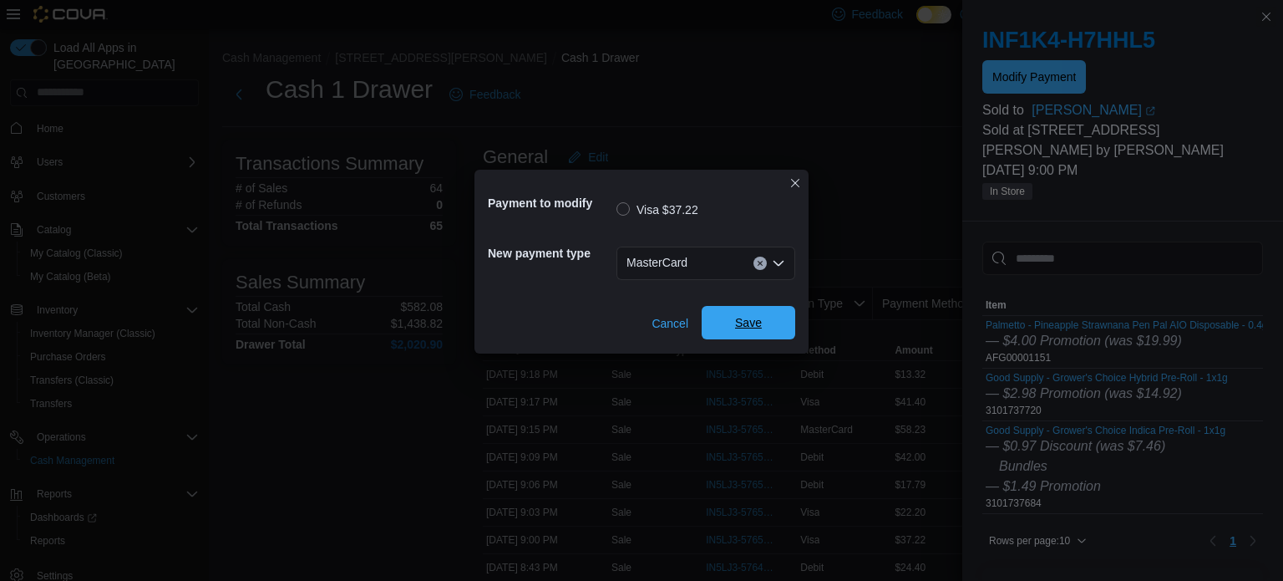
click at [754, 333] on span "Save" at bounding box center [749, 322] width 74 height 33
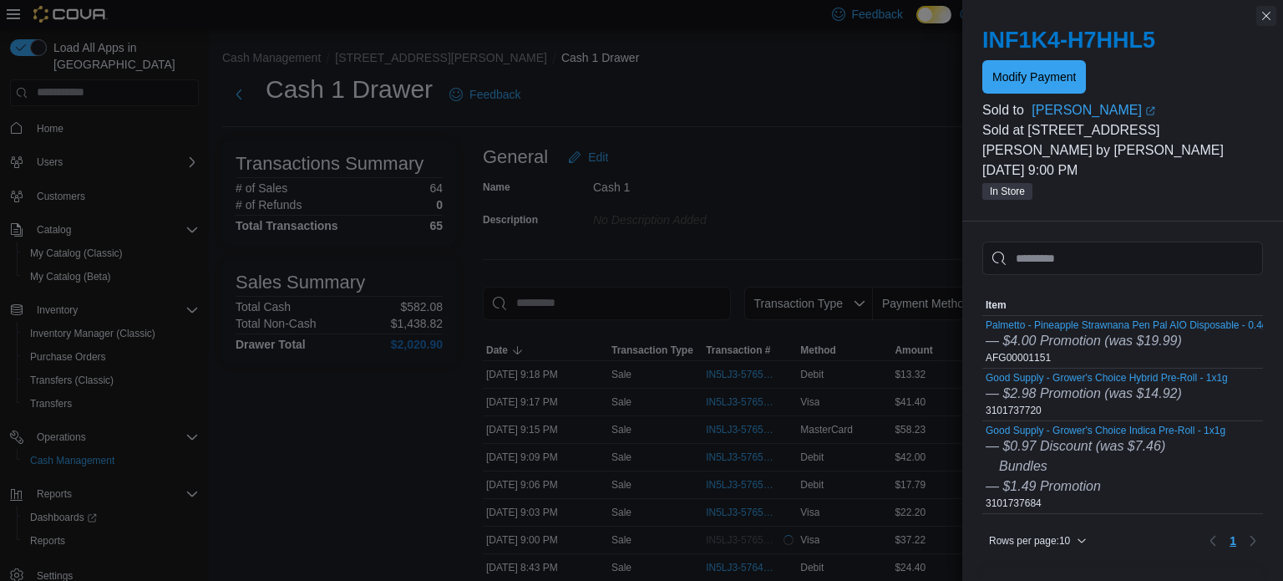
click at [1267, 9] on button "Close this dialog" at bounding box center [1267, 16] width 20 height 20
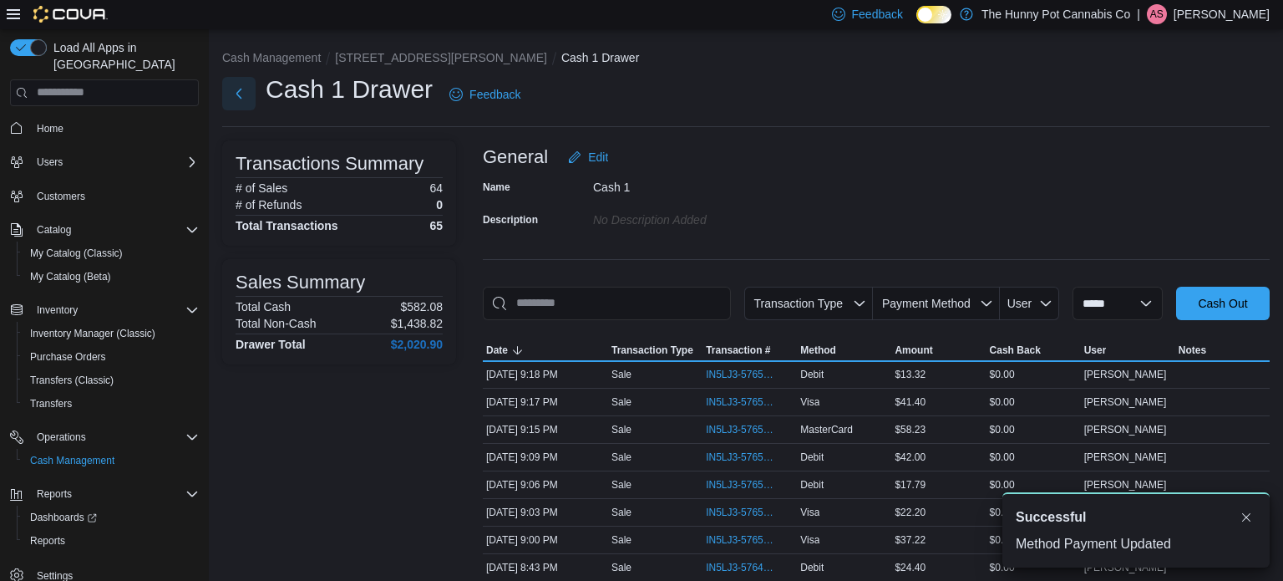
click at [238, 94] on button "Next" at bounding box center [238, 93] width 33 height 33
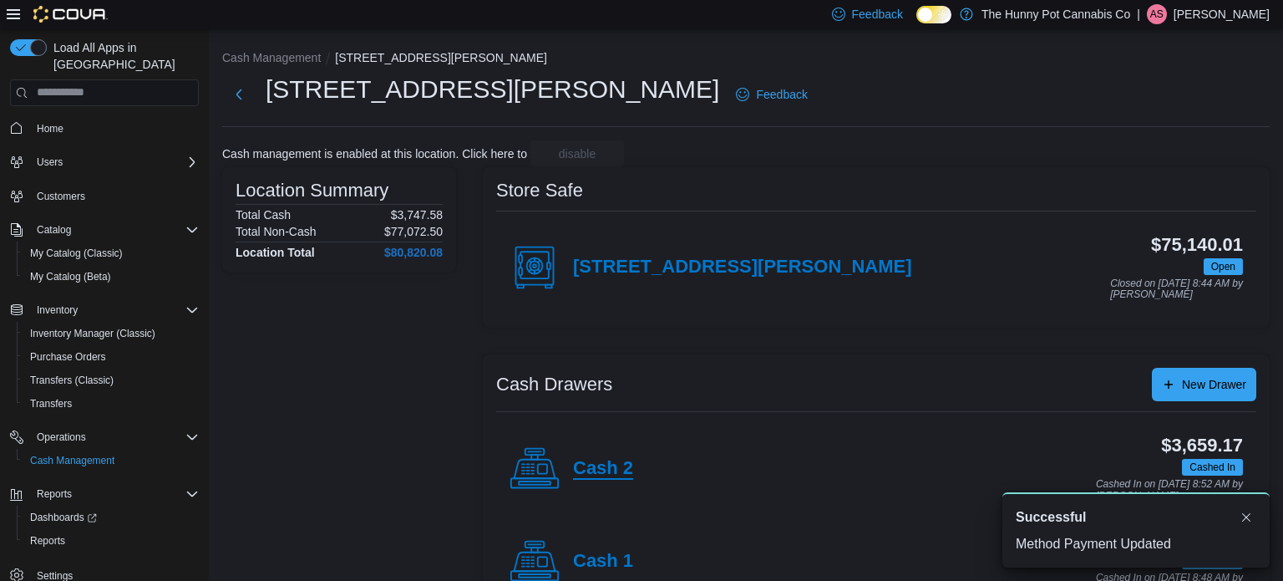
click at [611, 471] on h4 "Cash 2" at bounding box center [603, 469] width 60 height 22
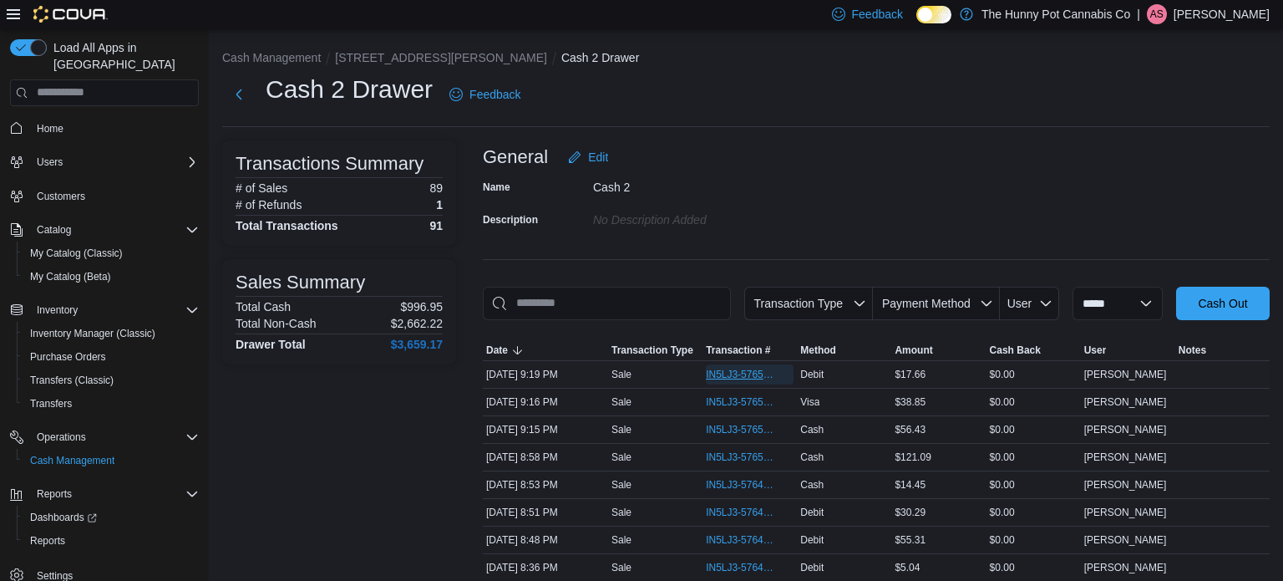
click at [709, 368] on span "IN5LJ3-5765258" at bounding box center [741, 374] width 71 height 13
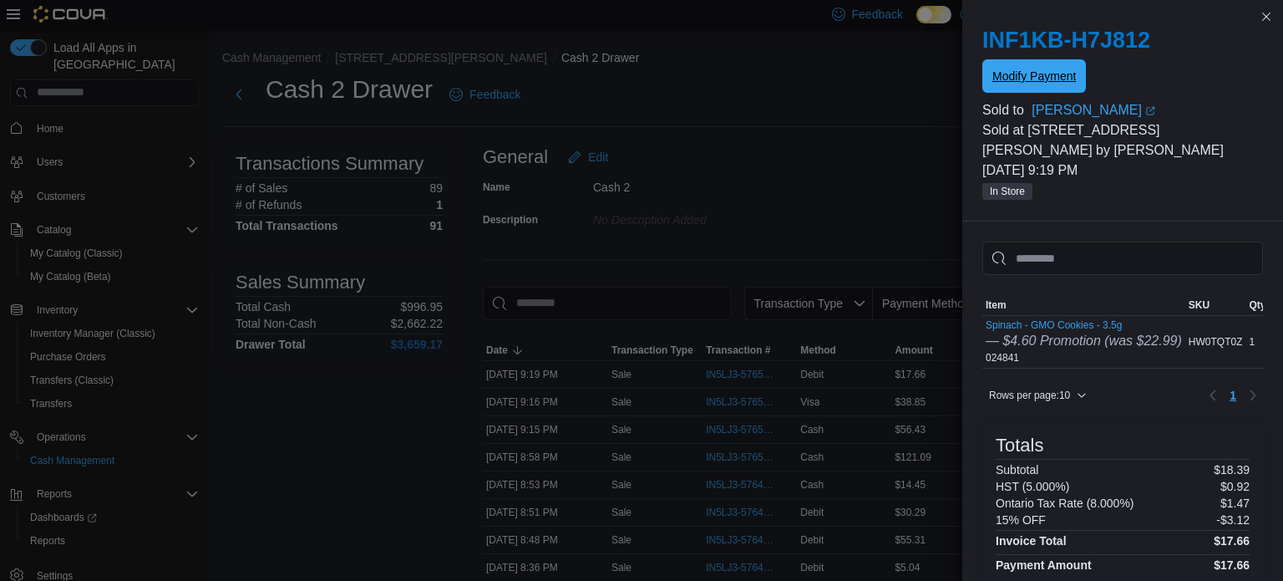
click at [1016, 81] on span "Modify Payment" at bounding box center [1035, 76] width 84 height 17
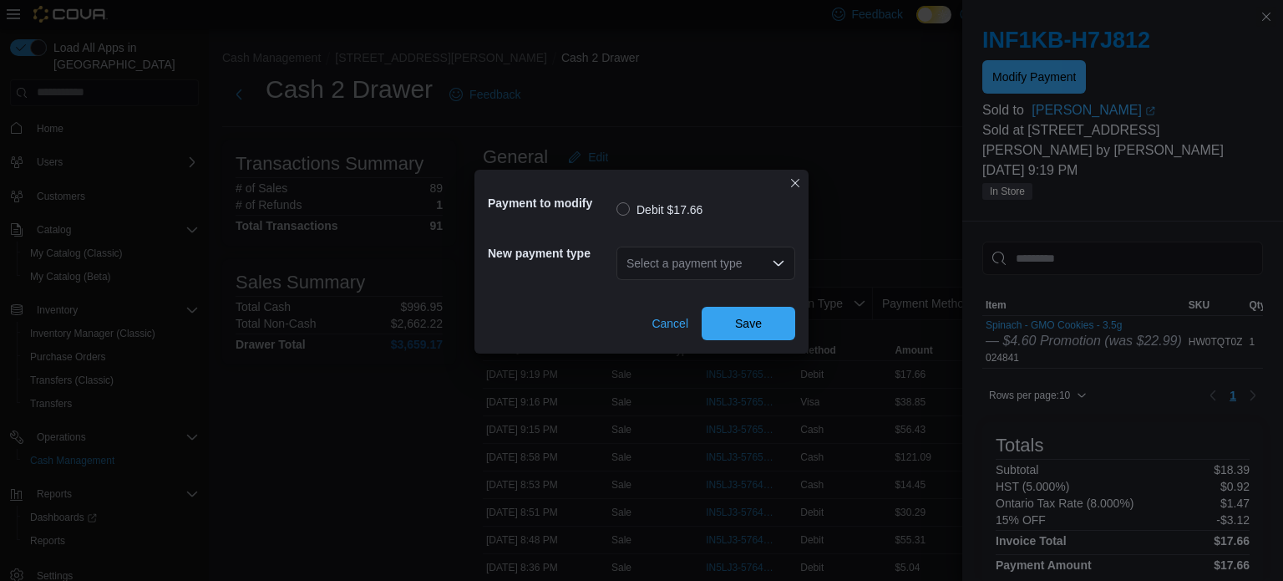
click at [688, 256] on div "Select a payment type" at bounding box center [706, 262] width 179 height 33
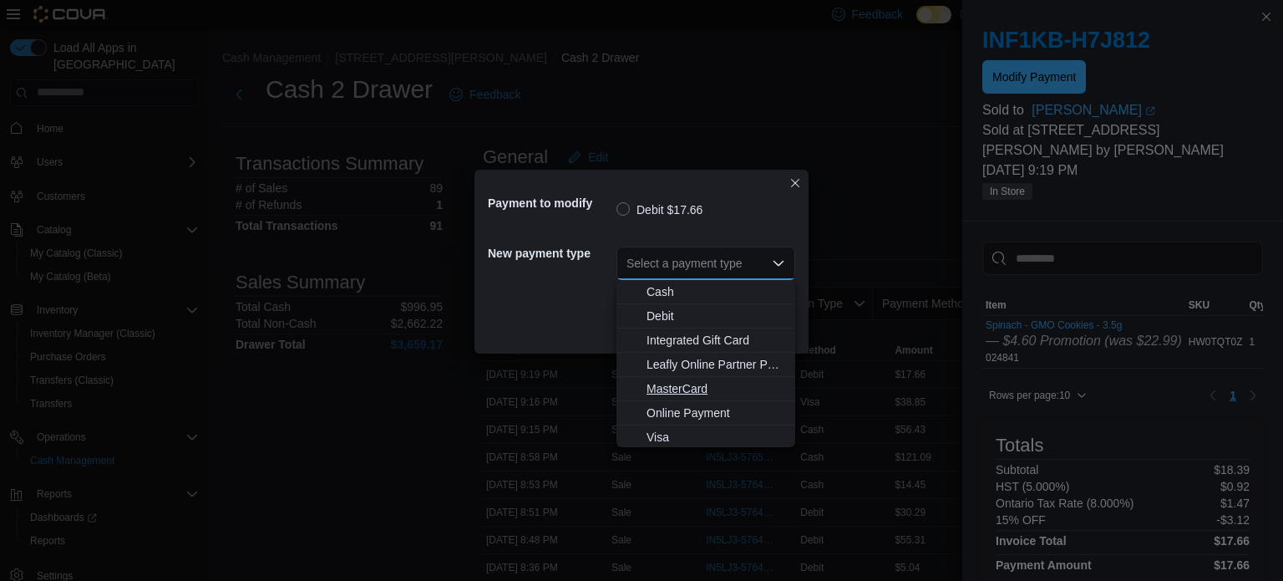
click at [686, 387] on span "MasterCard" at bounding box center [716, 388] width 139 height 17
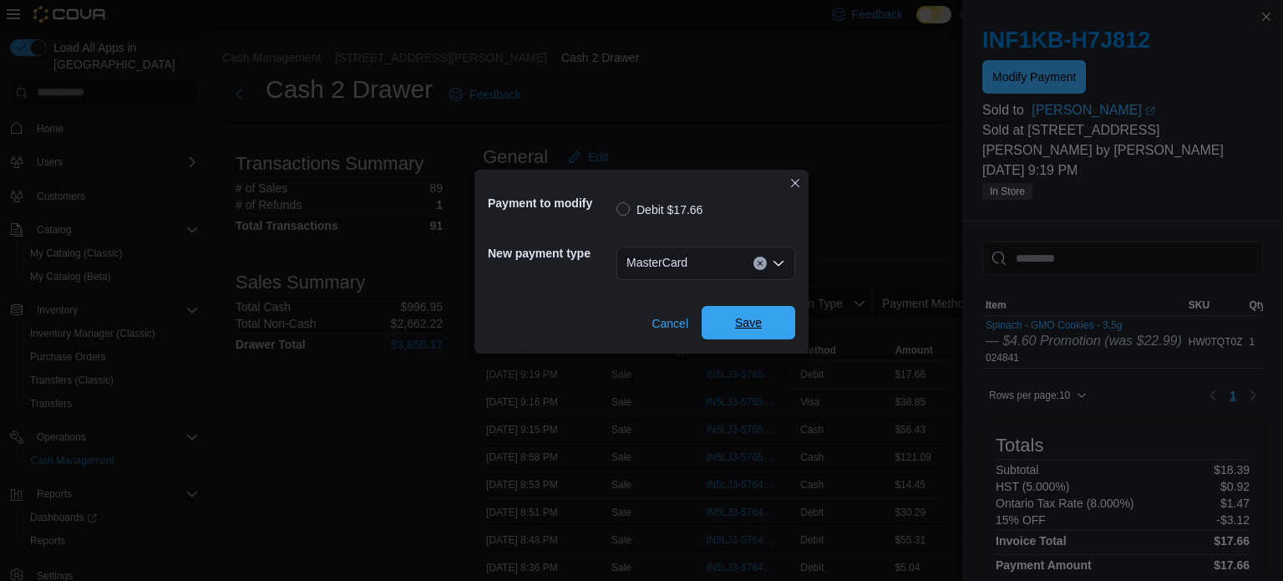
click at [754, 315] on span "Save" at bounding box center [748, 322] width 27 height 17
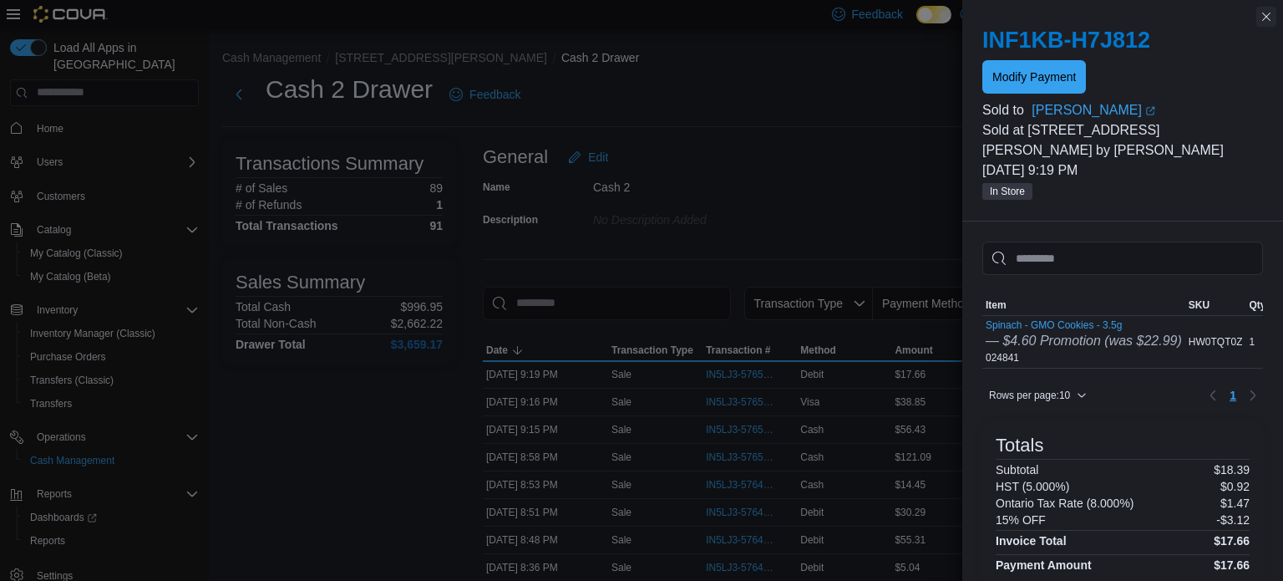
click at [1263, 18] on button "Close this dialog" at bounding box center [1267, 17] width 20 height 20
